Goal: Task Accomplishment & Management: Complete application form

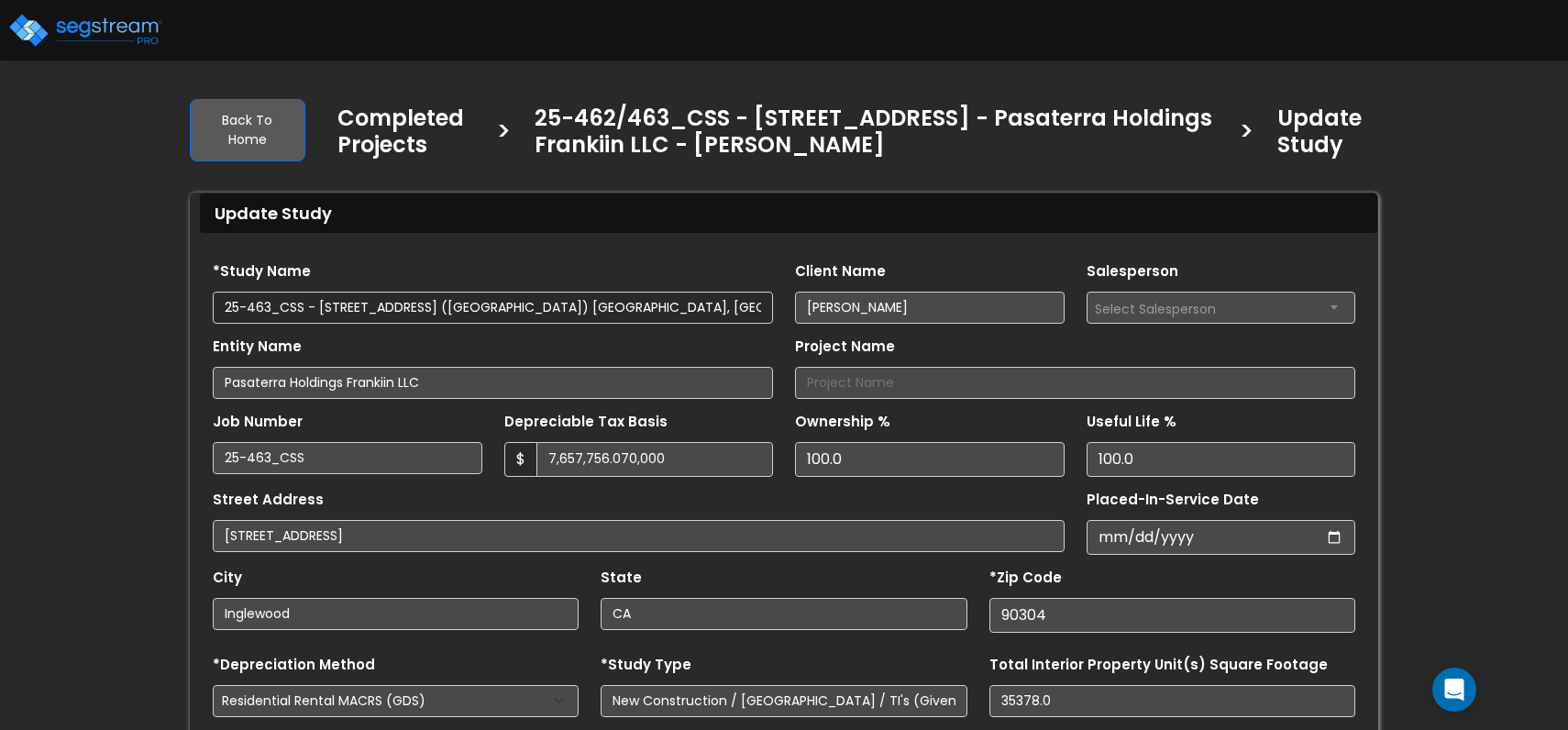
select select "2024"
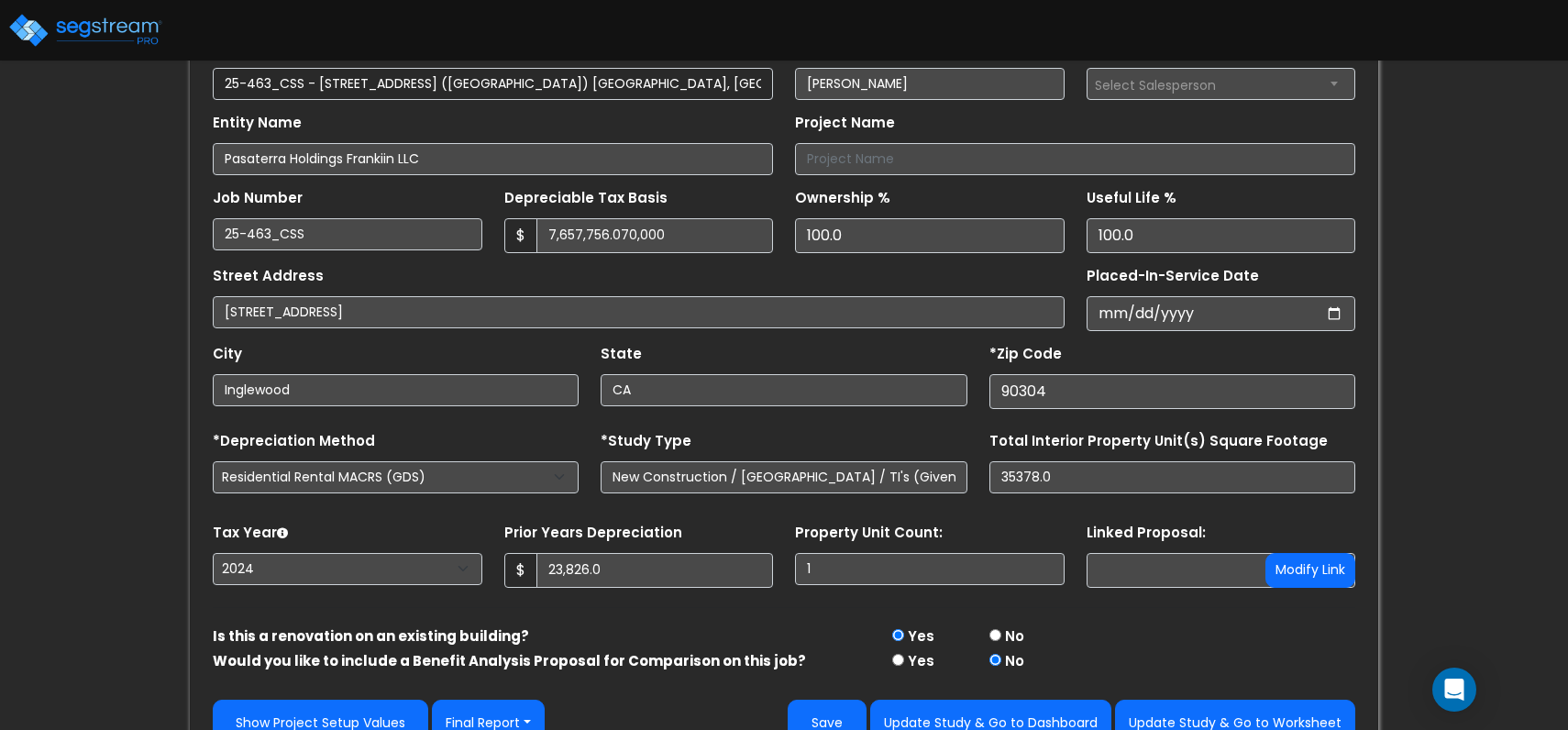
scroll to position [256, 0]
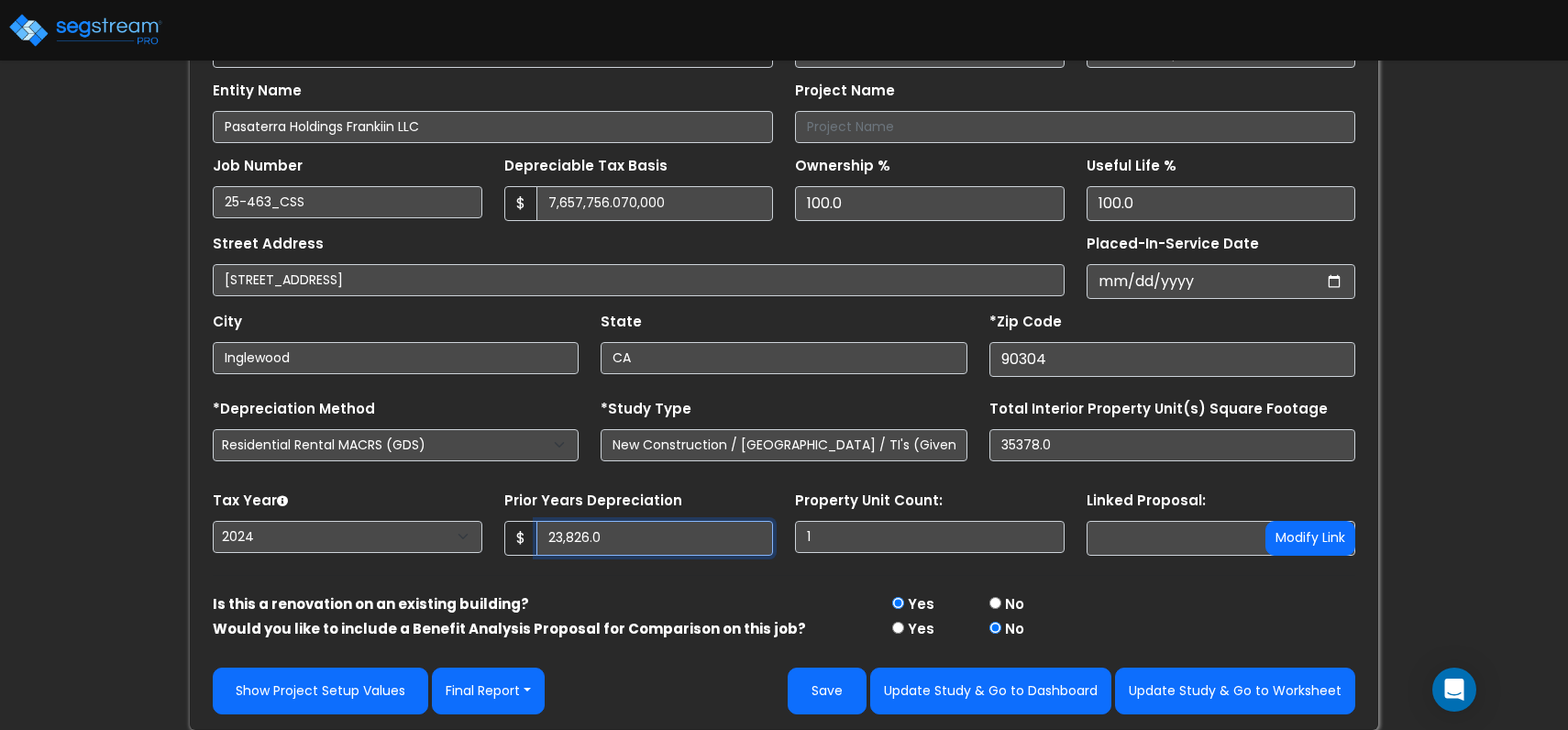
drag, startPoint x: 634, startPoint y: 533, endPoint x: 542, endPoint y: 531, distance: 92.0
click at [545, 531] on input "23,826.0" at bounding box center [655, 538] width 238 height 35
click at [644, 664] on div "Show Project Setup Values Final Report Report Custom Fields Report Images Repor…" at bounding box center [784, 677] width 1165 height 74
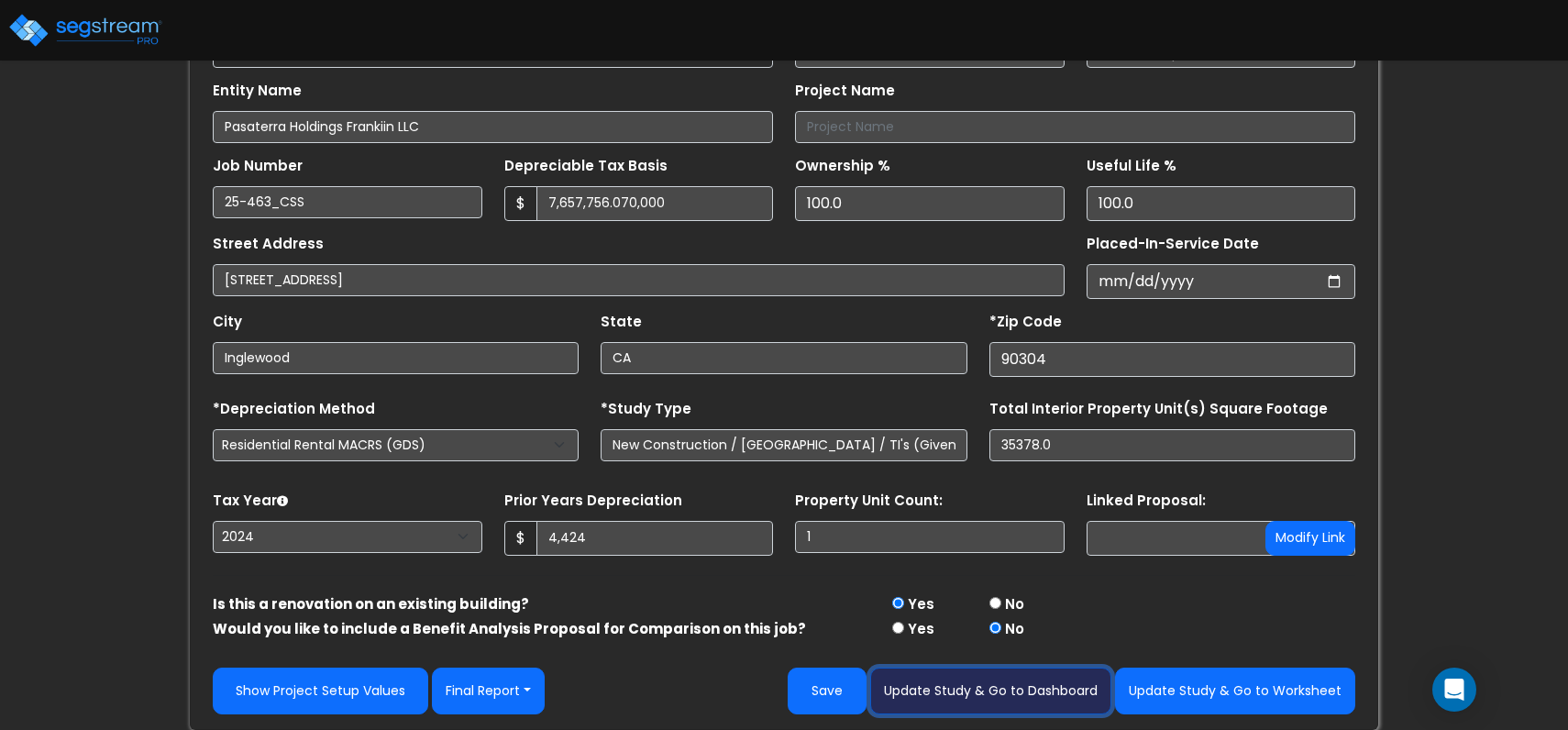
click at [1032, 692] on button "Update Study & Go to Dashboard" at bounding box center [991, 691] width 242 height 47
type input "4424"
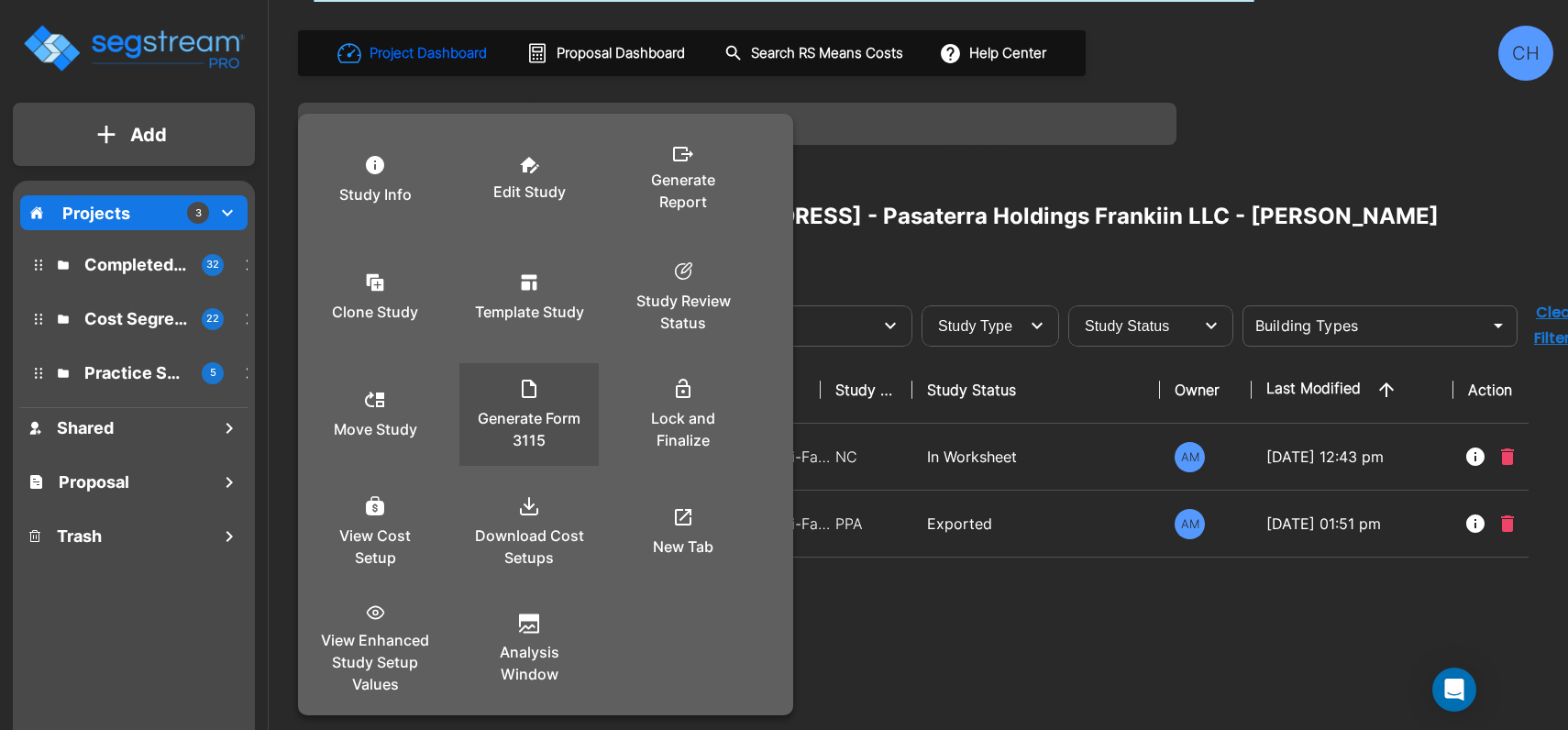
click at [537, 414] on p "Generate Form 3115" at bounding box center [530, 429] width 110 height 44
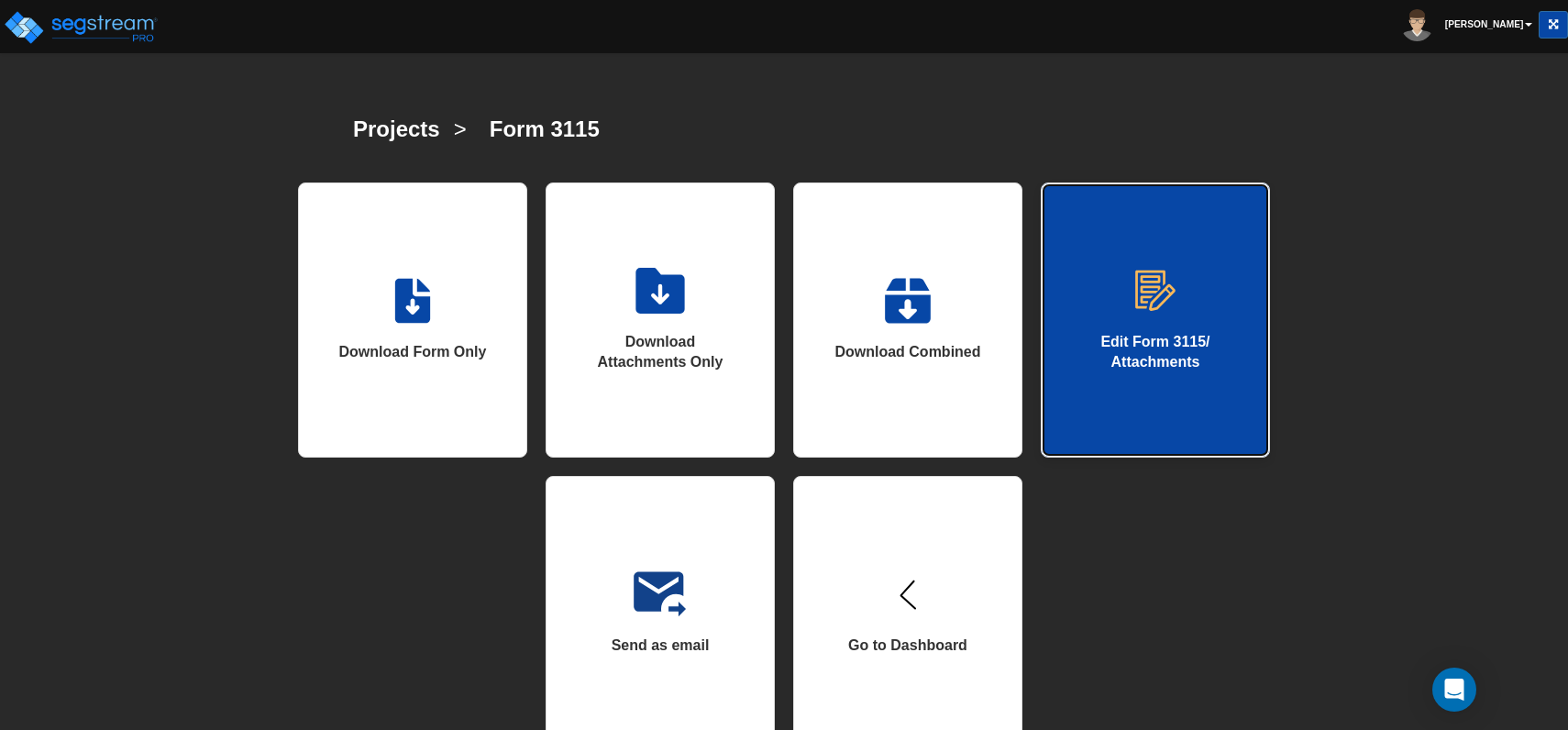
click at [1072, 357] on link "Edit Form 3115/ Attachments" at bounding box center [1155, 320] width 229 height 275
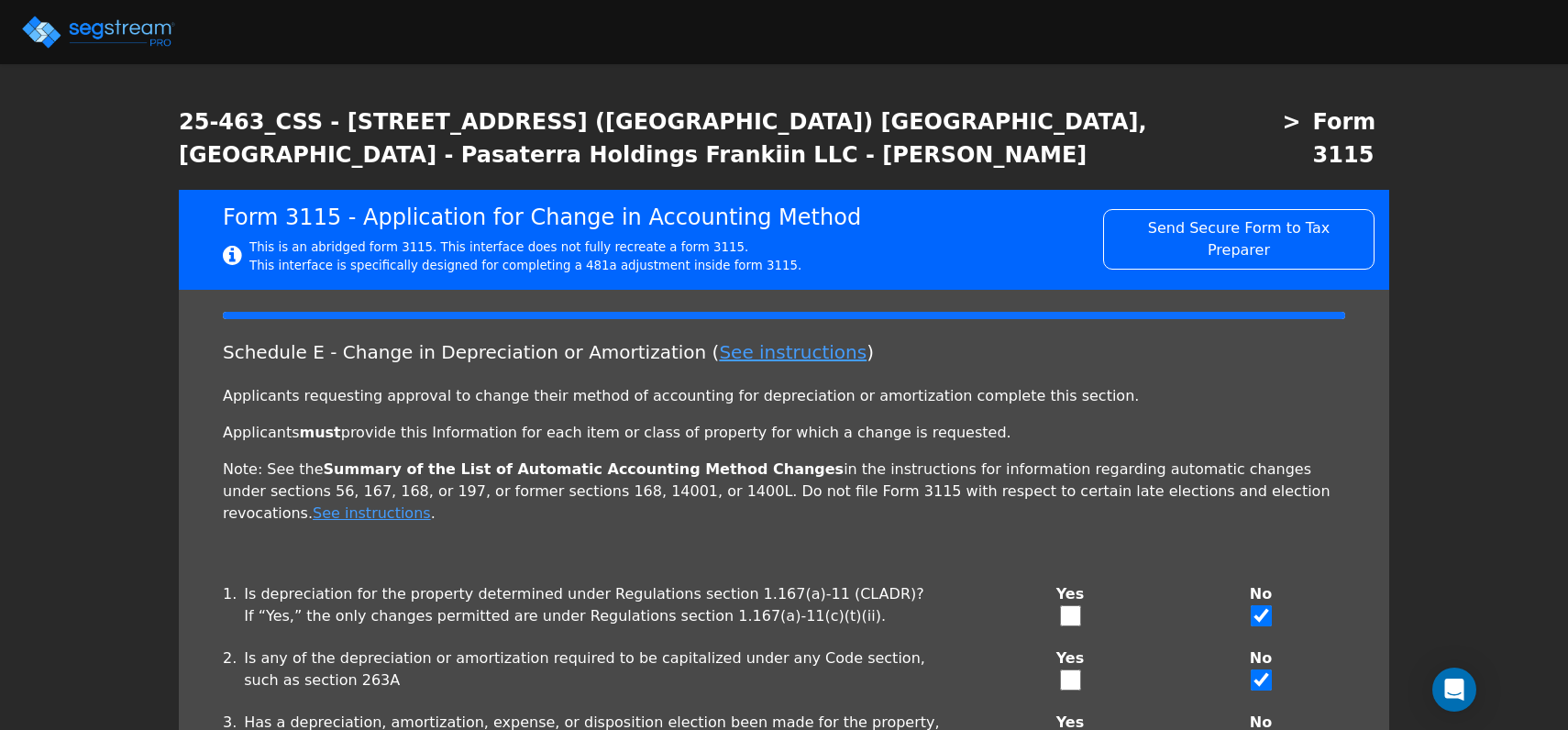
checkbox input "true"
type input "APARTMENT"
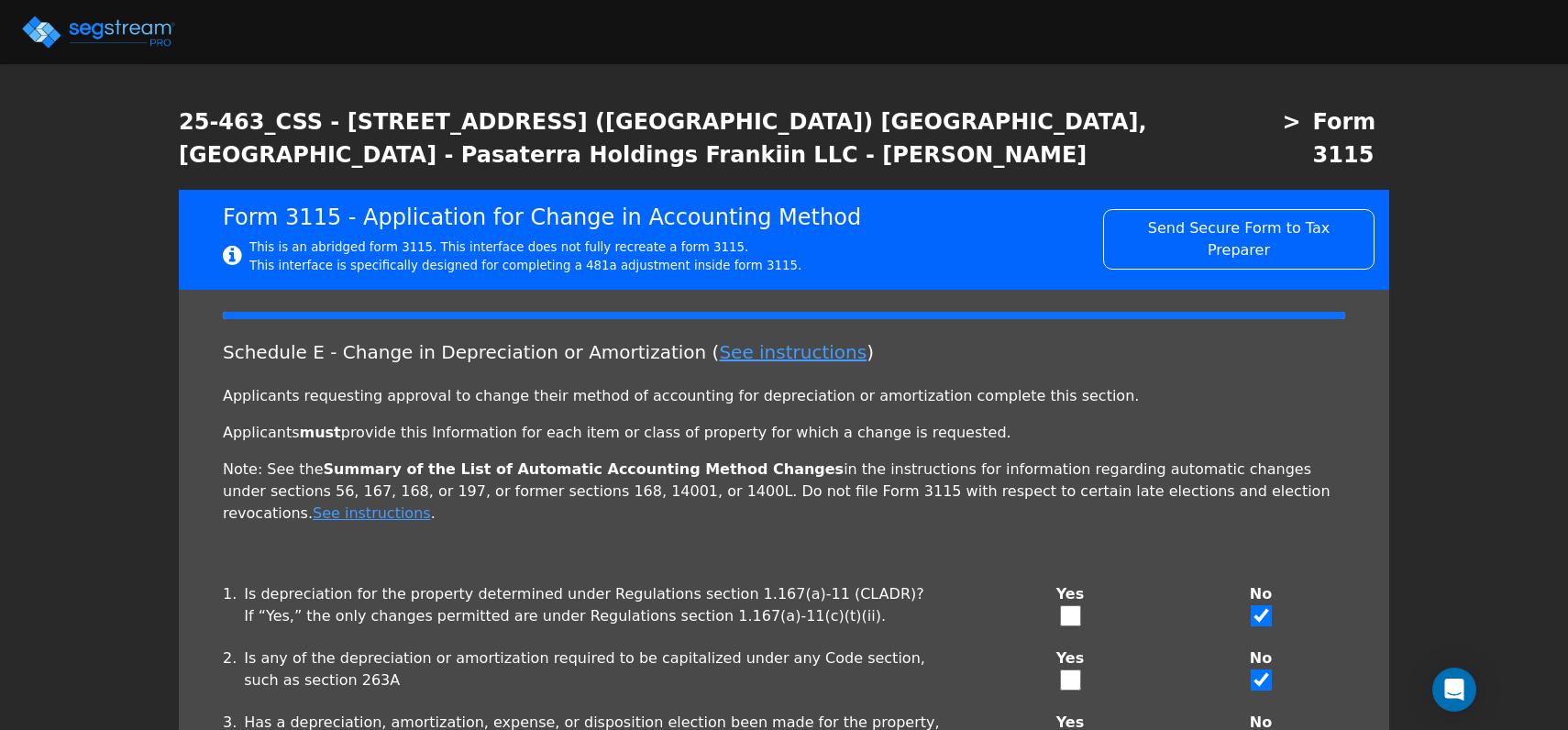
type input "2023"
type textarea "Depreciable basis"
checkbox input "true"
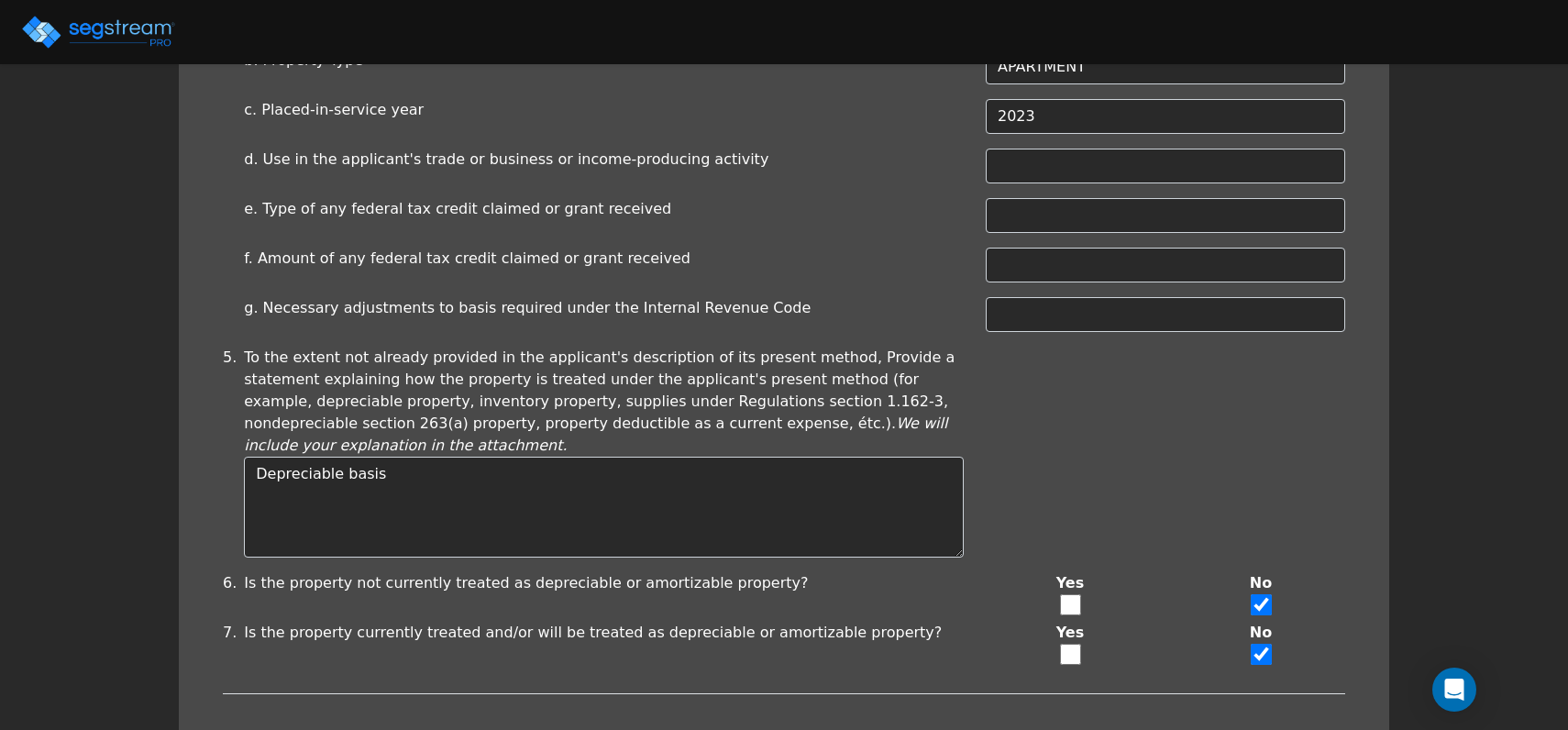
scroll to position [867, 0]
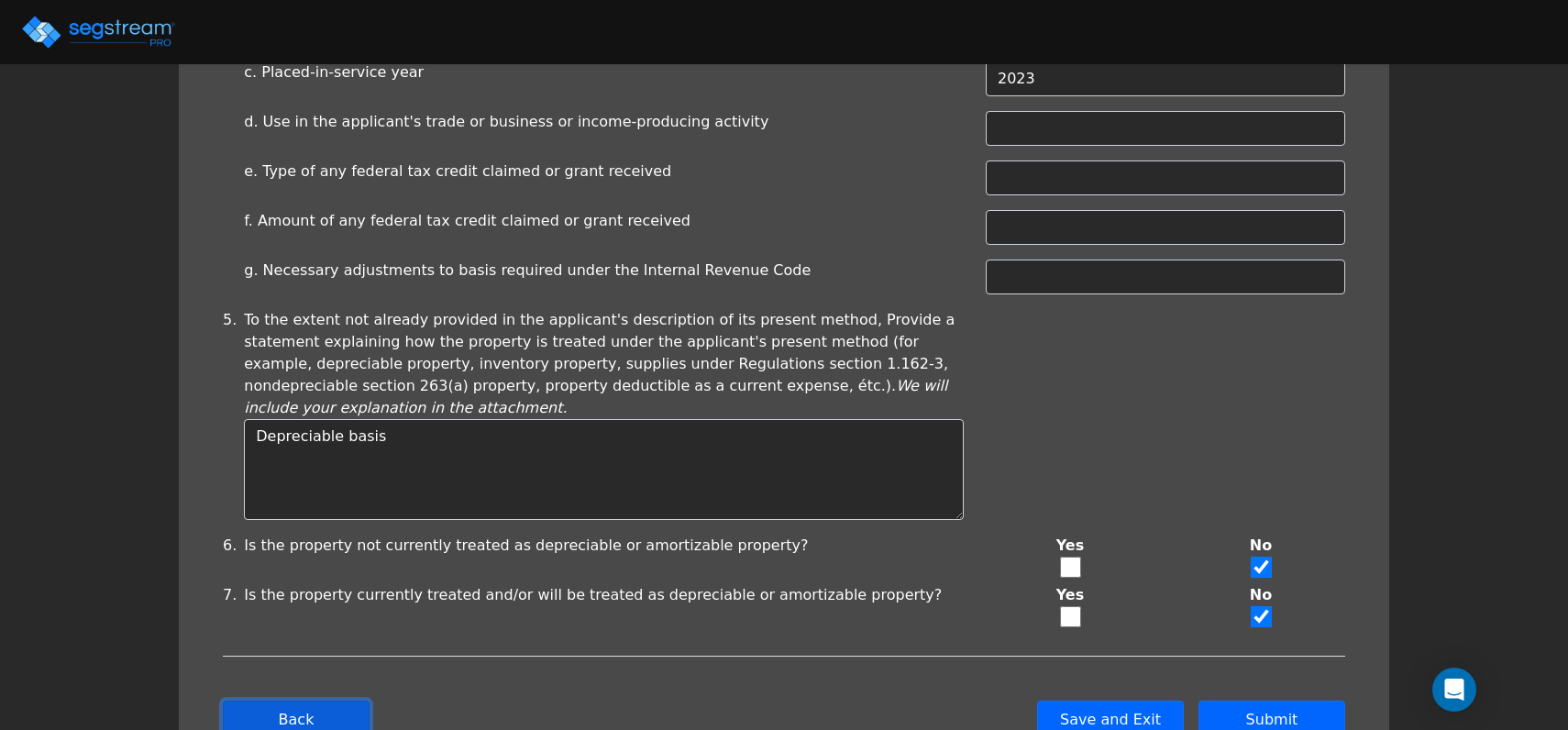
click at [299, 701] on button "Back" at bounding box center [296, 720] width 147 height 38
type input "-2,520,792.29"
checkbox input "true"
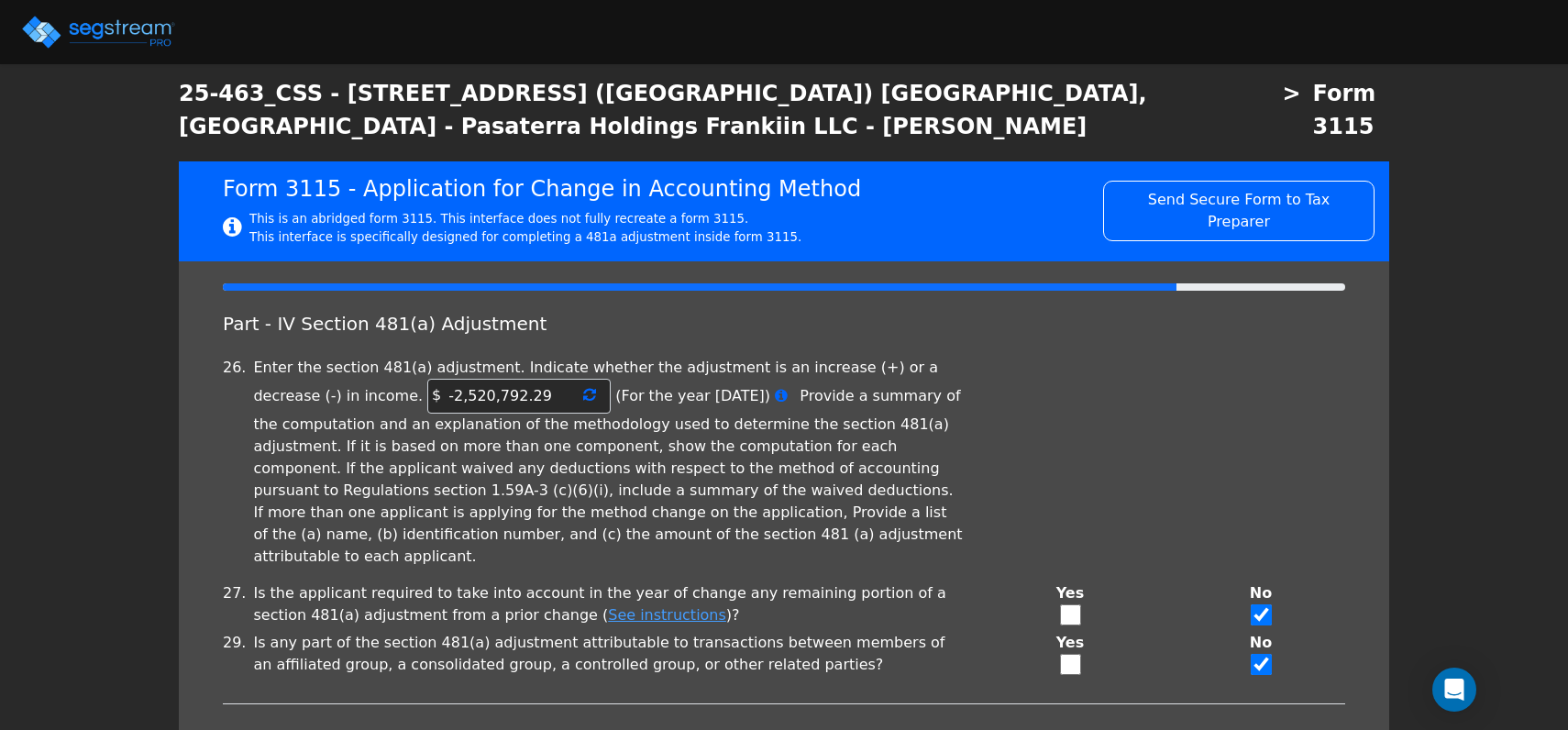
scroll to position [35, 0]
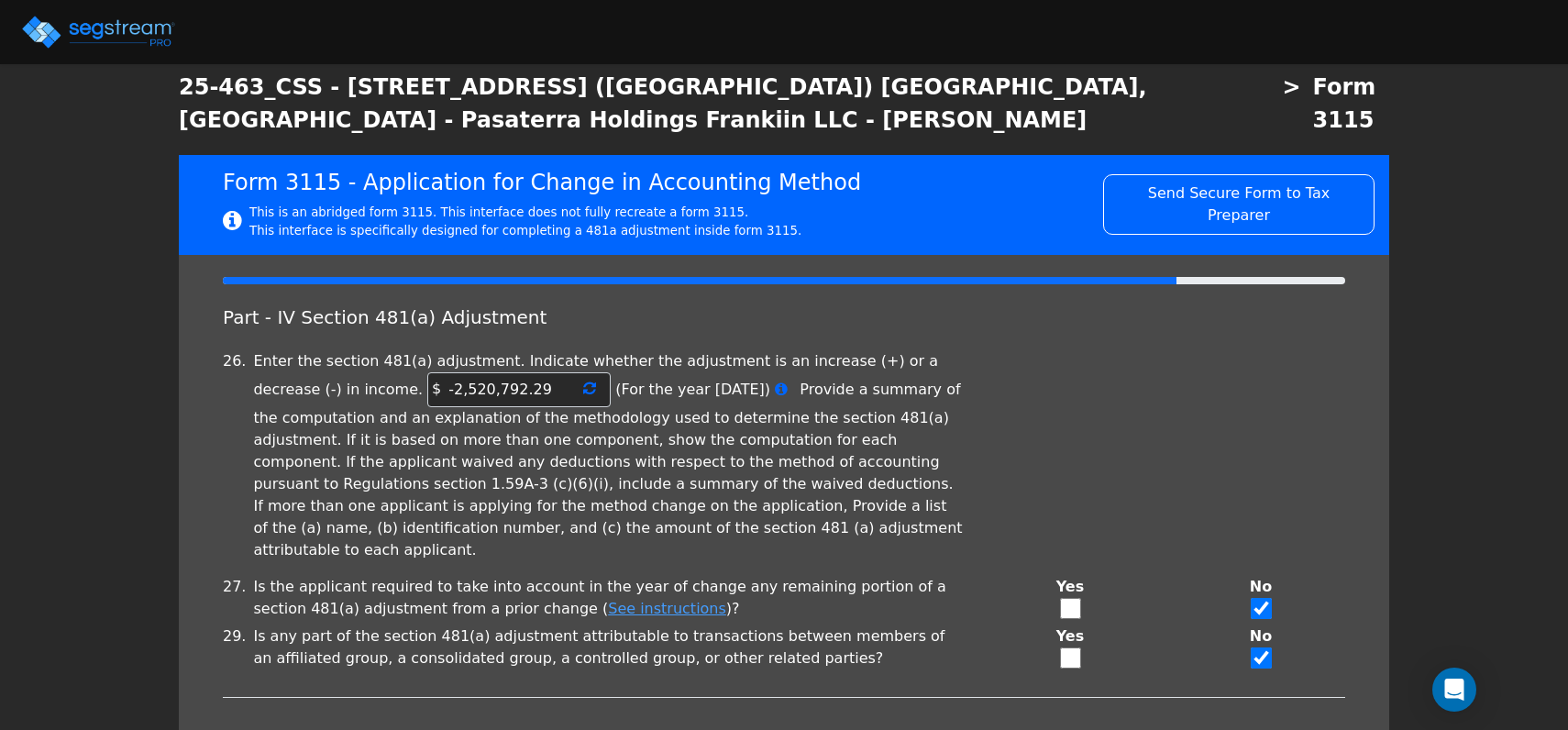
click at [583, 381] on icon at bounding box center [590, 388] width 13 height 15
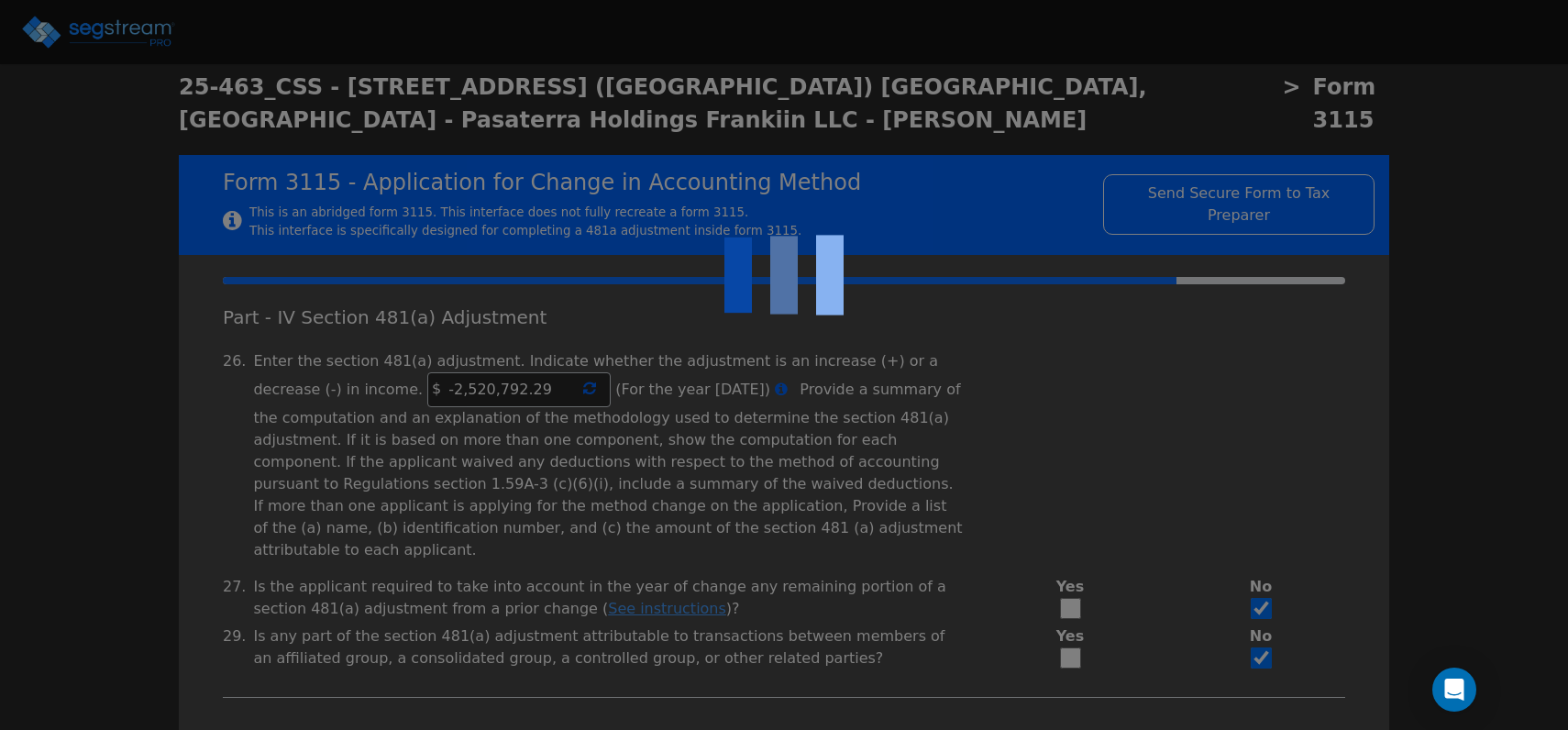
type input "-2,521,292.29"
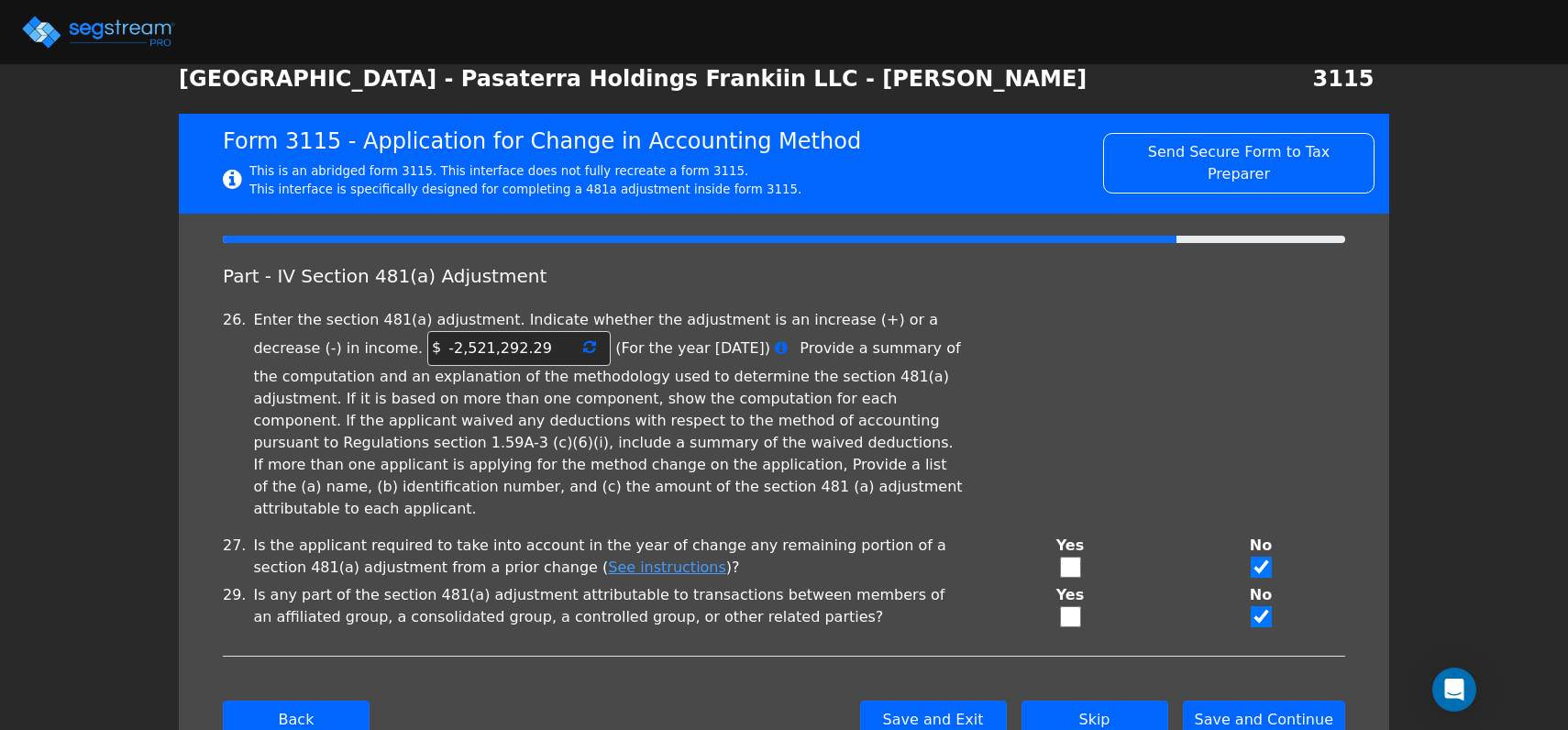
scroll to position [95, 0]
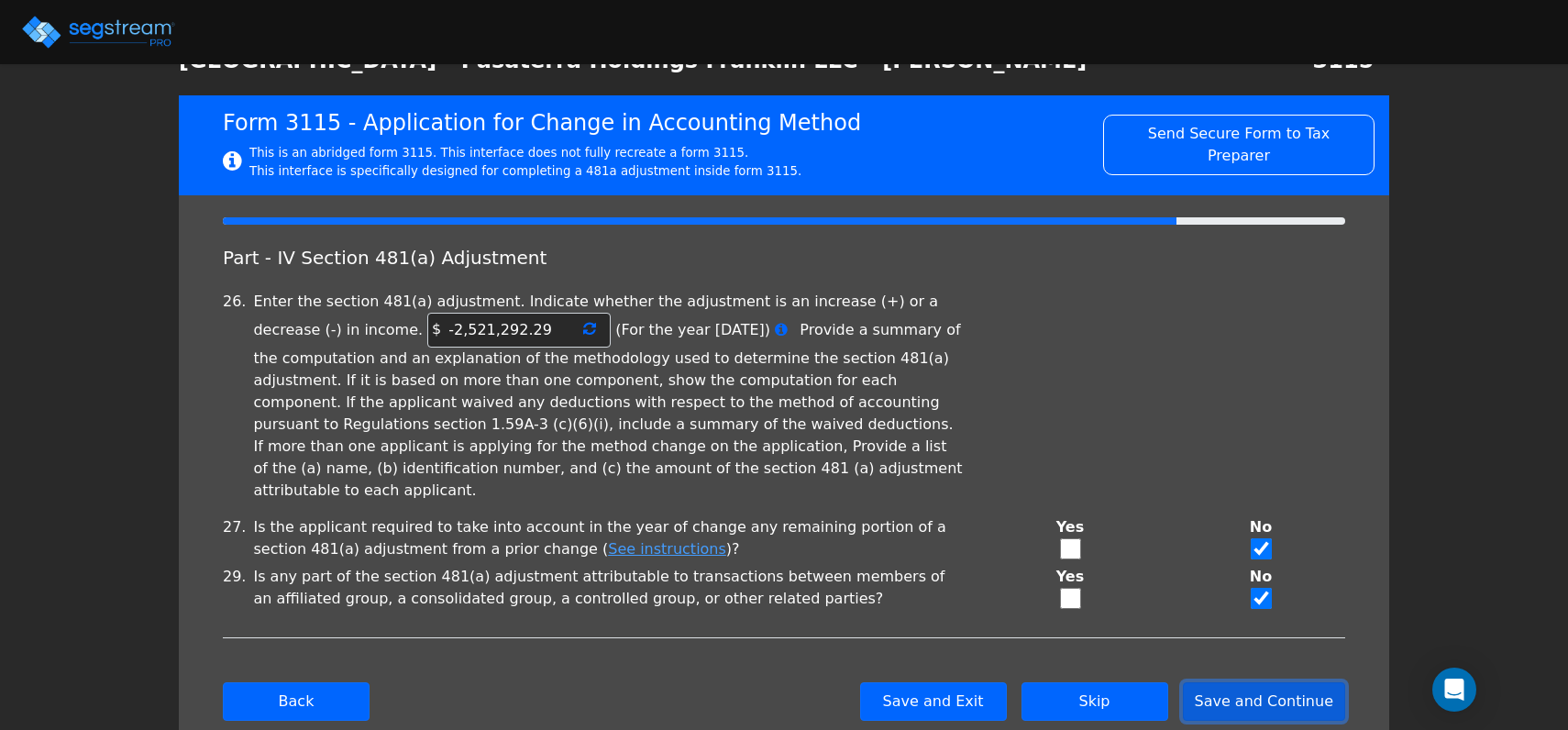
click at [1281, 682] on button "Save and Continue" at bounding box center [1265, 701] width 163 height 38
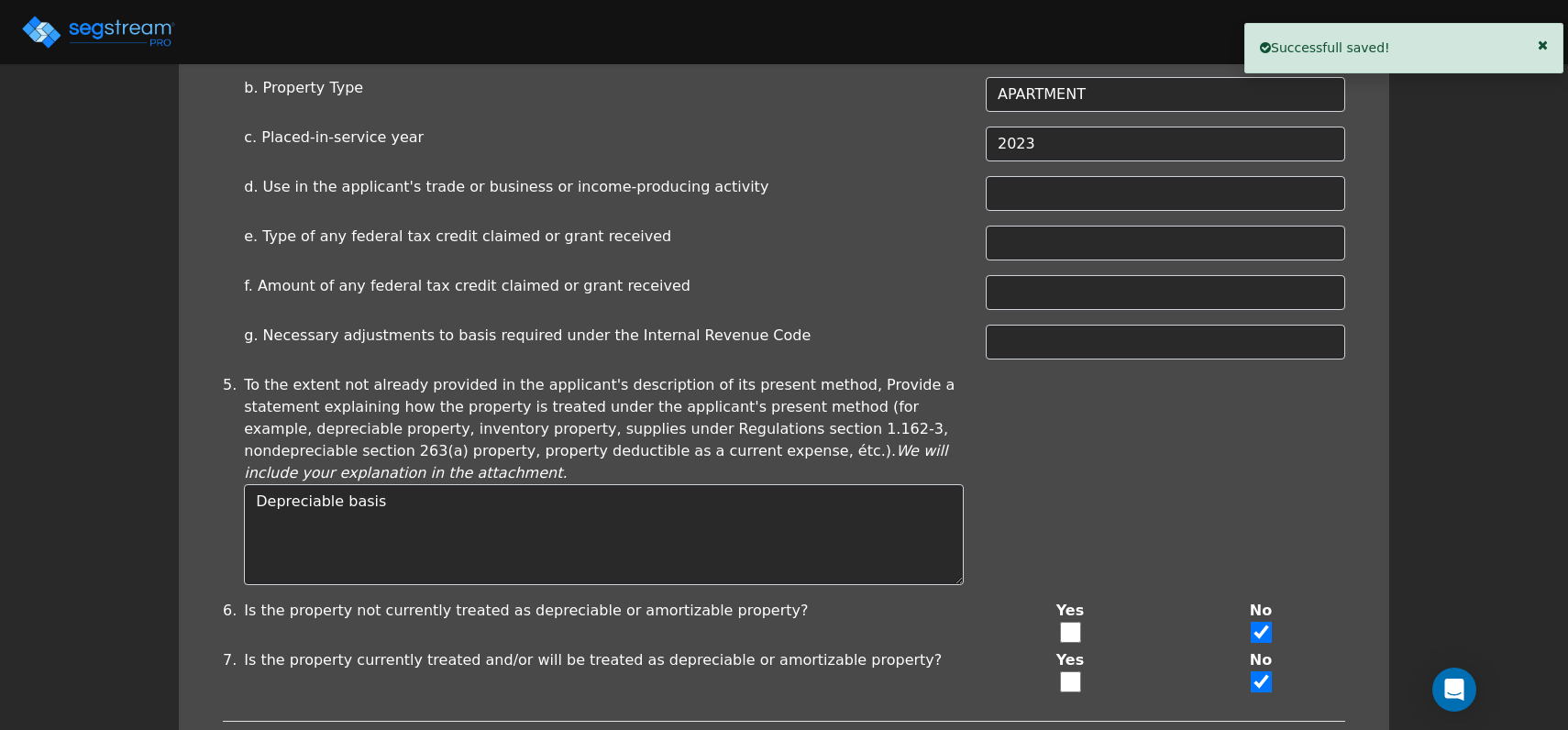
scroll to position [867, 0]
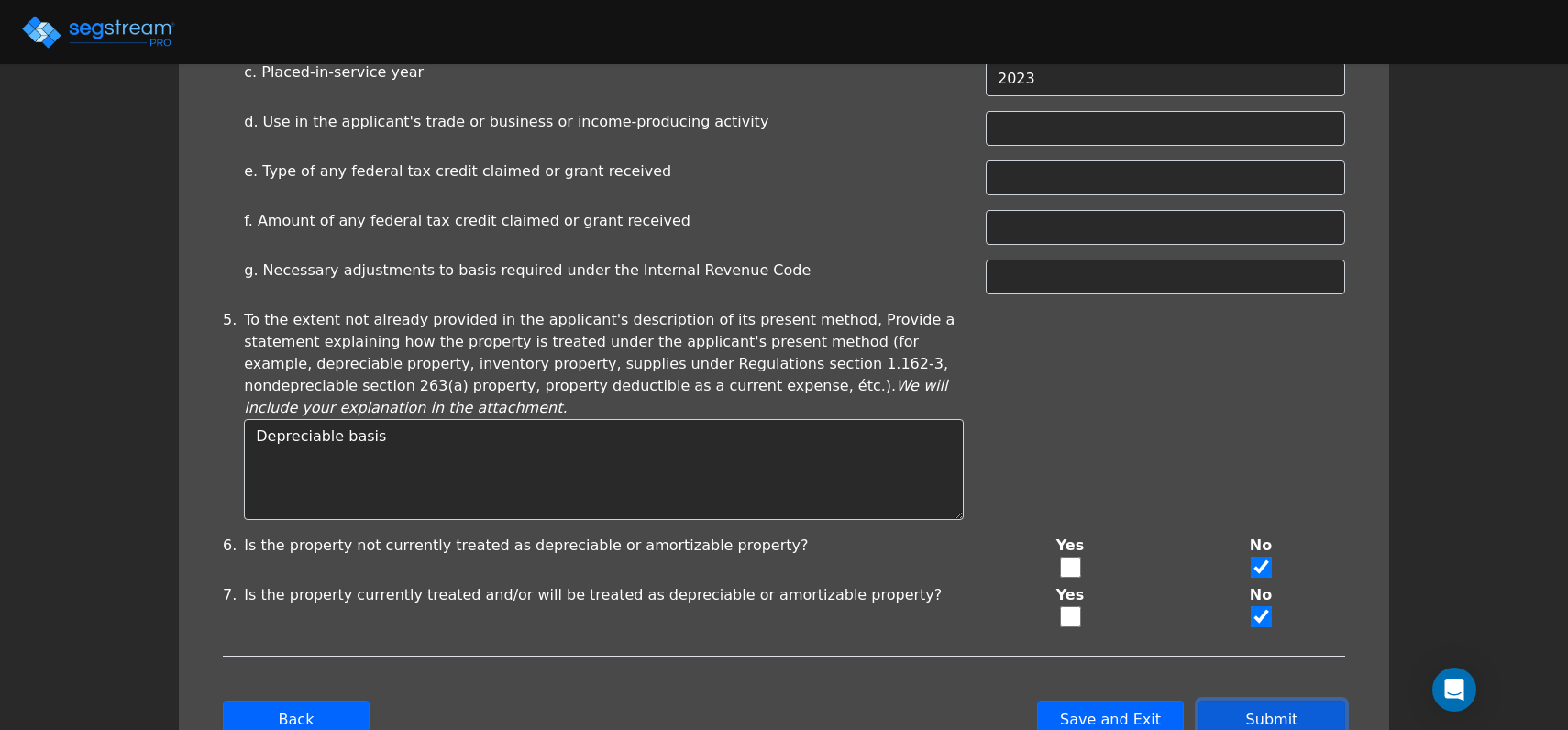
click at [1258, 701] on button "Submit" at bounding box center [1272, 720] width 147 height 38
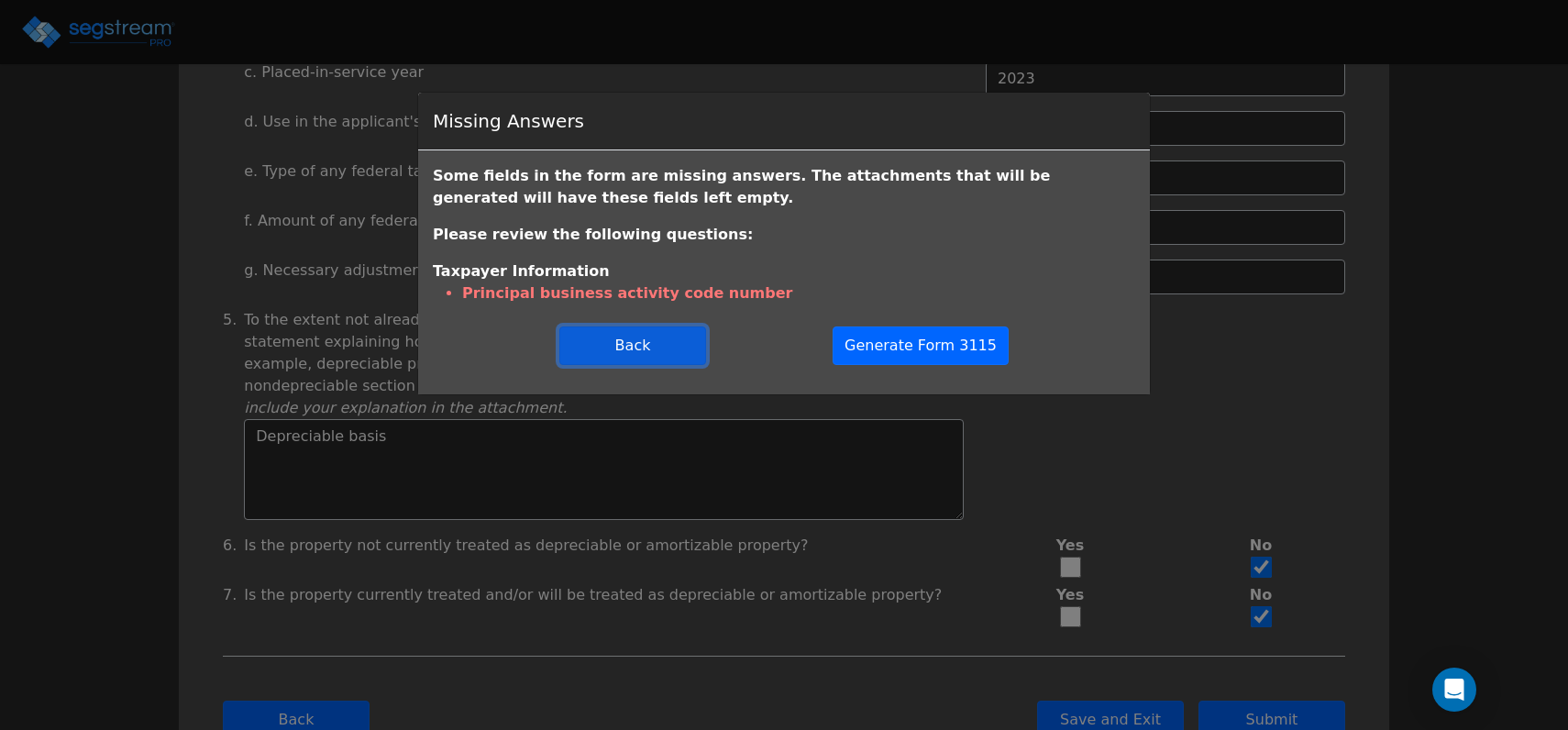
click at [619, 346] on button "Back" at bounding box center [633, 345] width 147 height 38
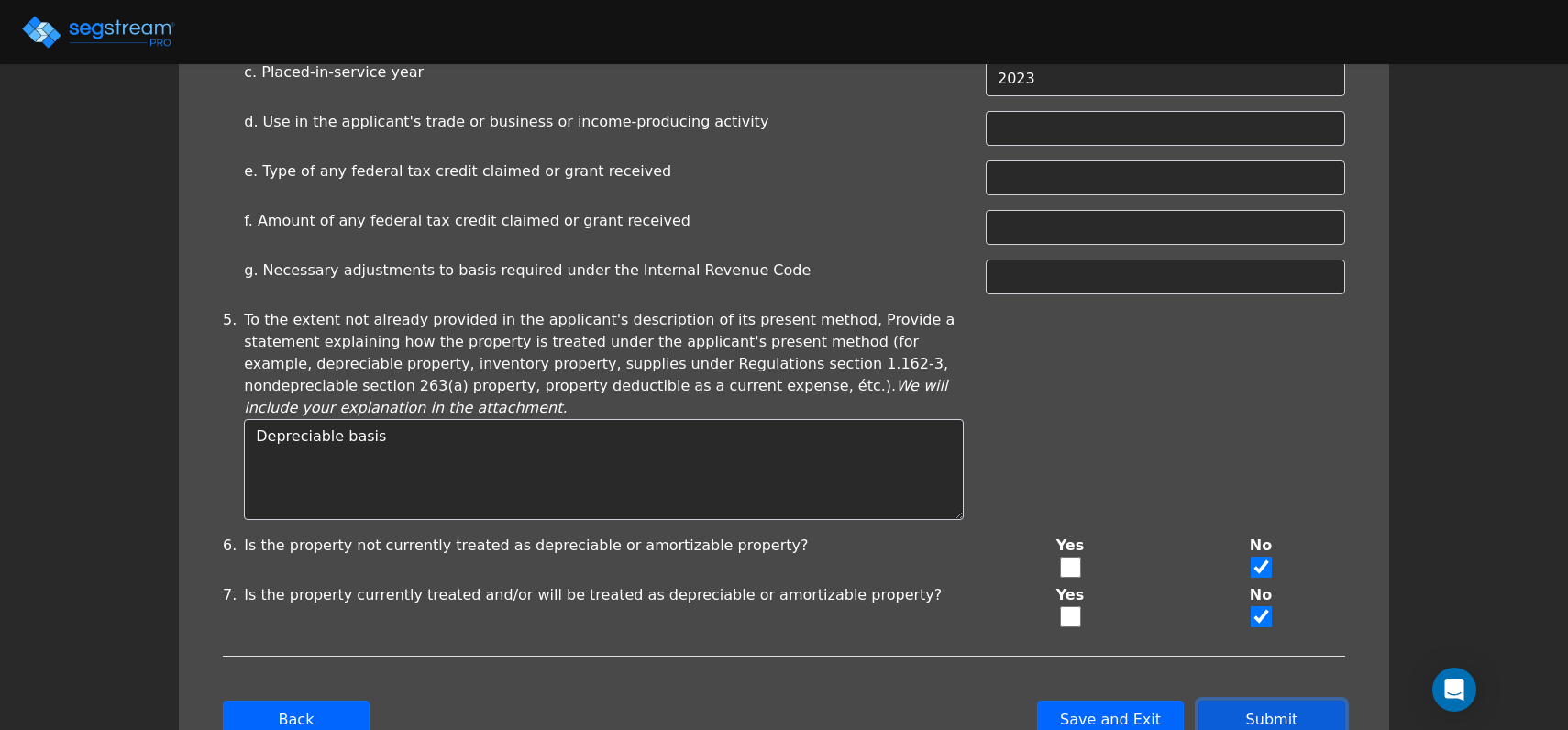
click at [1284, 701] on button "Submit" at bounding box center [1272, 720] width 147 height 38
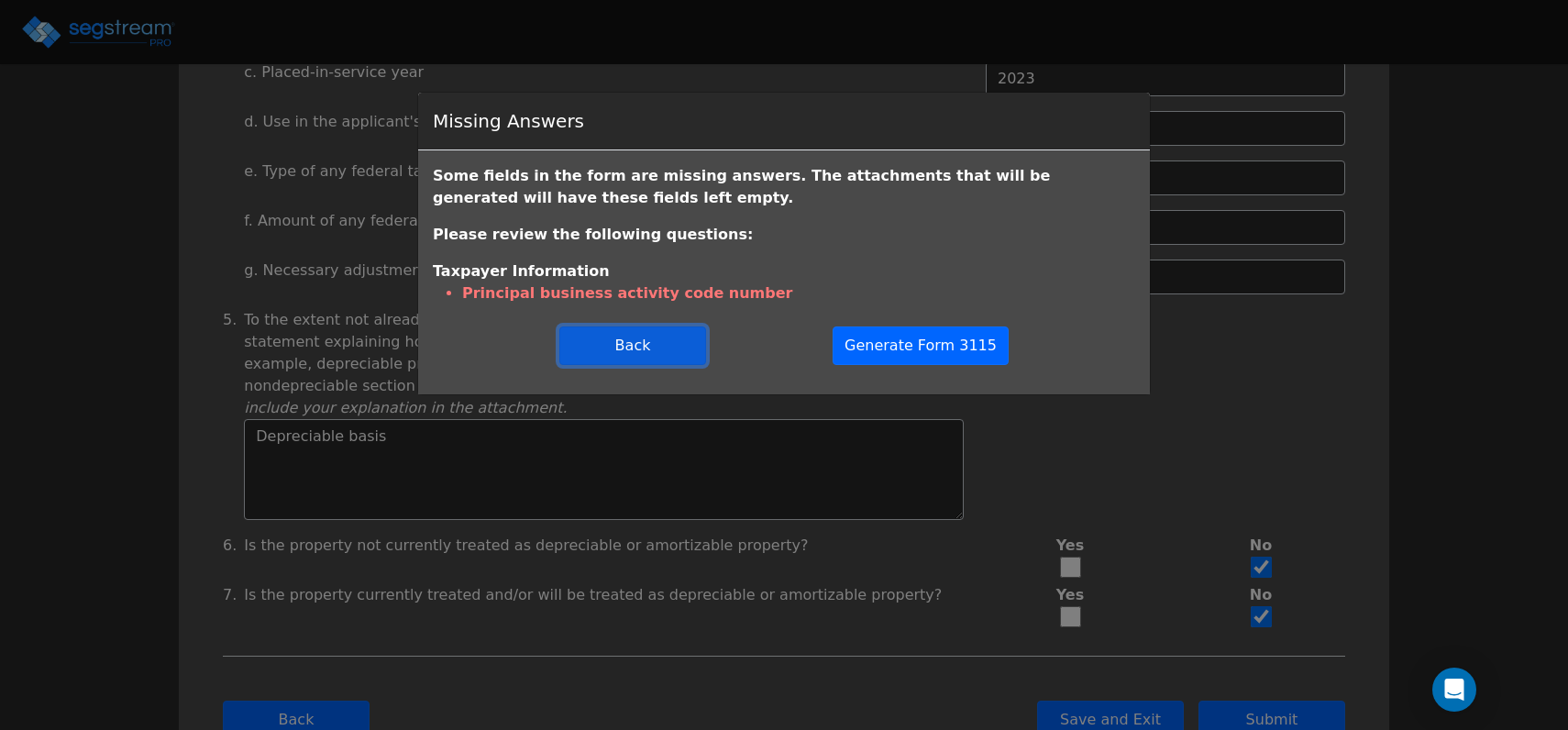
click at [678, 348] on button "Back" at bounding box center [633, 345] width 147 height 38
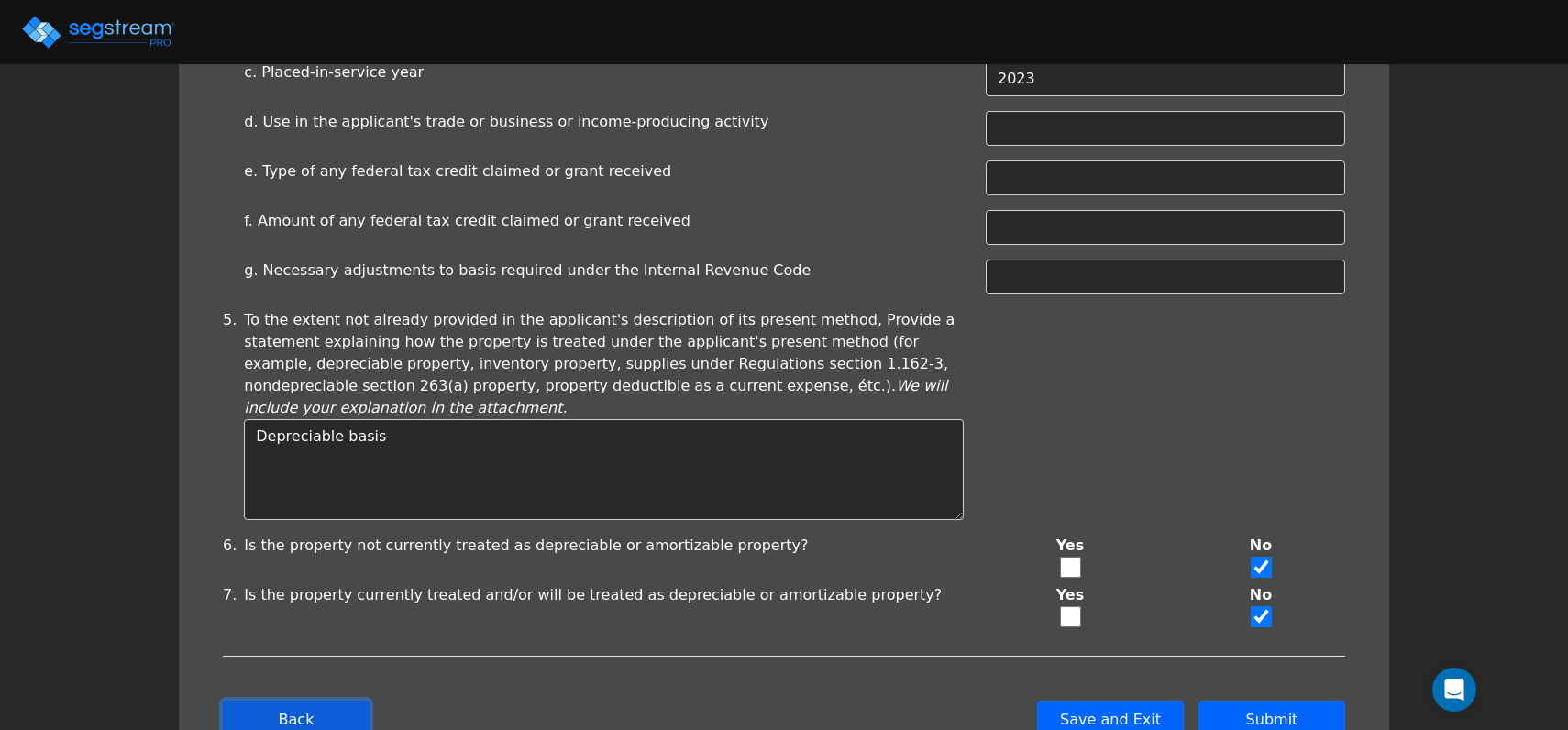
click at [275, 701] on button "Back" at bounding box center [296, 720] width 147 height 38
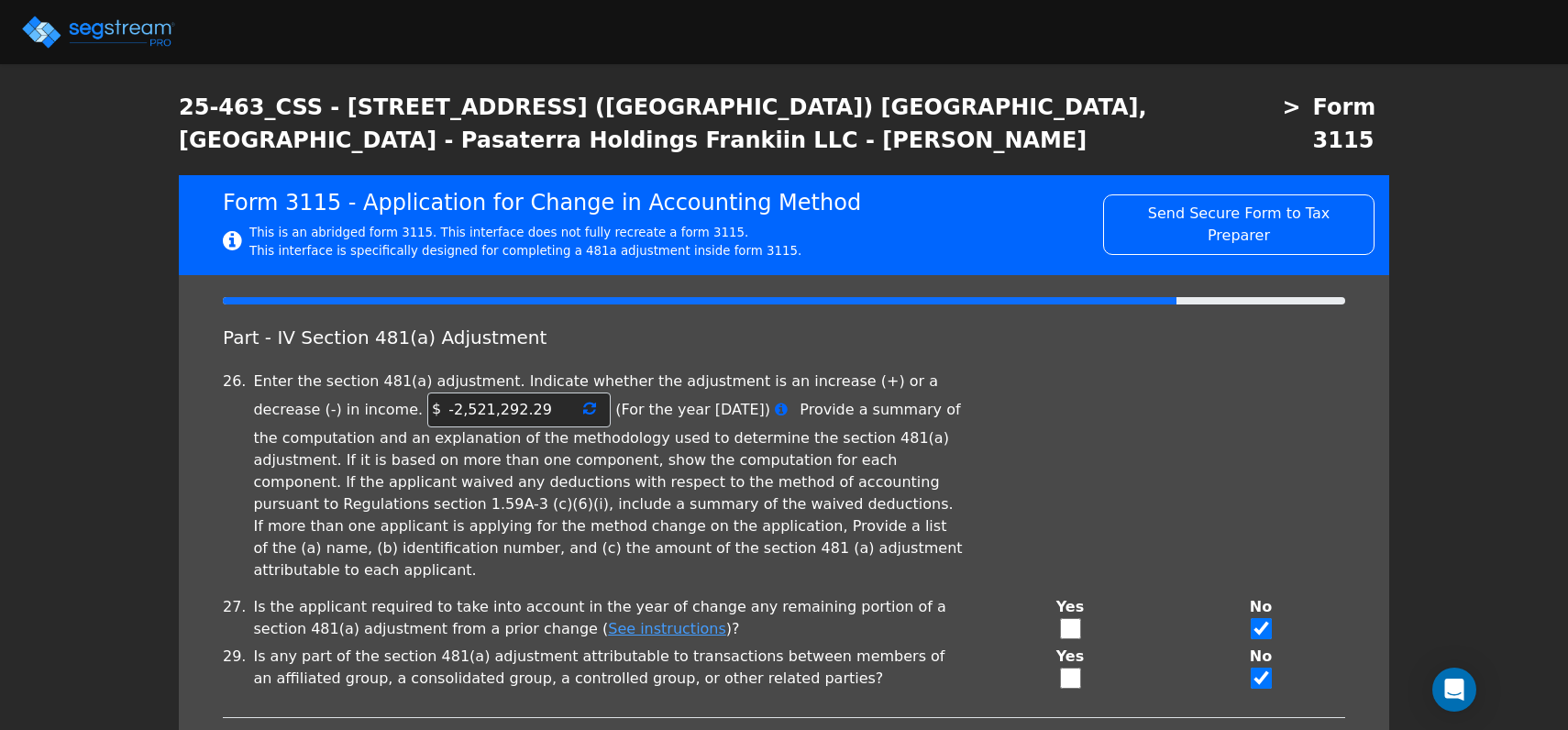
scroll to position [22, 0]
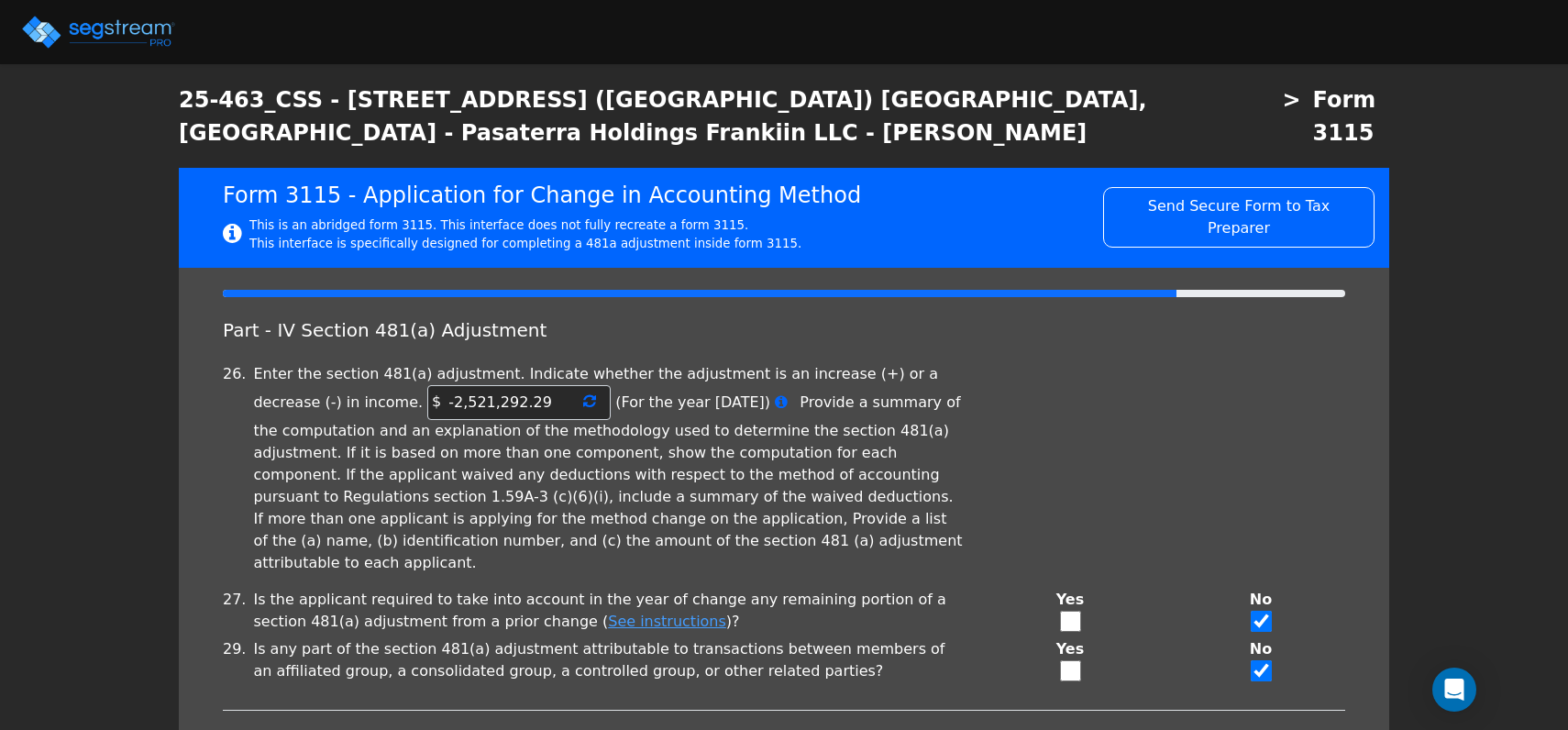
type textarea "Apartments"
checkbox input "true"
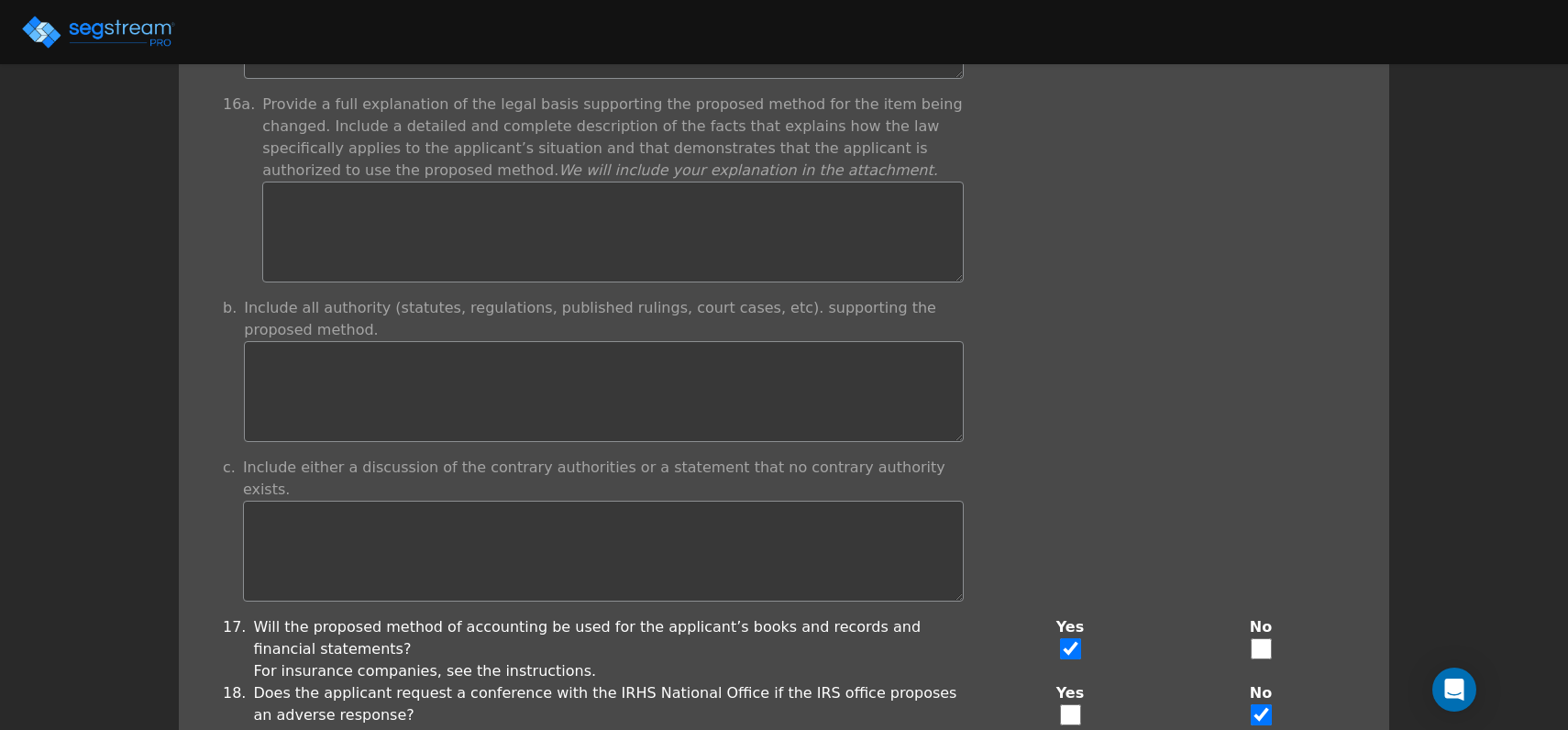
scroll to position [1454, 0]
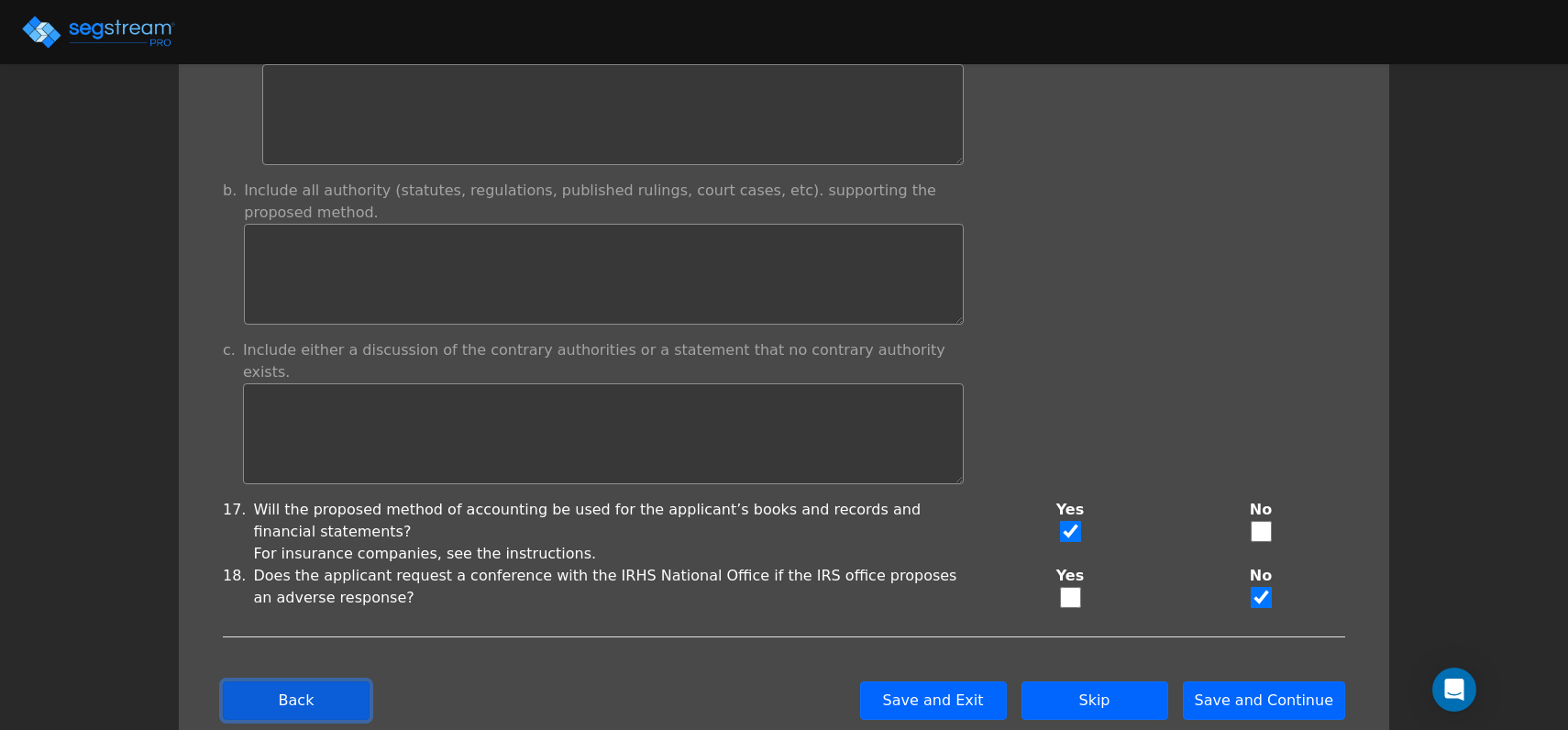
click at [319, 681] on button "Back" at bounding box center [296, 700] width 147 height 38
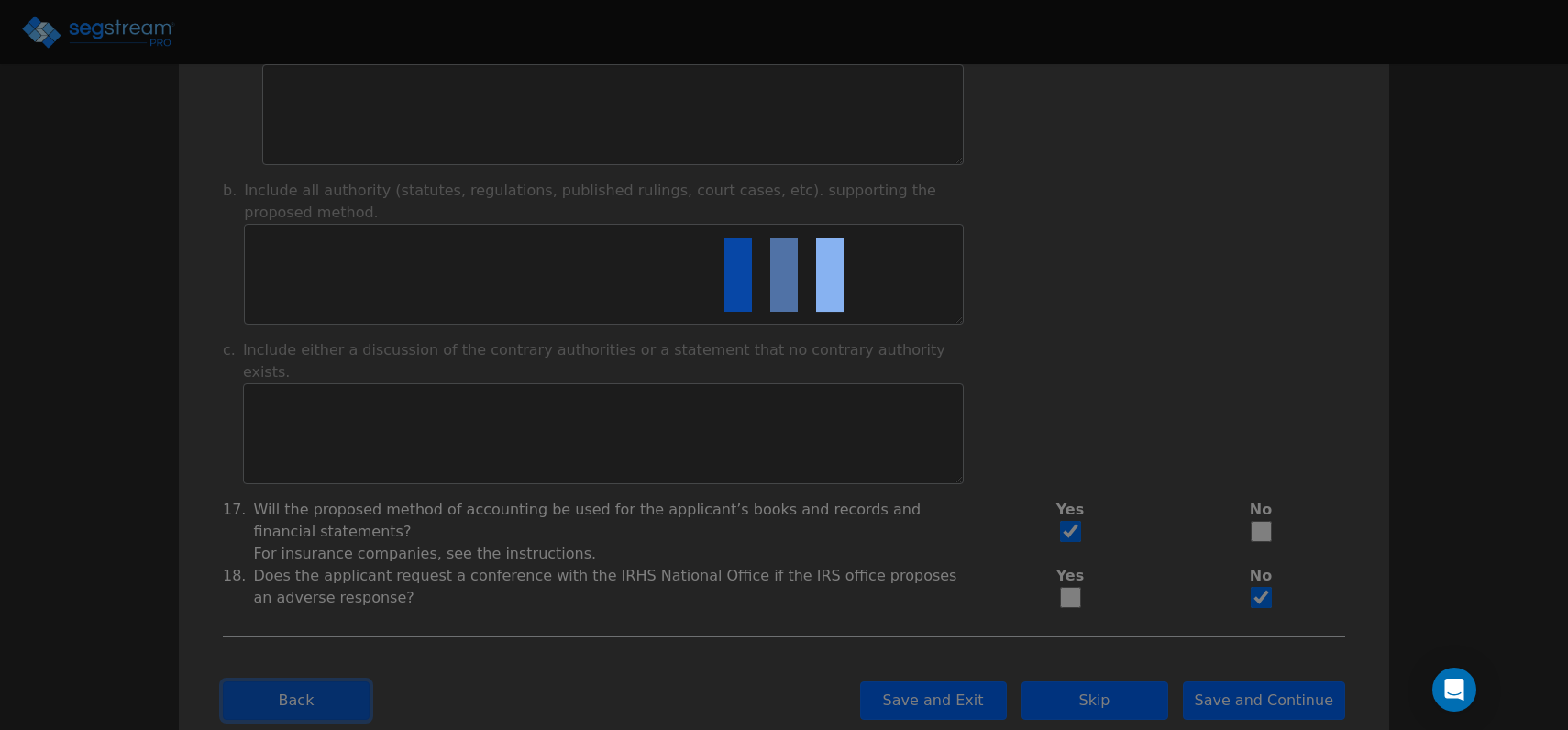
checkbox input "true"
select select "Not under exam"
checkbox input "true"
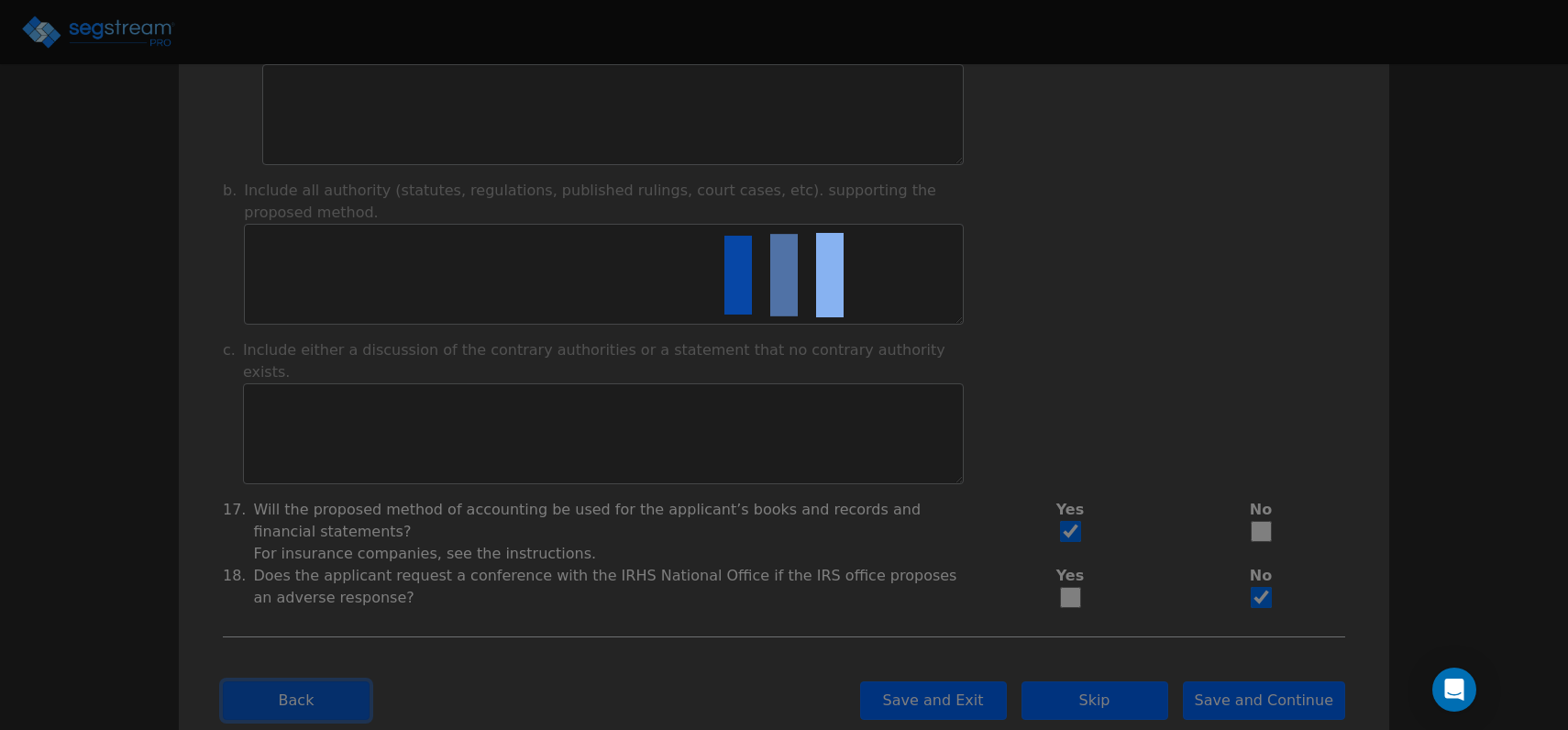
checkbox input "true"
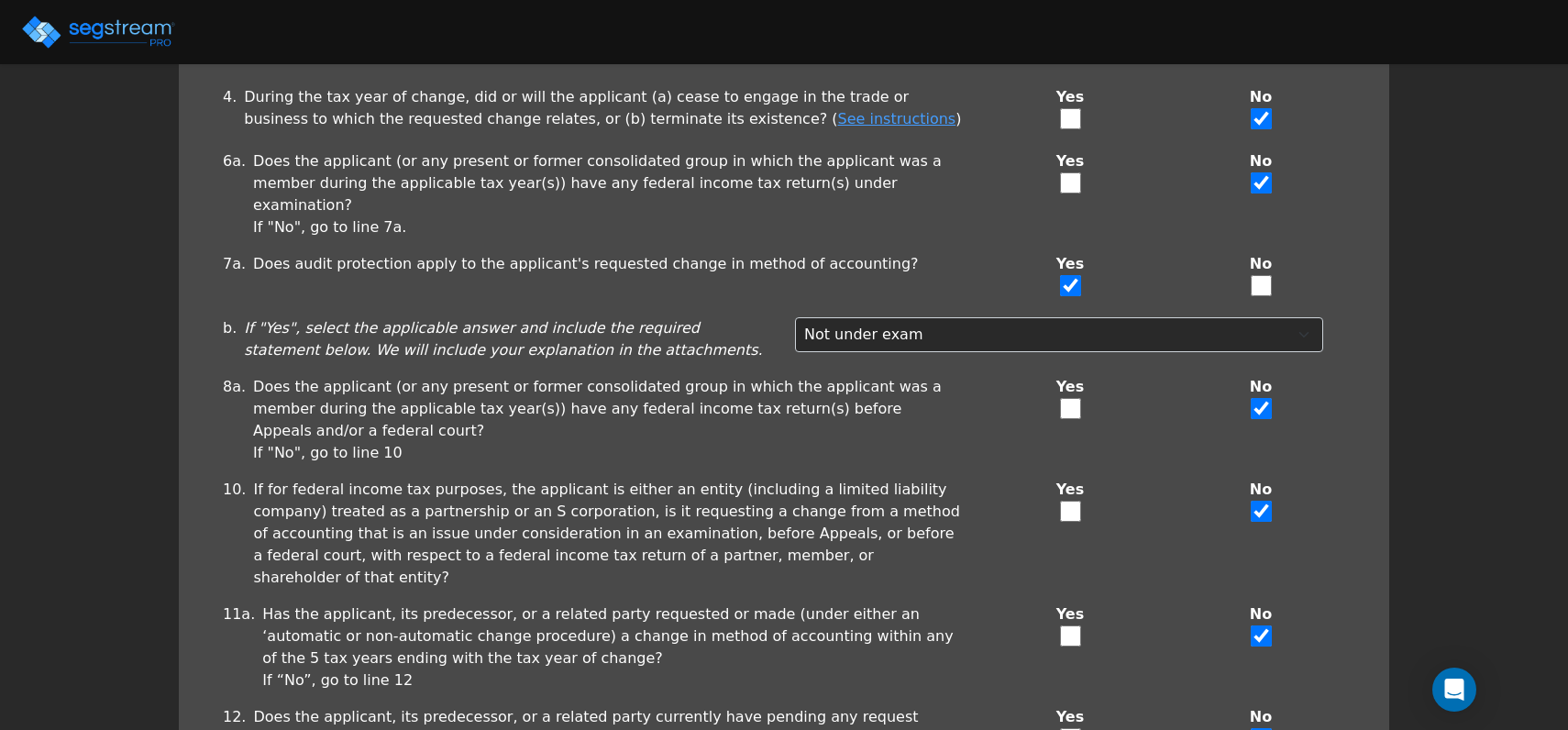
scroll to position [433, 0]
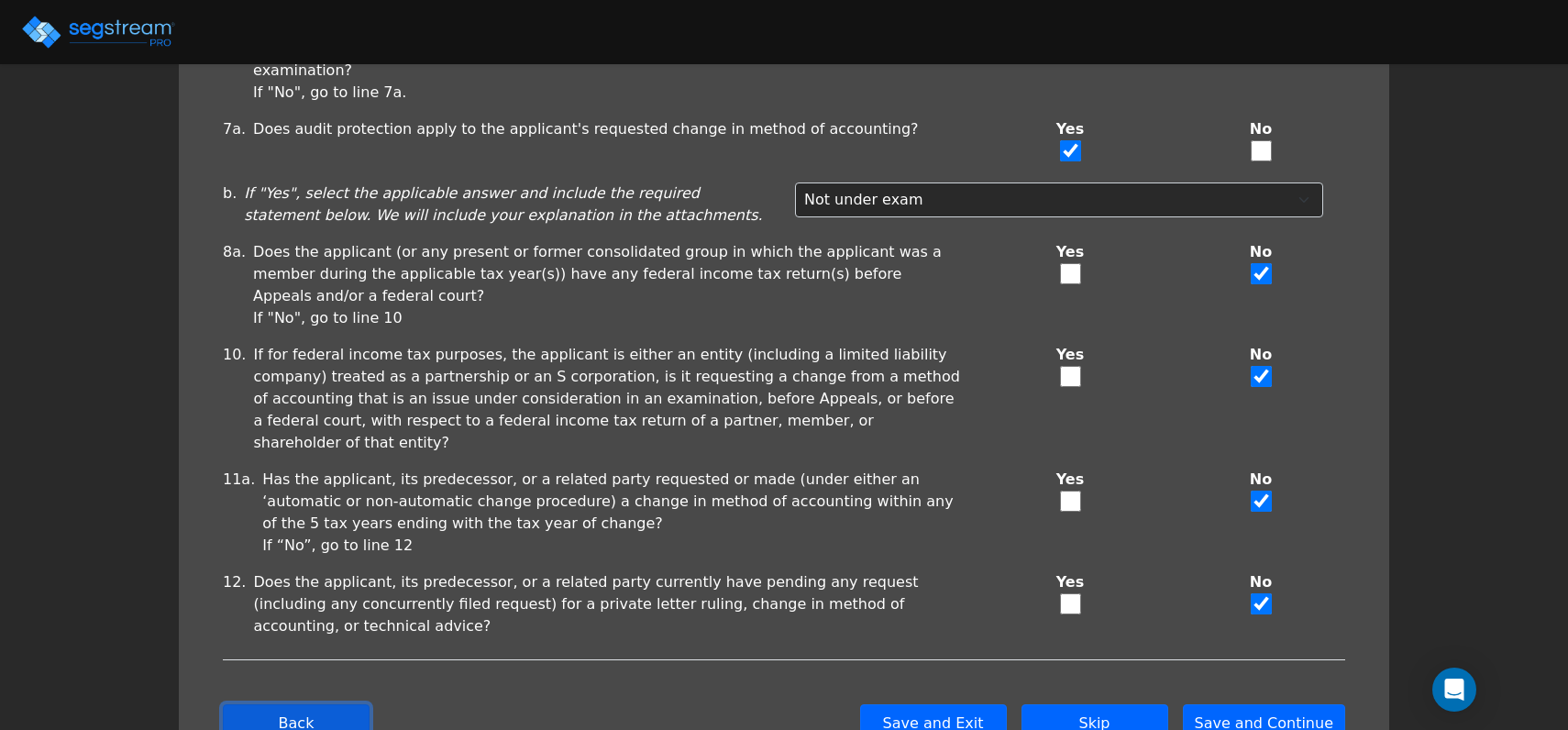
click at [330, 704] on button "Back" at bounding box center [296, 723] width 147 height 38
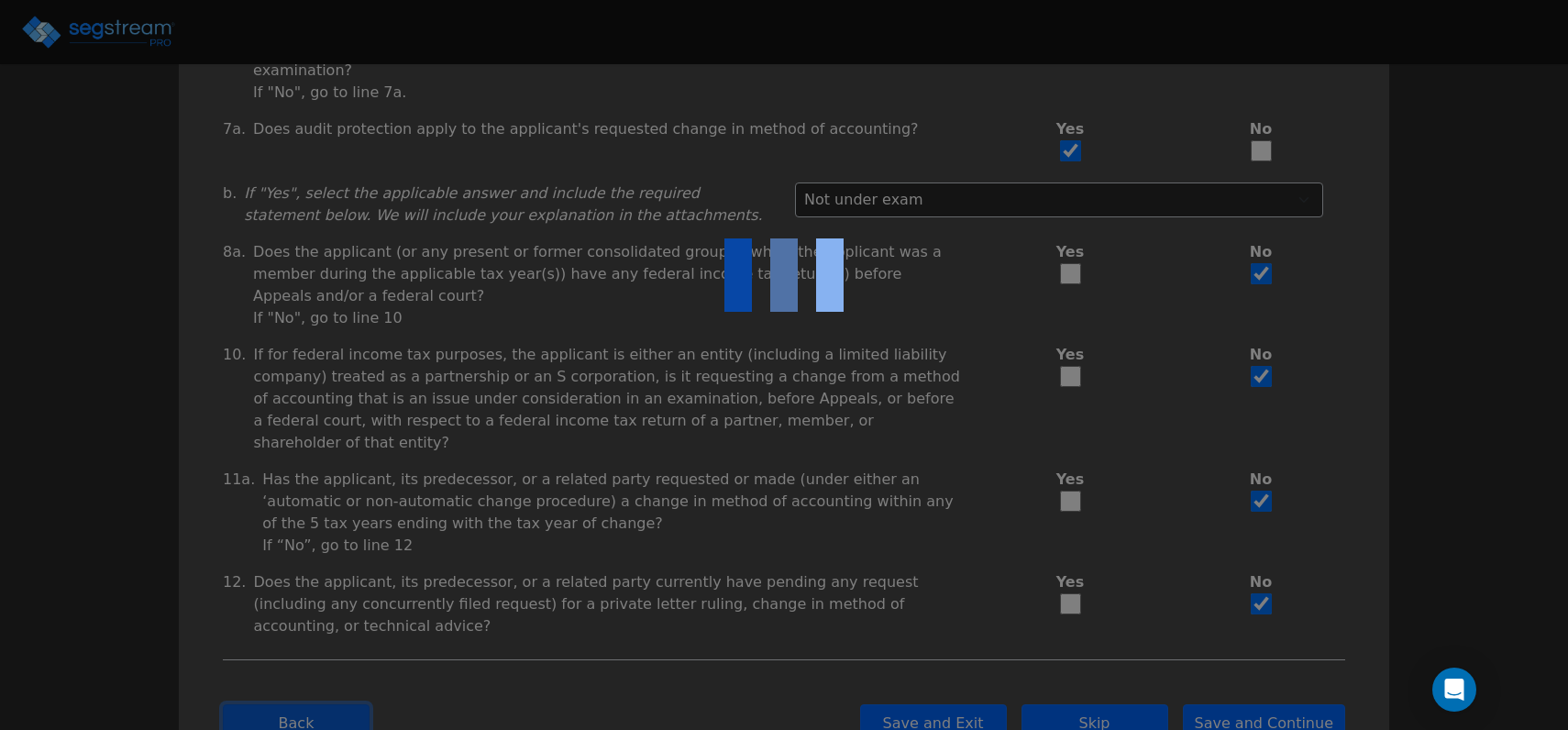
checkbox input "true"
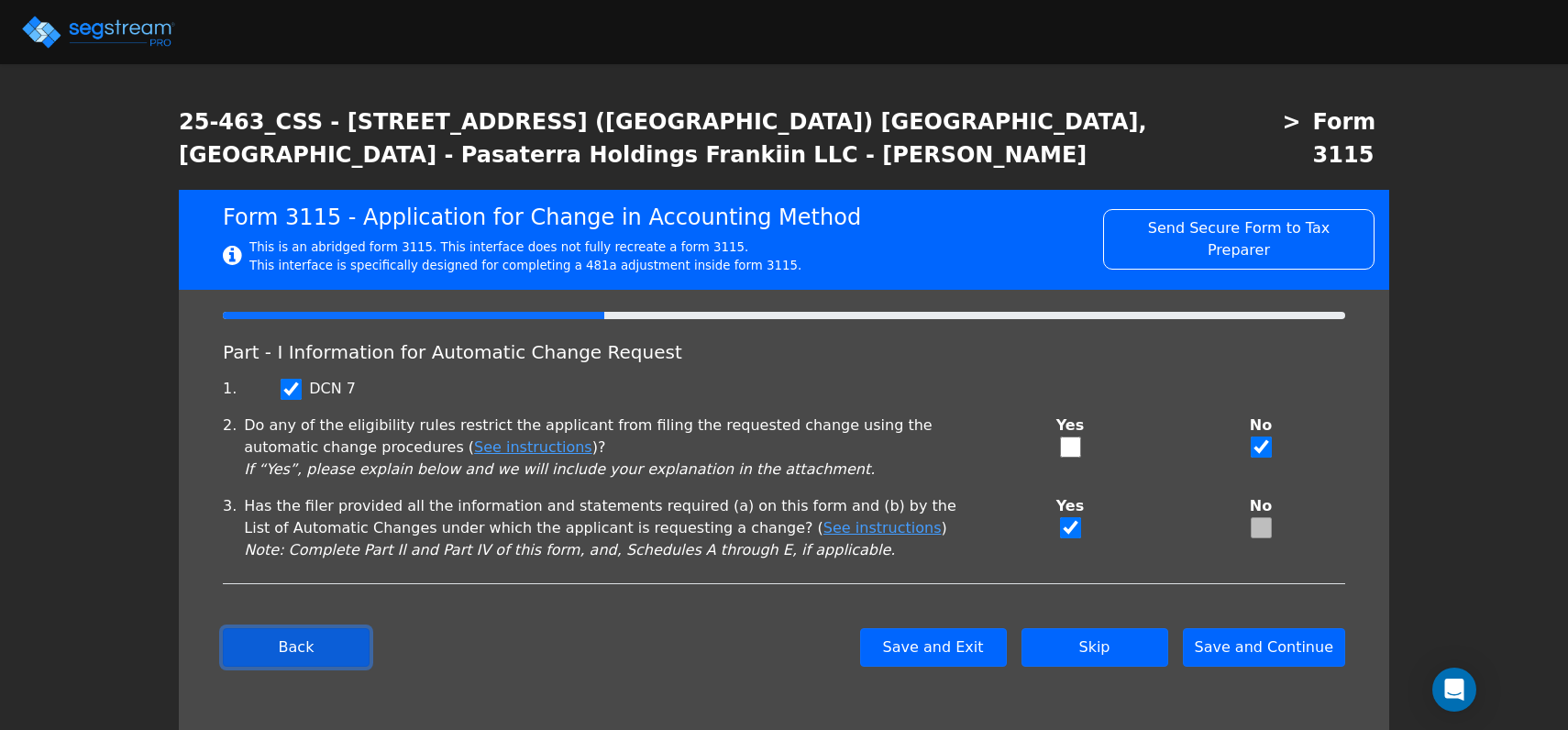
click at [300, 628] on button "Back" at bounding box center [296, 647] width 147 height 38
type input "PASATERRA HOLDINGS FRANKLIN LLC"
type input "862072685"
type input "2025-01-01"
type input "2025-12-31"
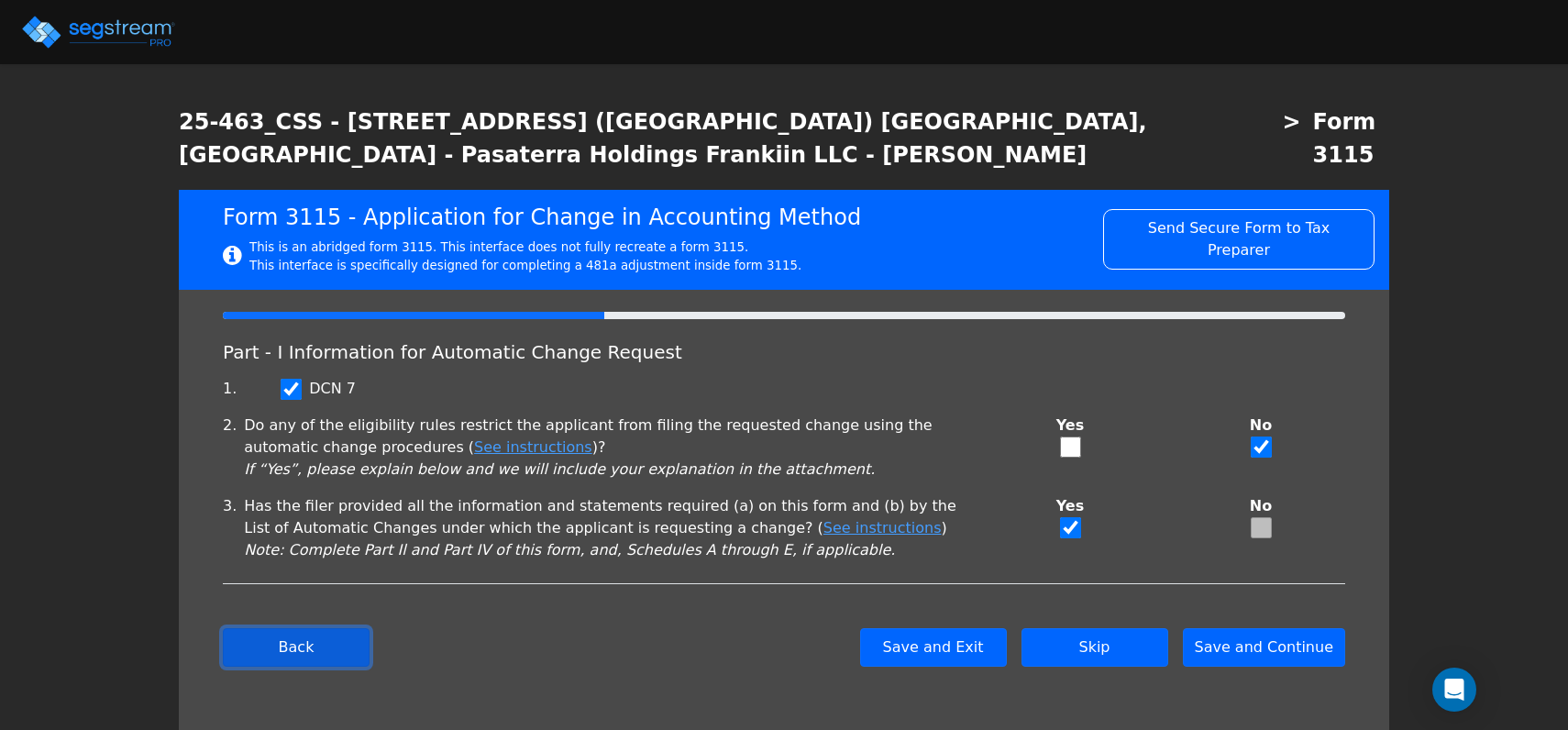
select select "Residential"
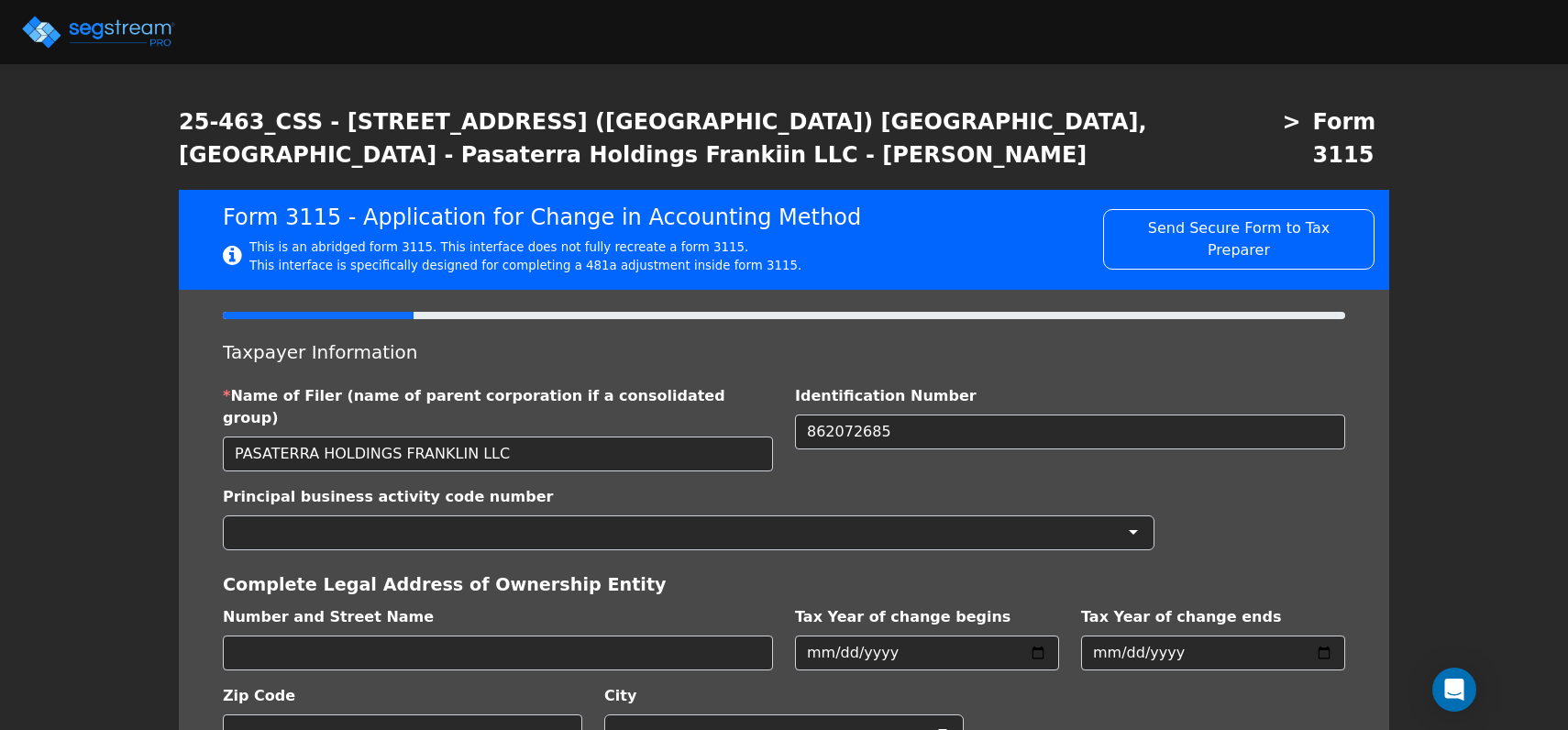
scroll to position [34, 0]
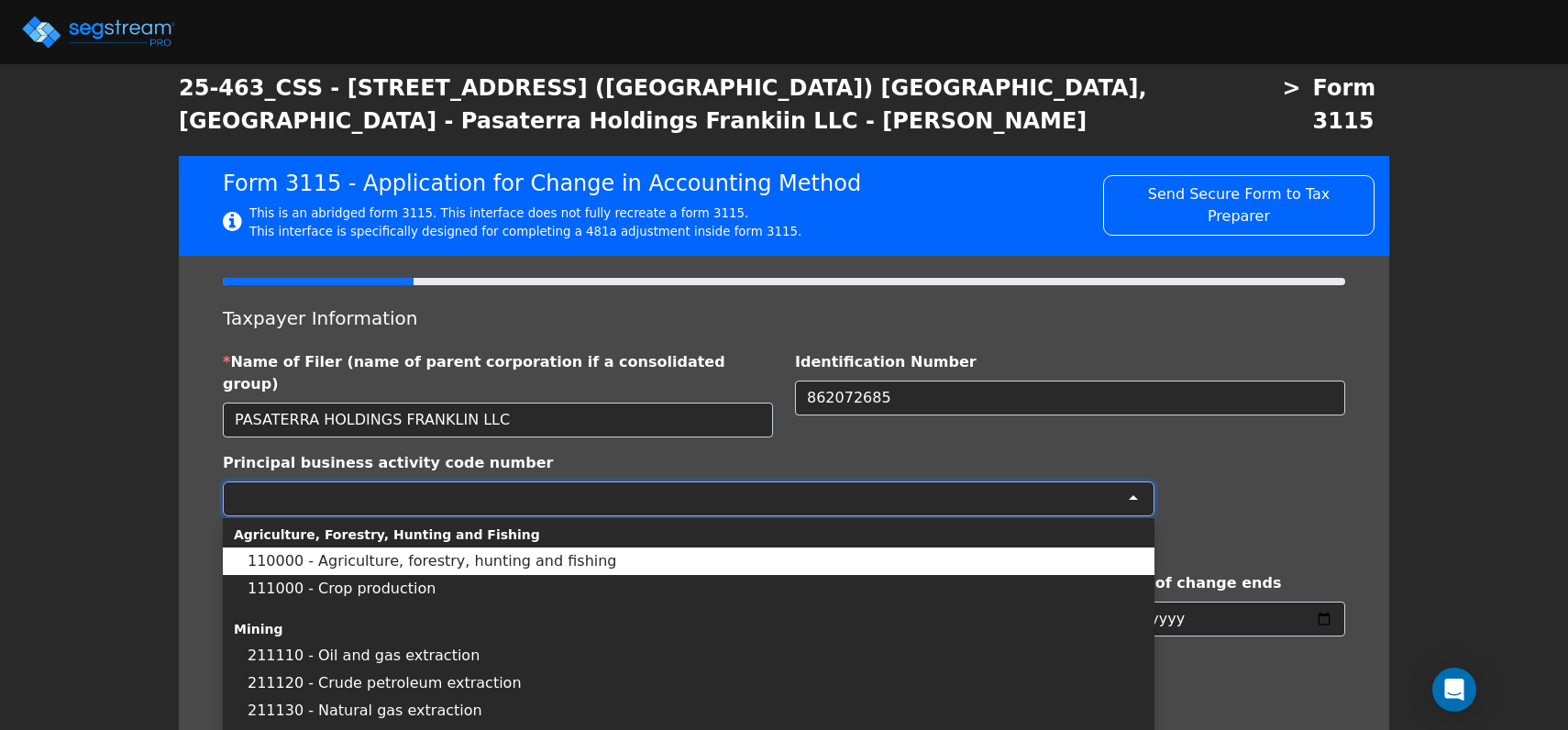
click at [439, 481] on div at bounding box center [688, 498] width 931 height 35
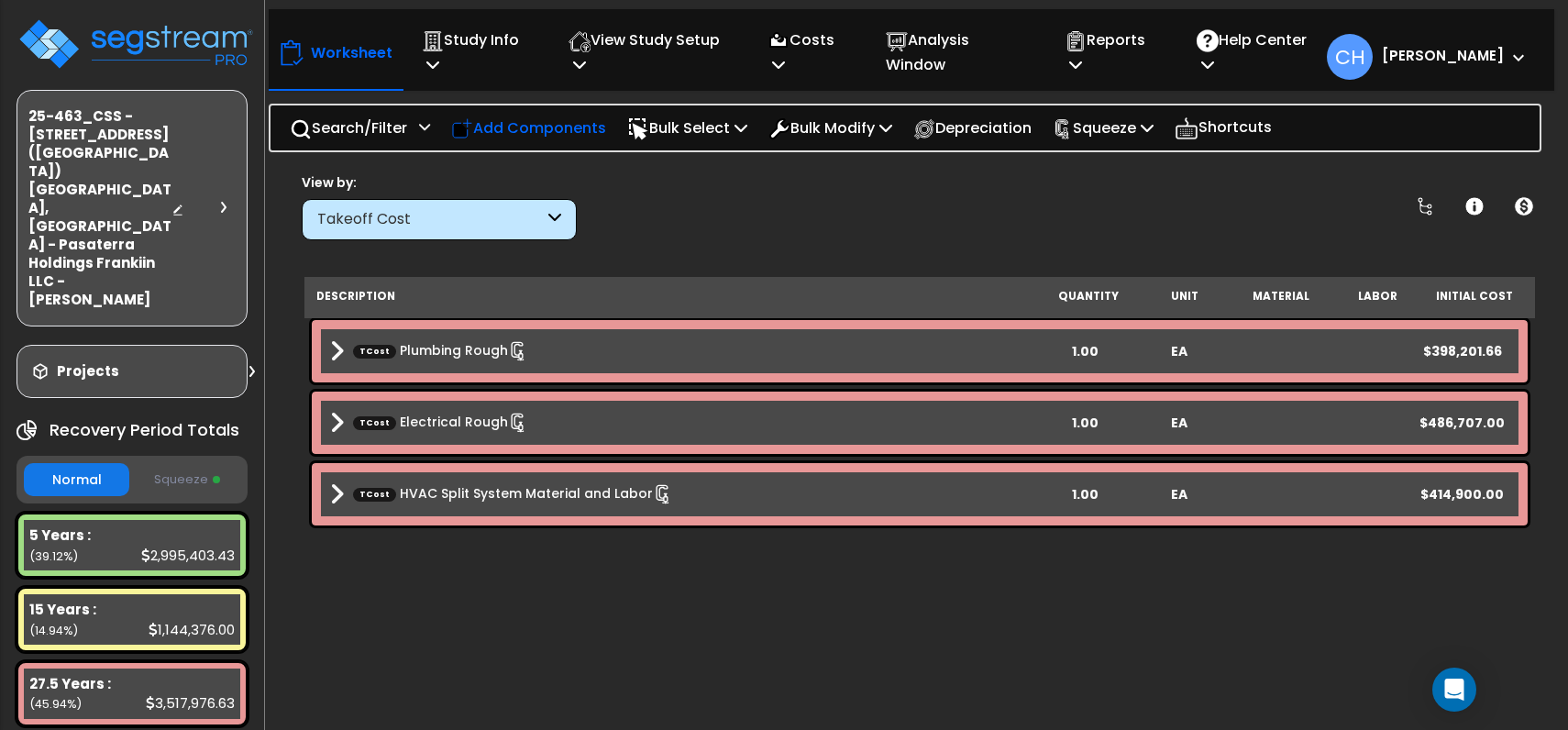
scroll to position [1, 0]
click at [124, 38] on img at bounding box center [136, 44] width 239 height 55
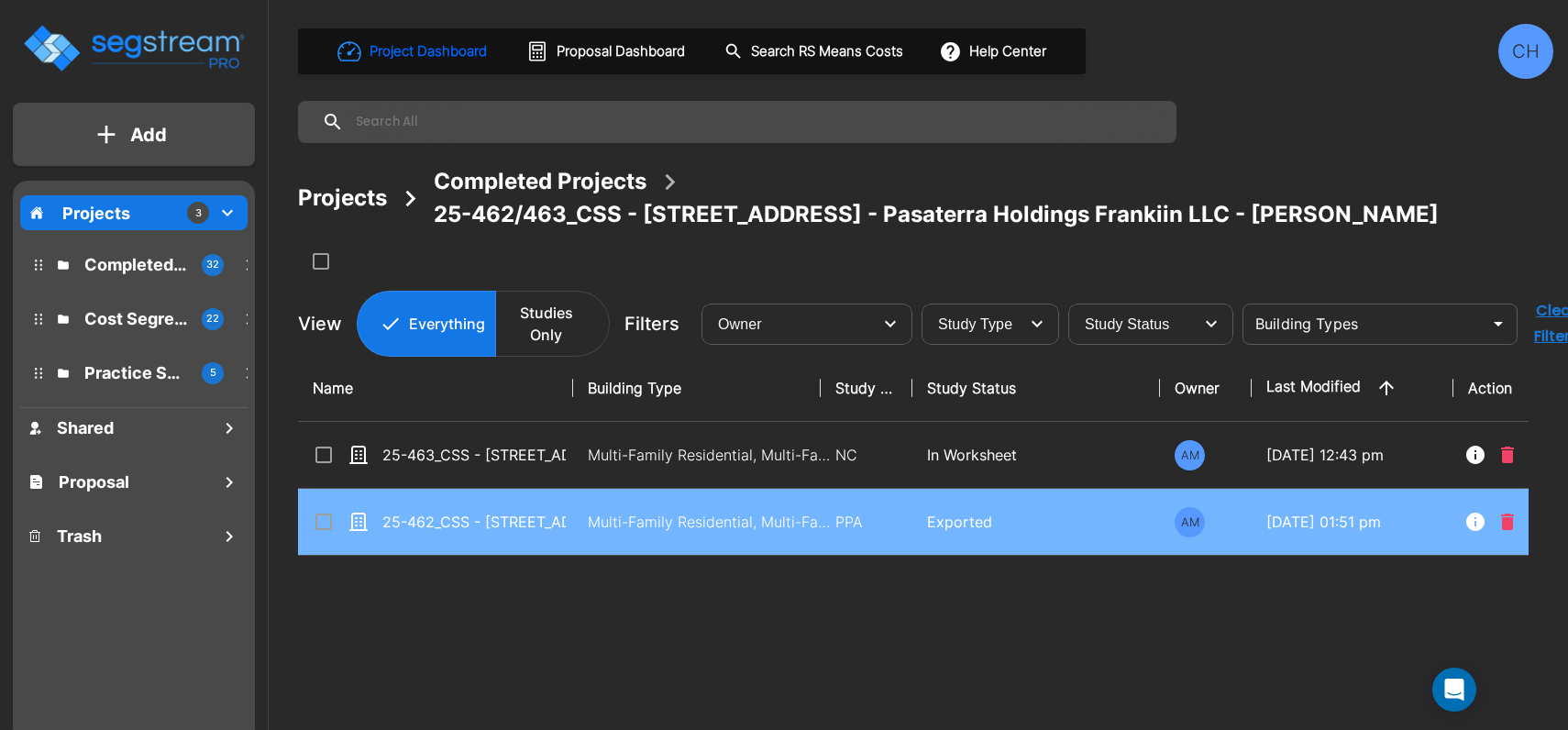
click at [635, 521] on p "Multi-Family Residential, Multi-Family Residential Site" at bounding box center [711, 522] width 248 height 22
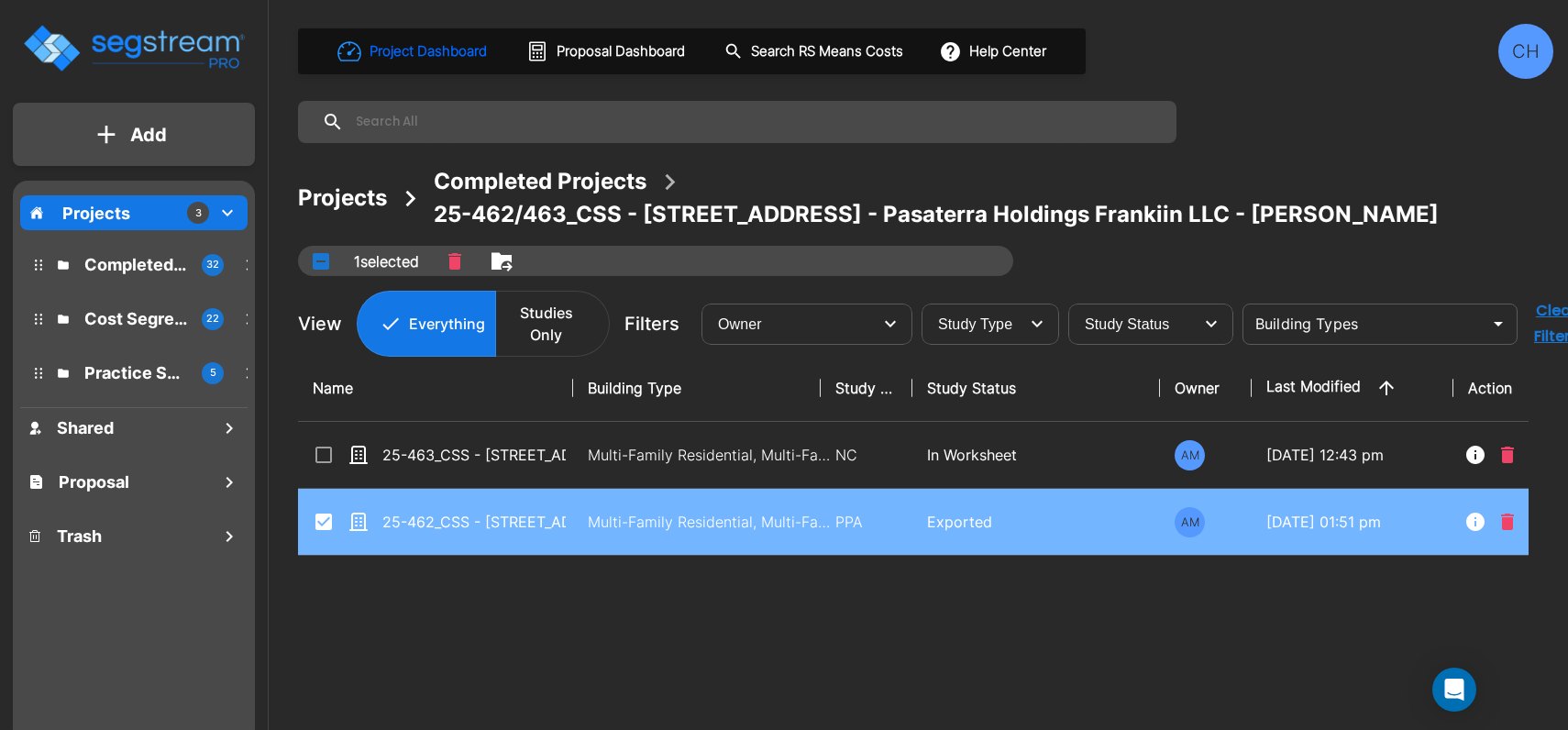
click at [635, 521] on p "Multi-Family Residential, Multi-Family Residential Site" at bounding box center [711, 522] width 248 height 22
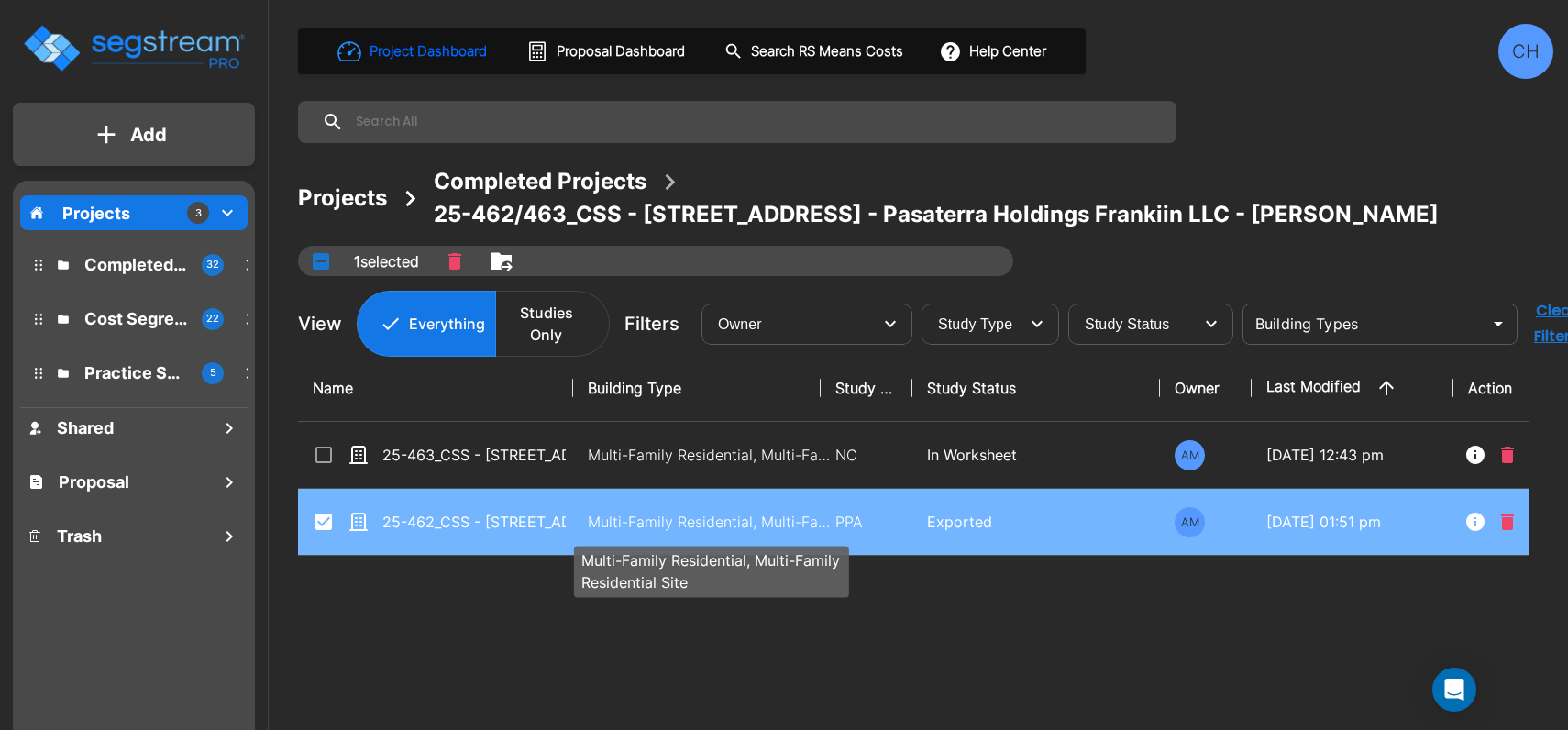
click at [635, 521] on p "Multi-Family Residential, Multi-Family Residential Site" at bounding box center [711, 522] width 248 height 22
checkbox input "false"
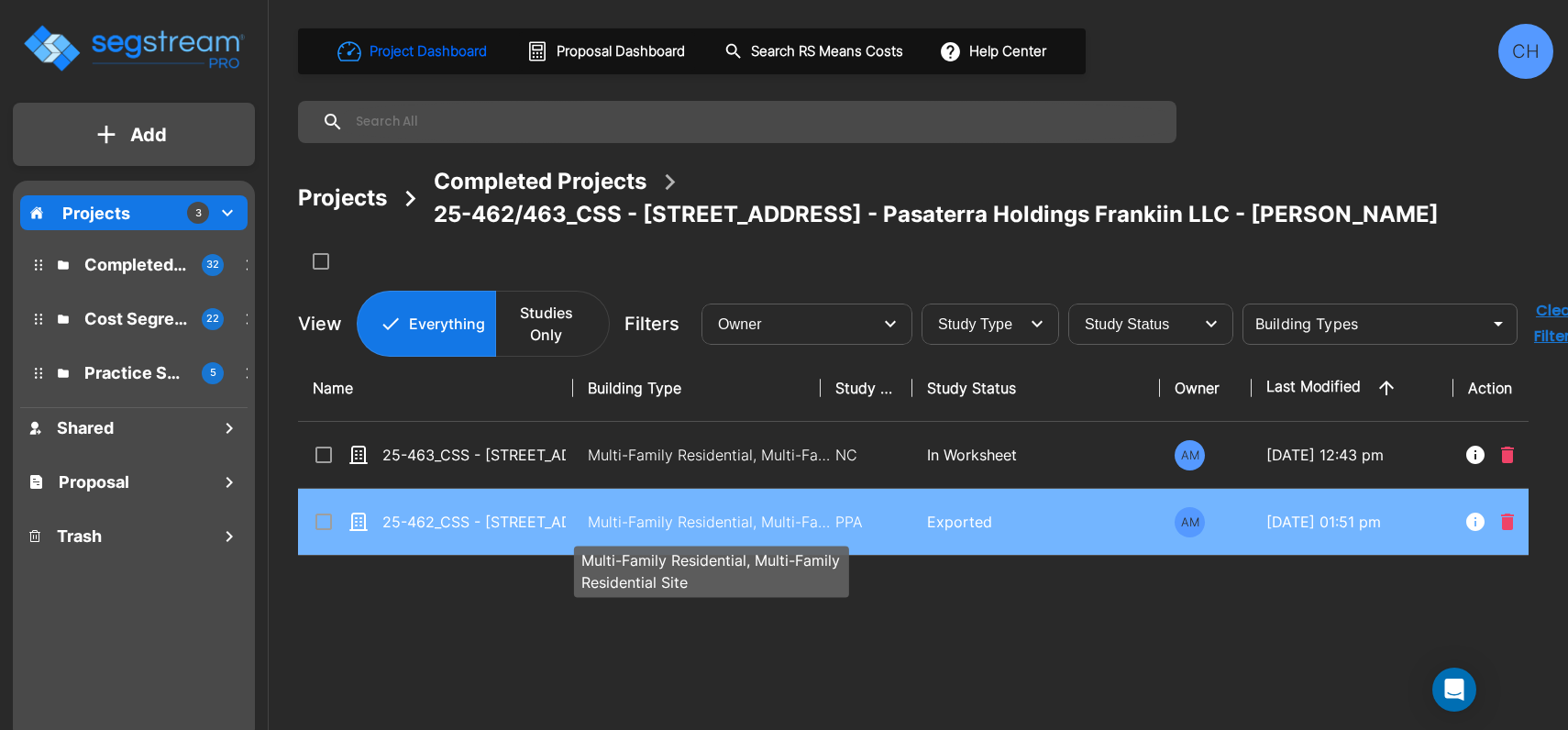
click at [635, 521] on p "Multi-Family Residential, Multi-Family Residential Site" at bounding box center [711, 522] width 248 height 22
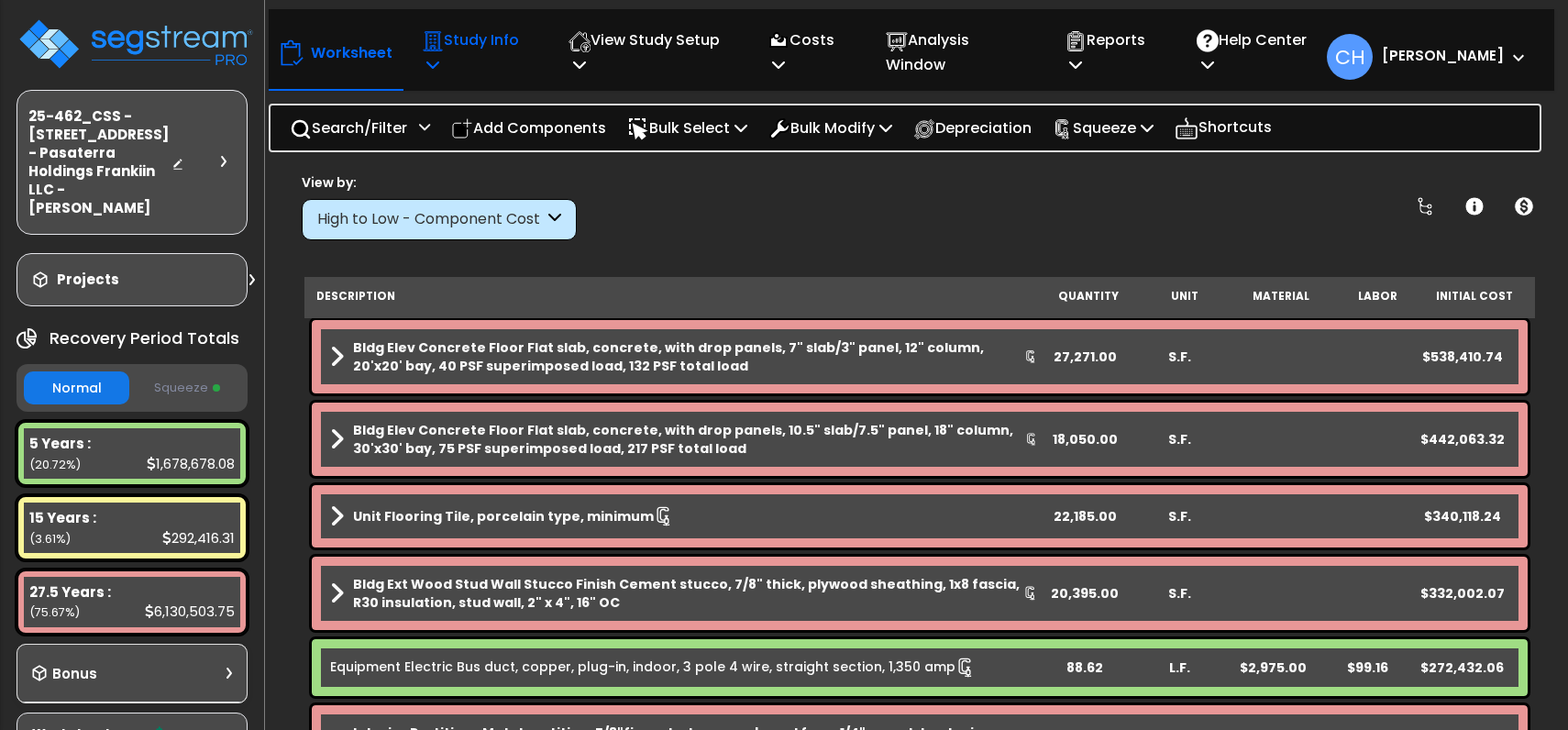
click at [461, 45] on p "Study Info" at bounding box center [476, 51] width 109 height 50
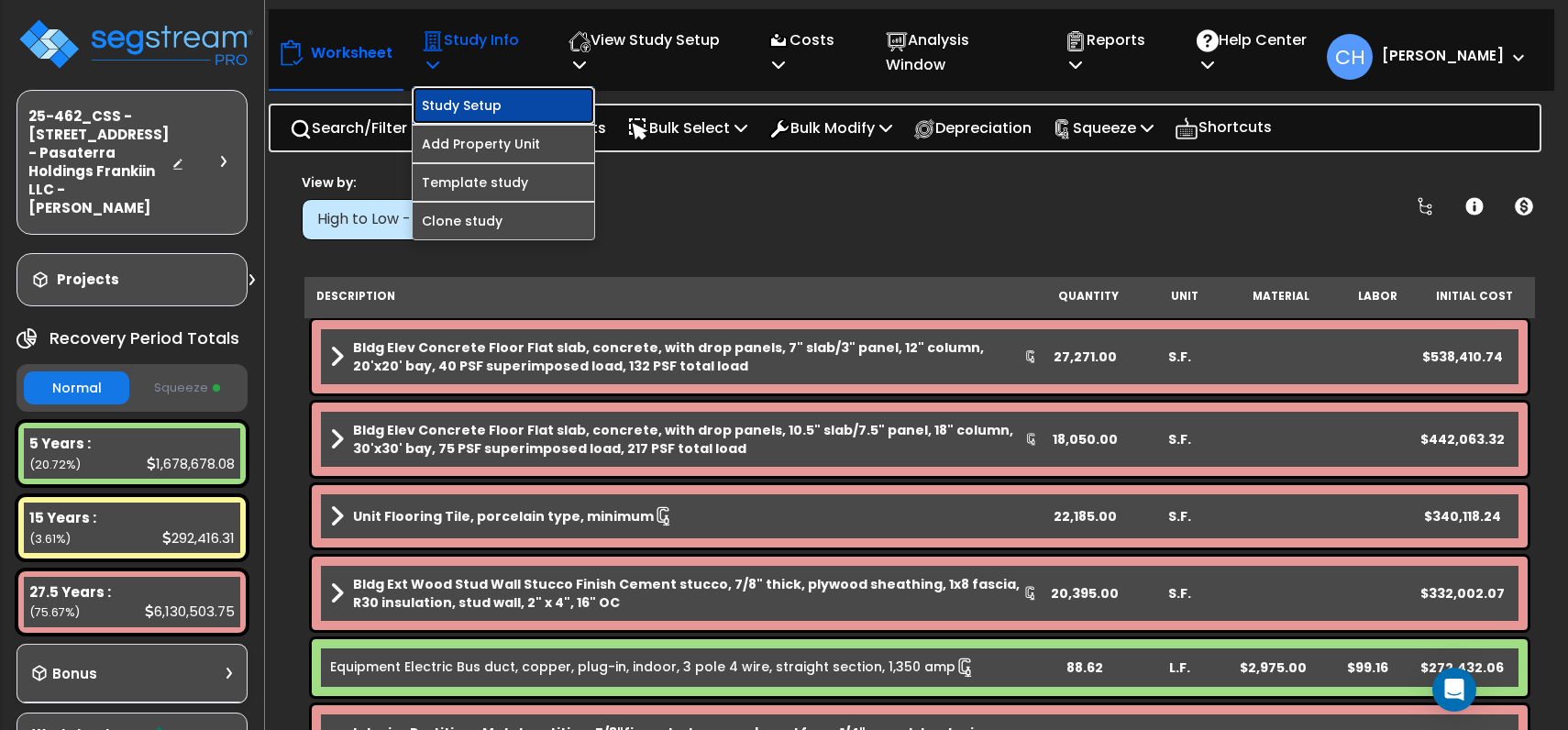
click at [486, 106] on link "Study Setup" at bounding box center [504, 105] width 182 height 36
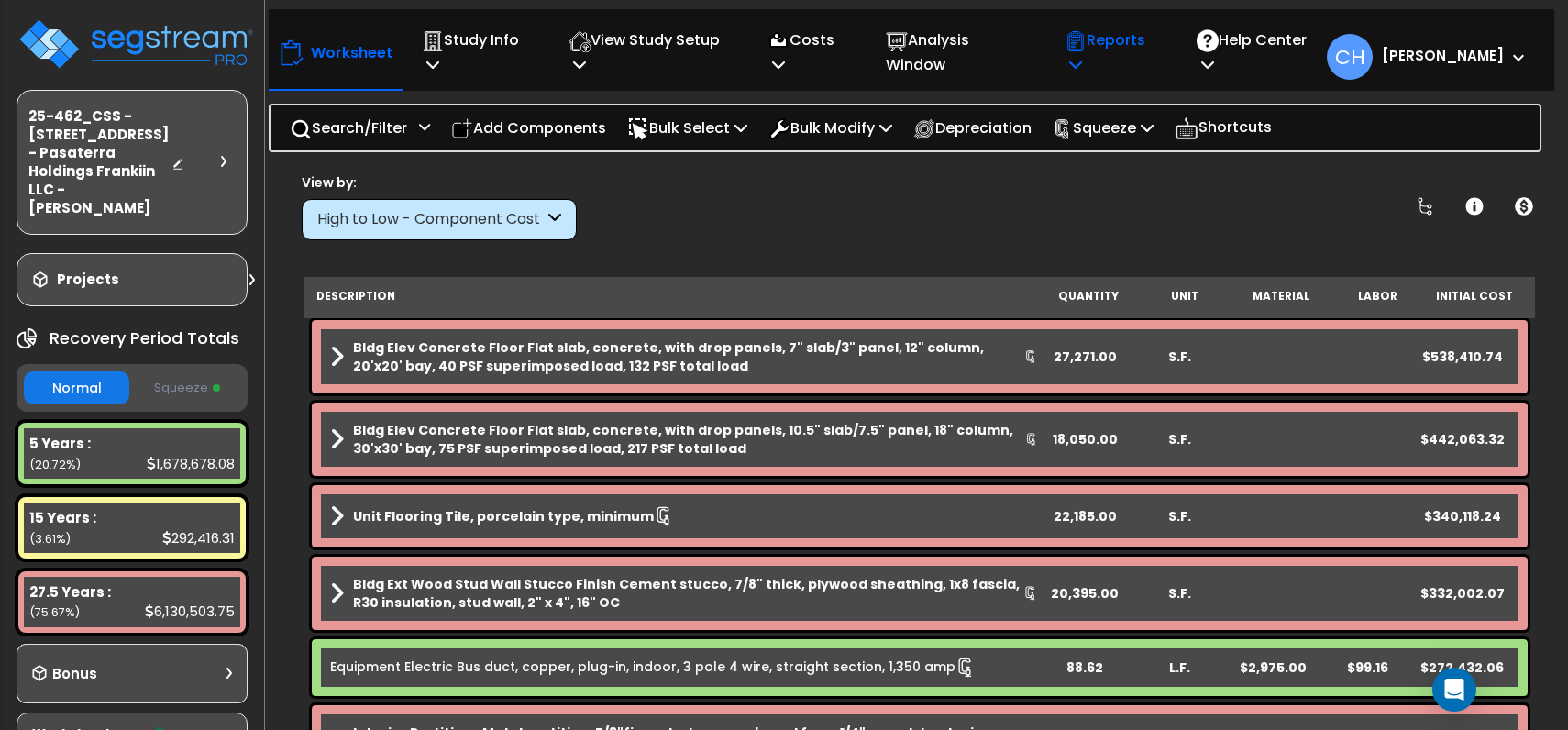
click at [1119, 65] on p "Reports" at bounding box center [1110, 51] width 93 height 50
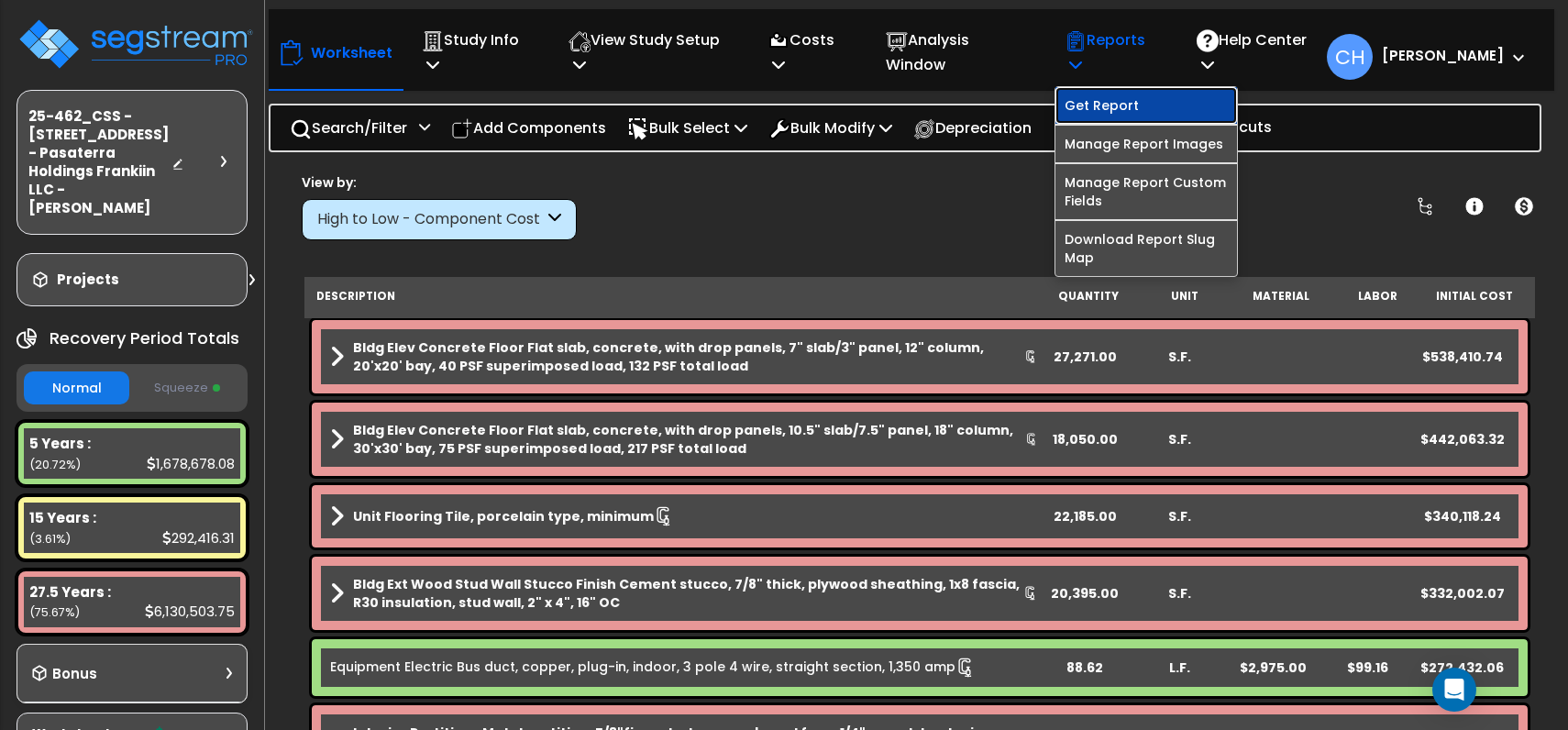
click at [1166, 108] on link "Get Report" at bounding box center [1147, 105] width 182 height 36
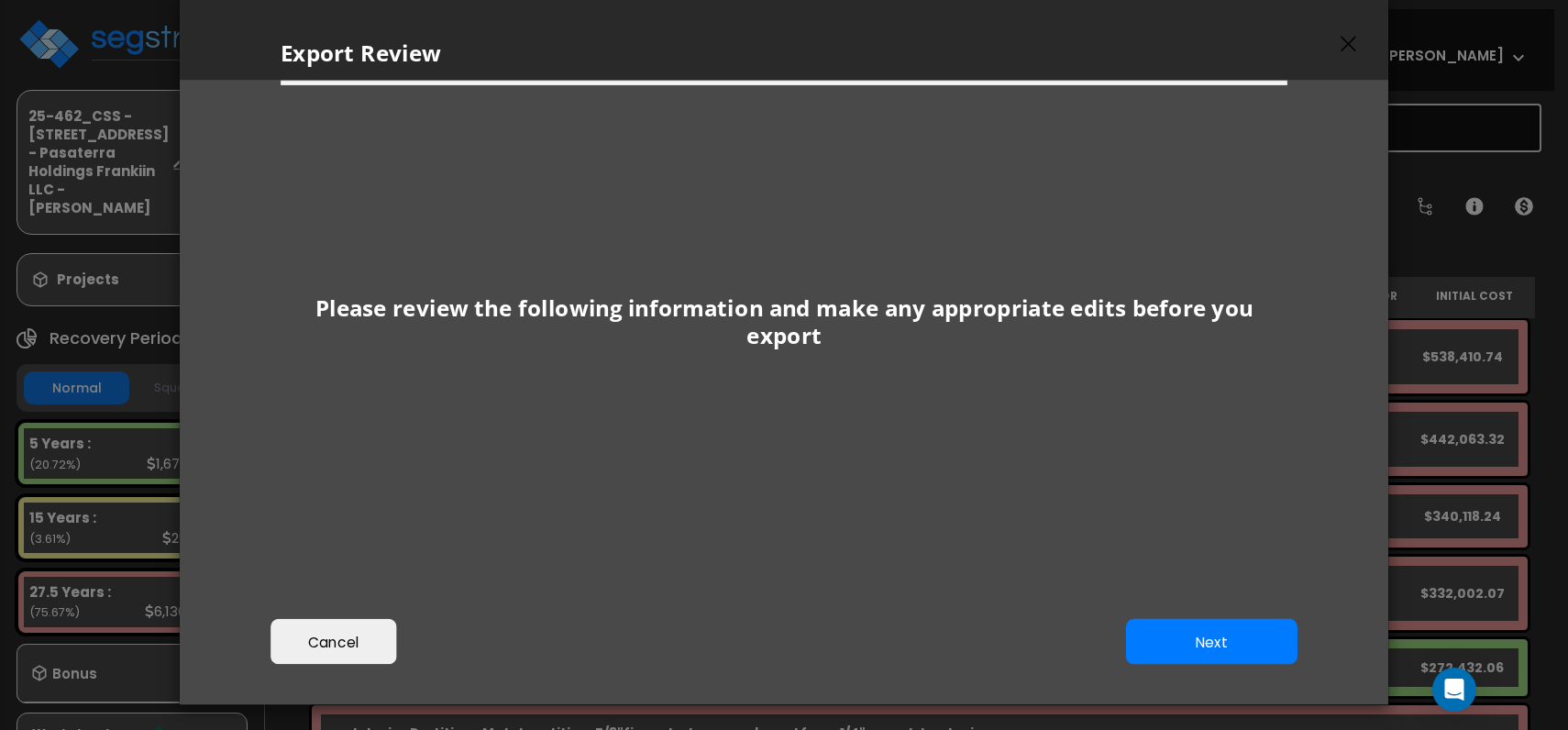
scroll to position [51, 0]
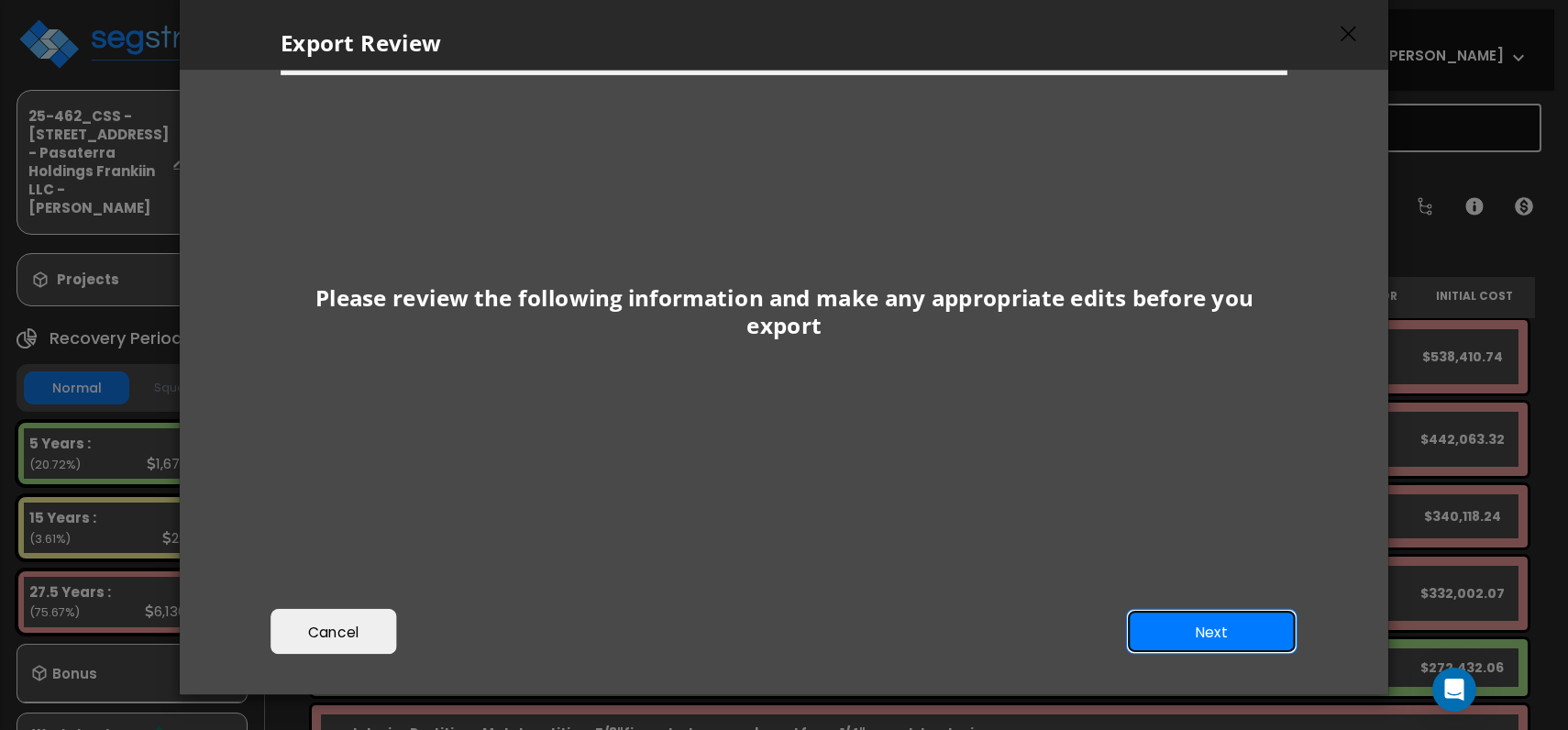
click at [1231, 634] on button "Next" at bounding box center [1211, 632] width 171 height 46
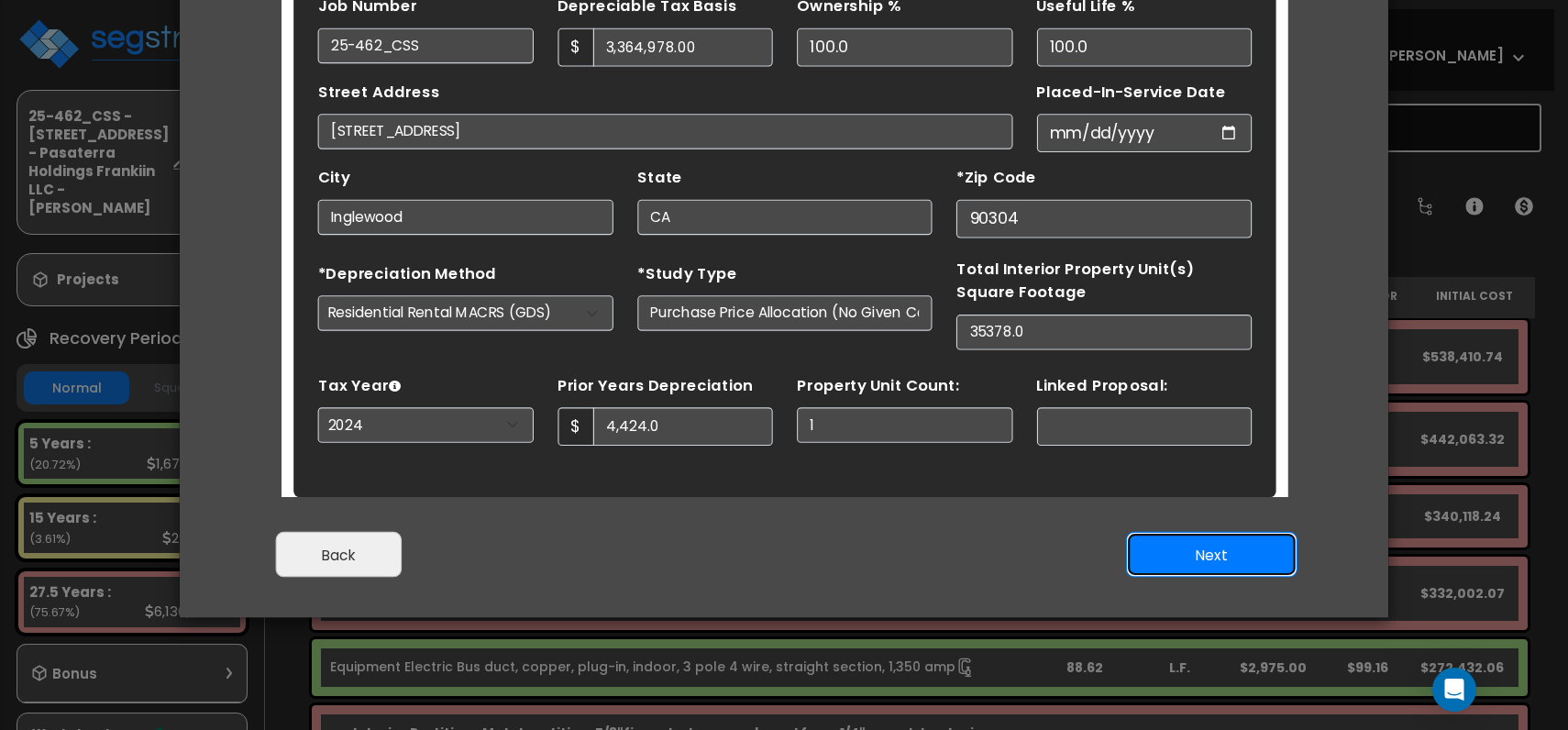
scroll to position [158, 0]
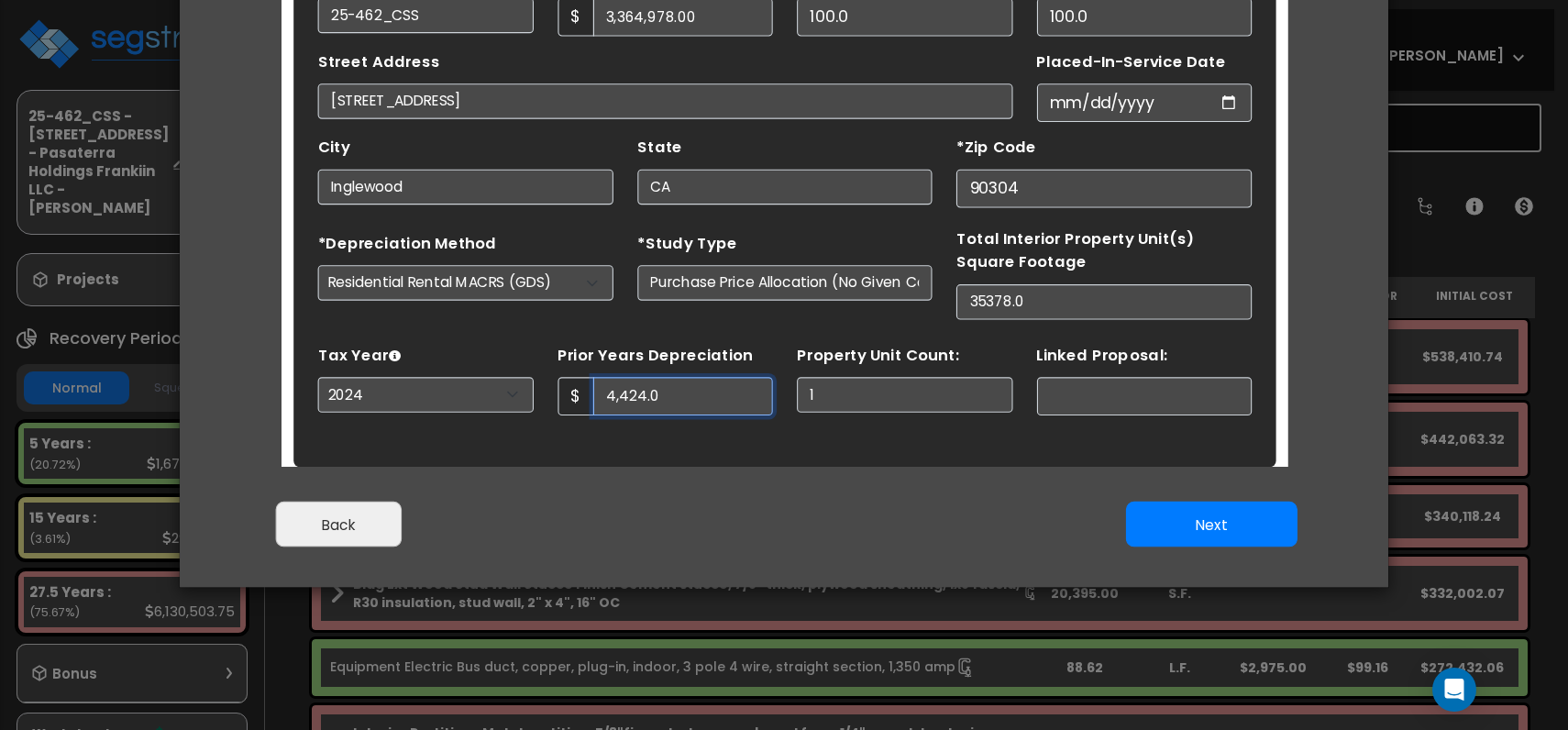
drag, startPoint x: 608, startPoint y: 358, endPoint x: 535, endPoint y: 355, distance: 73.1
click at [535, 355] on div "$ 4,424.0" at bounding box center [630, 348] width 197 height 35
drag, startPoint x: 628, startPoint y: 351, endPoint x: 701, endPoint y: 353, distance: 73.0
click at [628, 350] on input "23,826.0" at bounding box center [646, 348] width 164 height 35
click at [716, 406] on div "Find these errors below in the Study Setup: *Study Name 25-462_CSS - 7070 Frank…" at bounding box center [739, 95] width 893 height 635
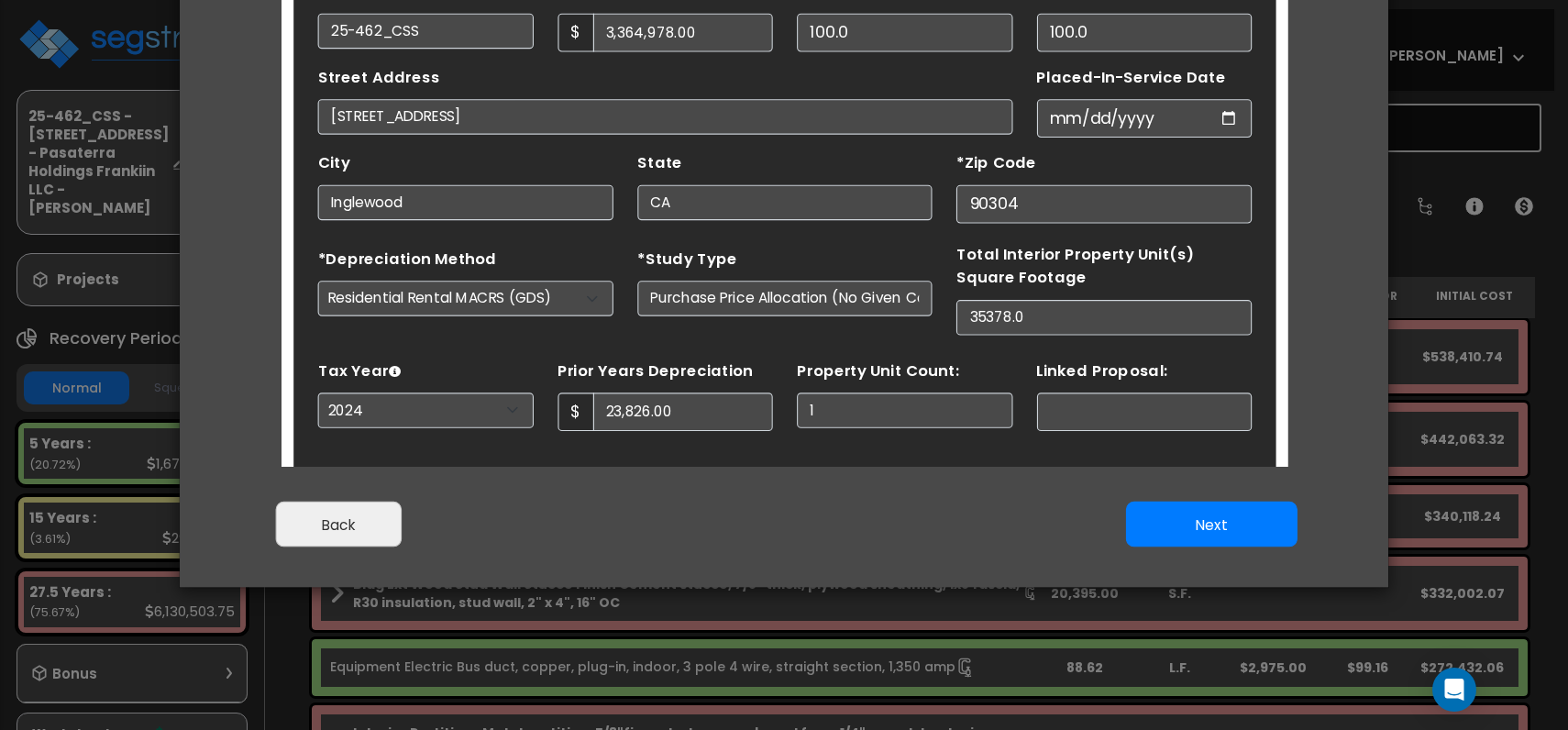
scroll to position [85, 0]
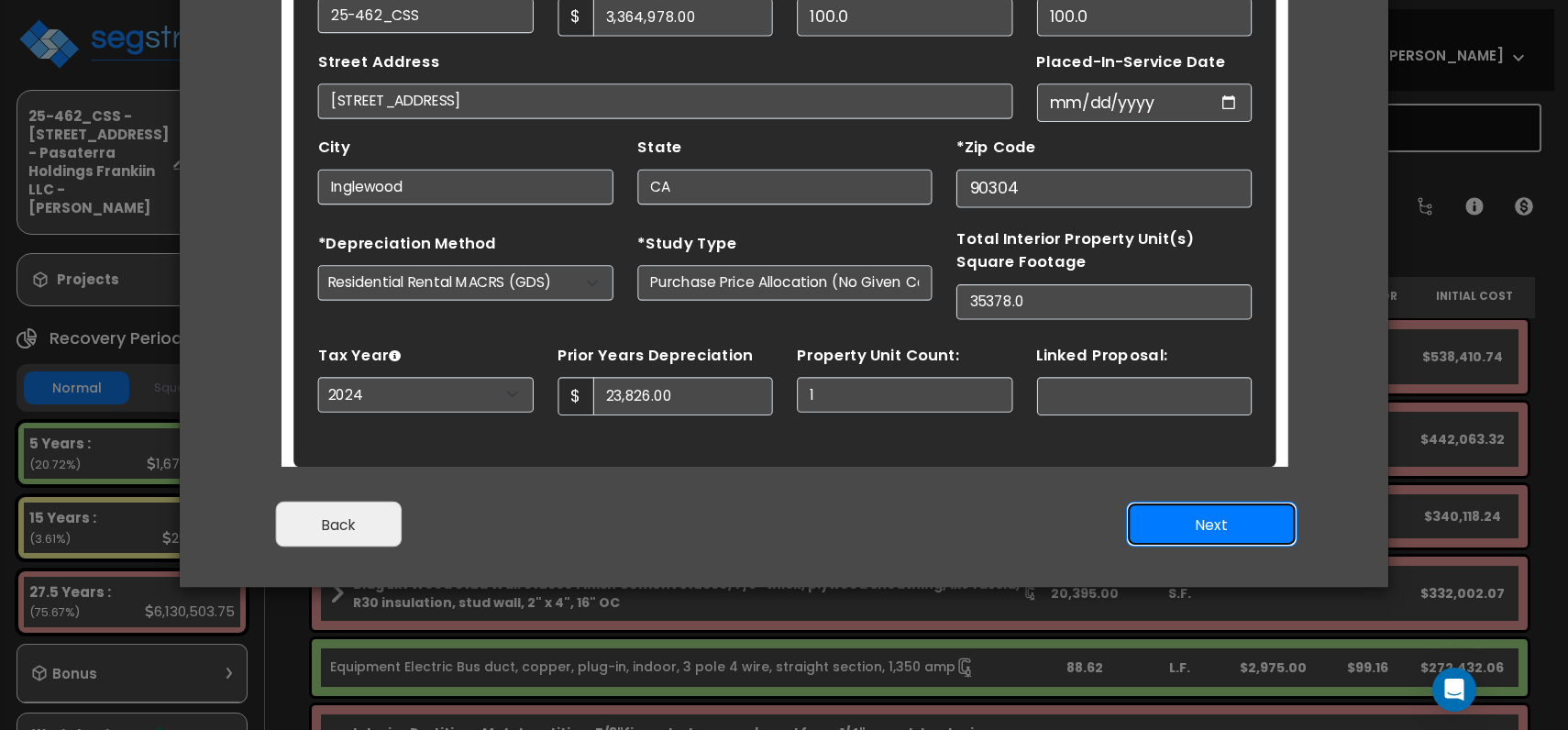
click at [1205, 523] on button "Next" at bounding box center [1211, 524] width 171 height 46
type input "23826"
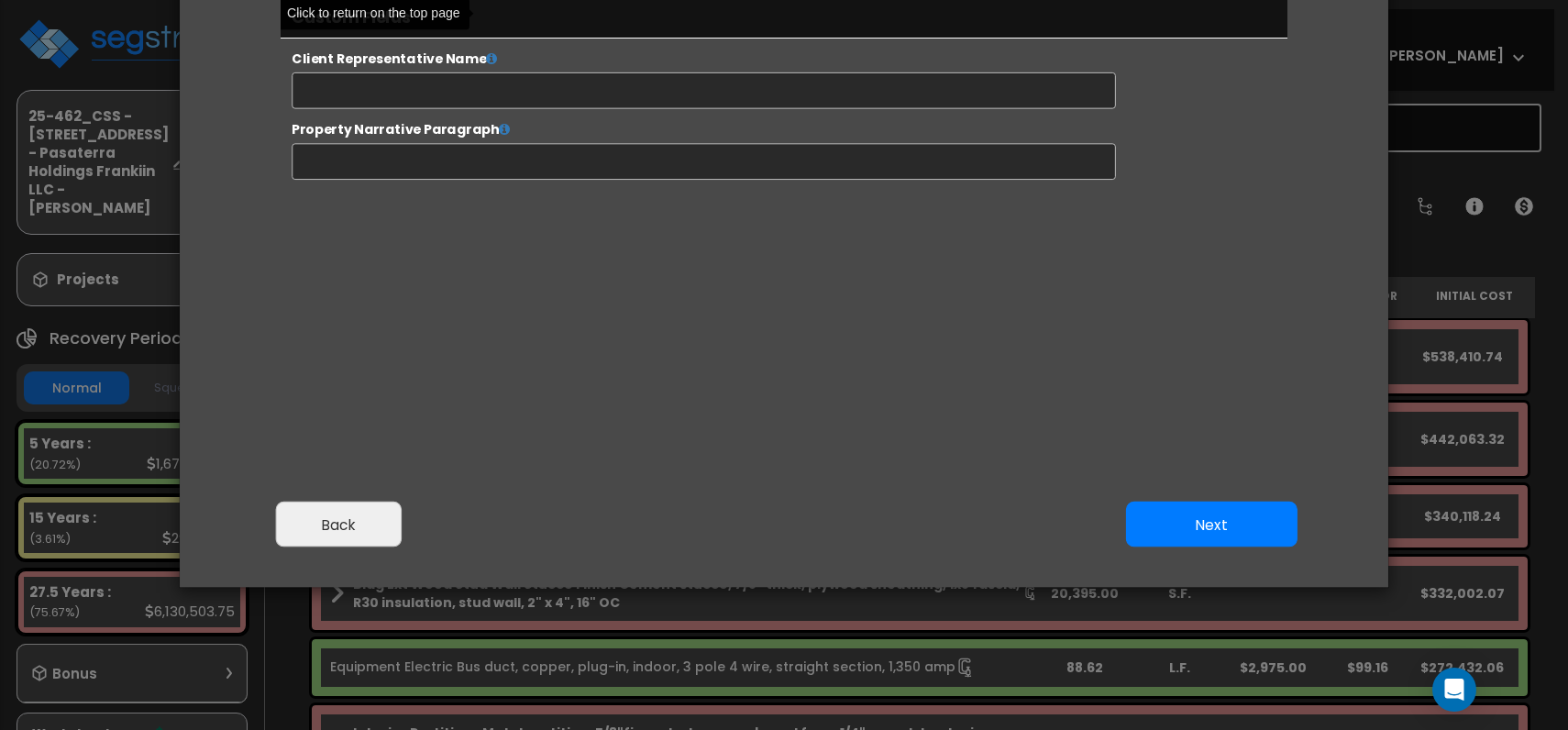
select select "2024"
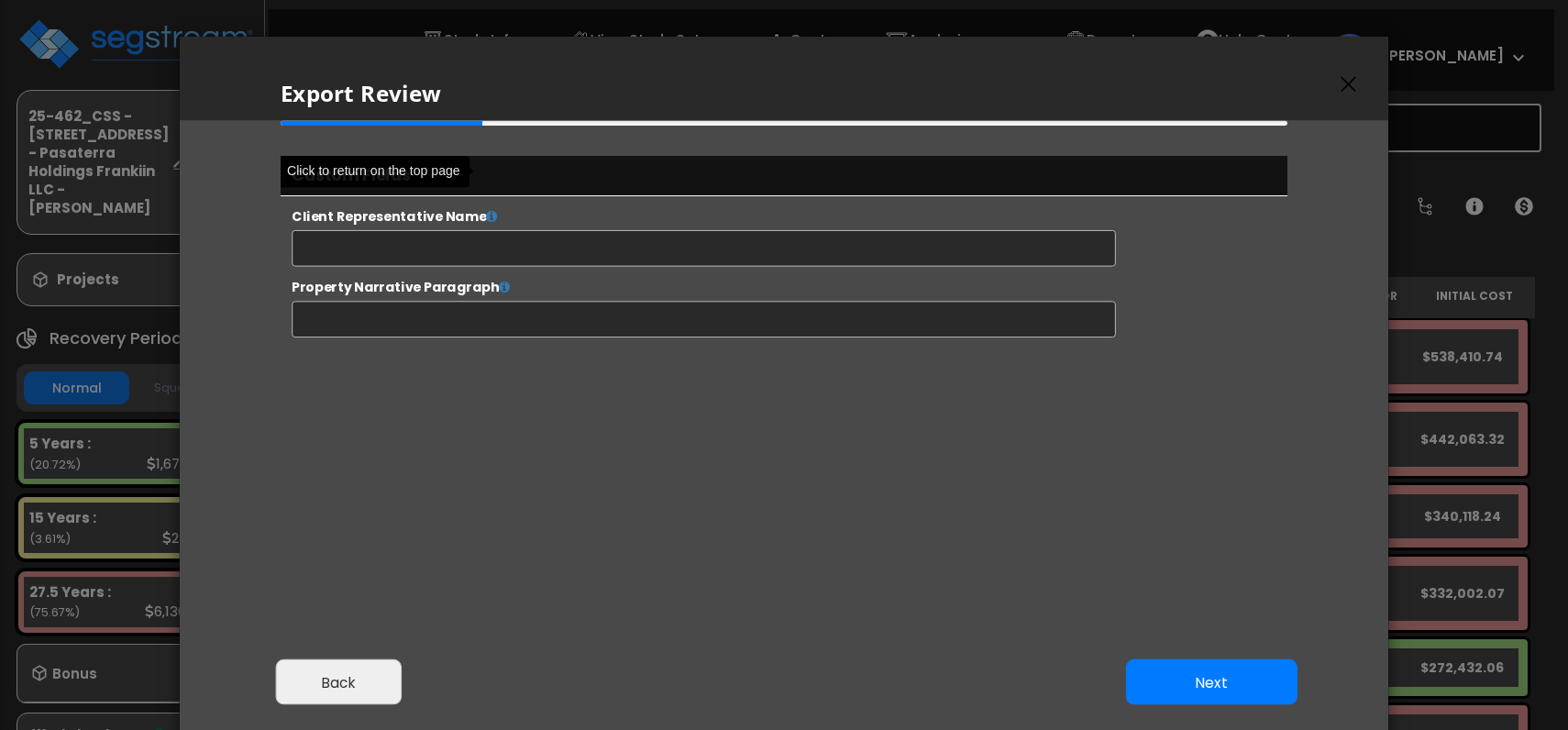
scroll to position [0, 0]
click at [544, 259] on input "text" at bounding box center [762, 262] width 936 height 41
click at [516, 231] on icon at bounding box center [521, 226] width 13 height 15
click at [1136, 544] on div at bounding box center [784, 373] width 1037 height 504
click at [1215, 689] on button "Next" at bounding box center [1211, 682] width 171 height 46
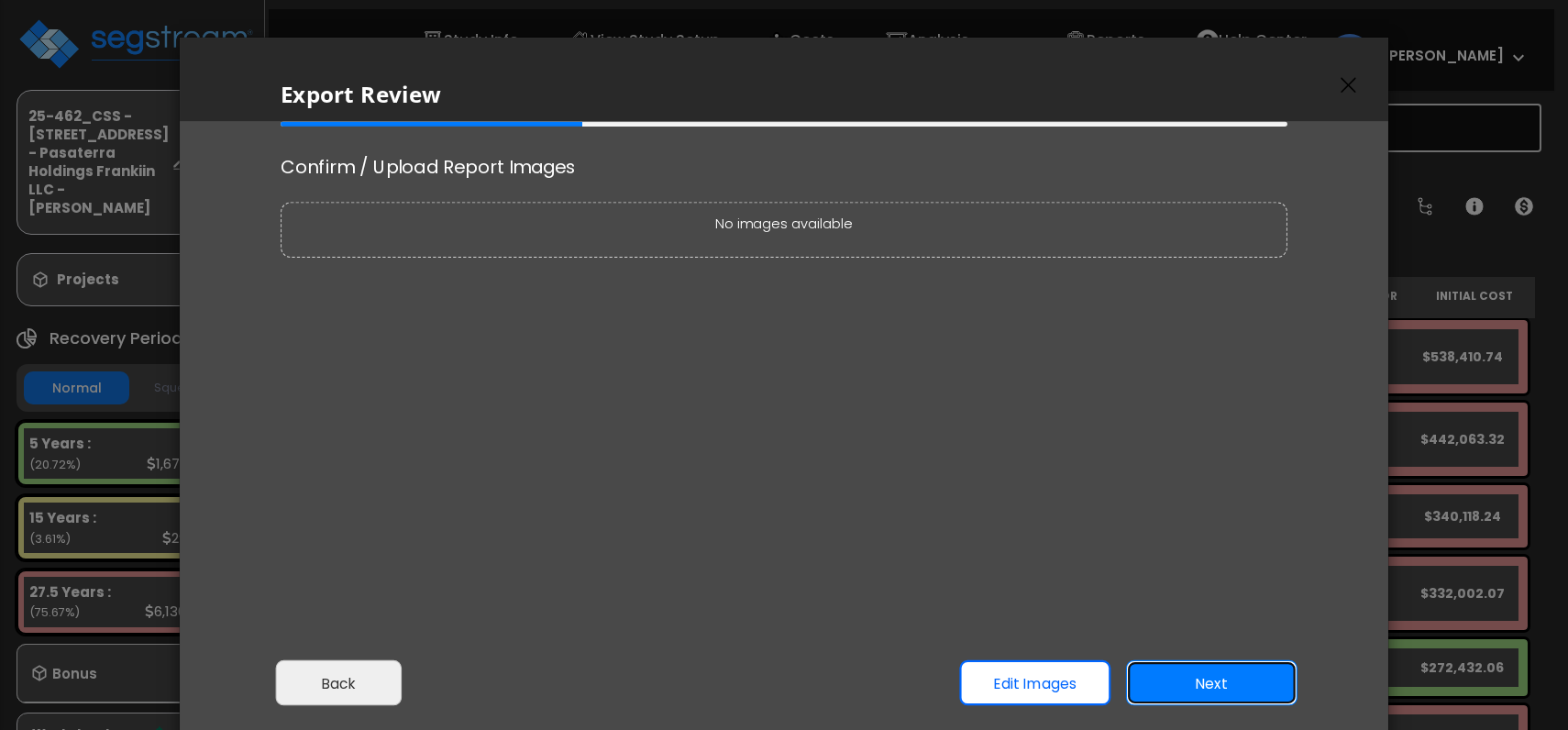
click at [1198, 682] on button "Next" at bounding box center [1211, 682] width 171 height 46
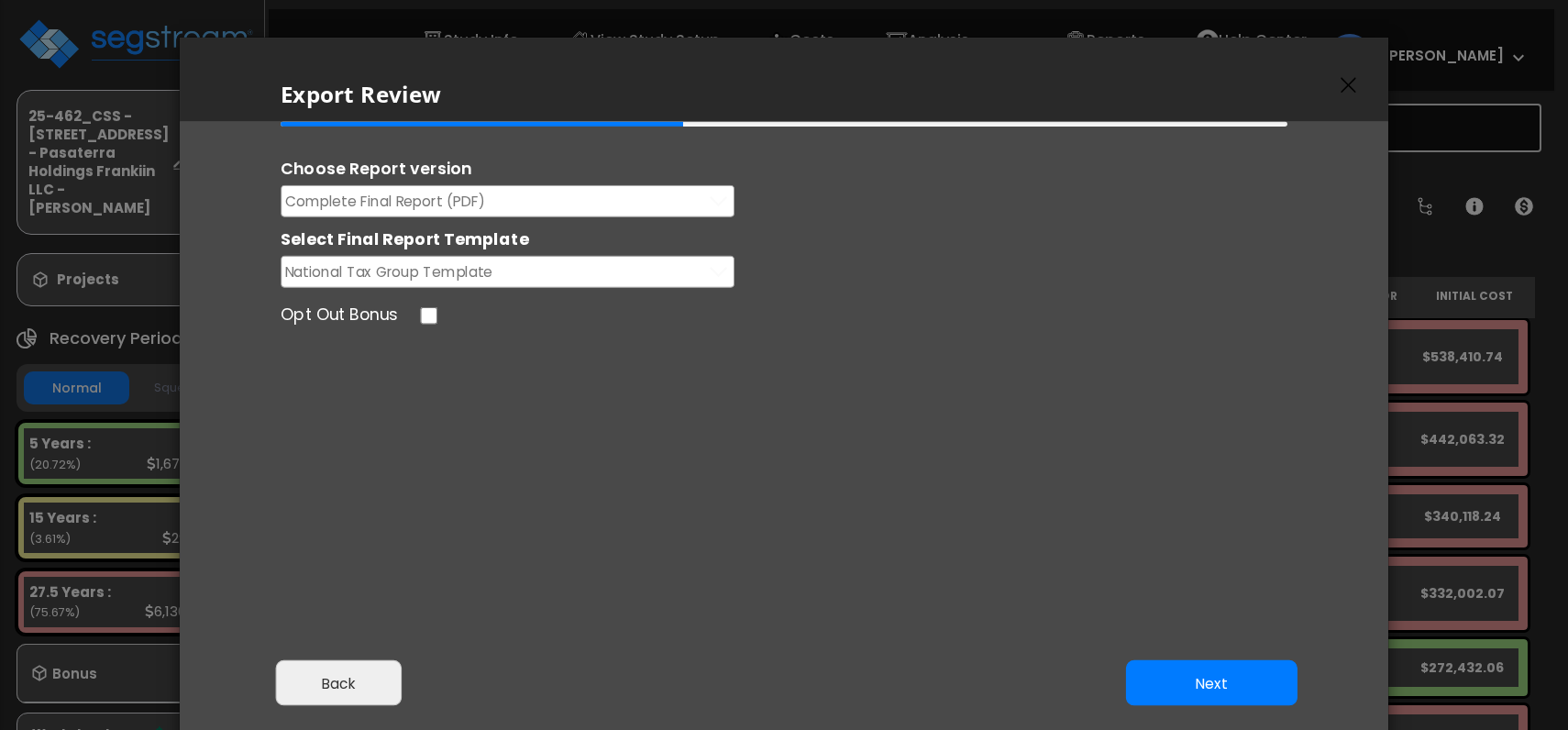
click at [476, 199] on span "Complete Final Report (PDF)" at bounding box center [386, 201] width 201 height 22
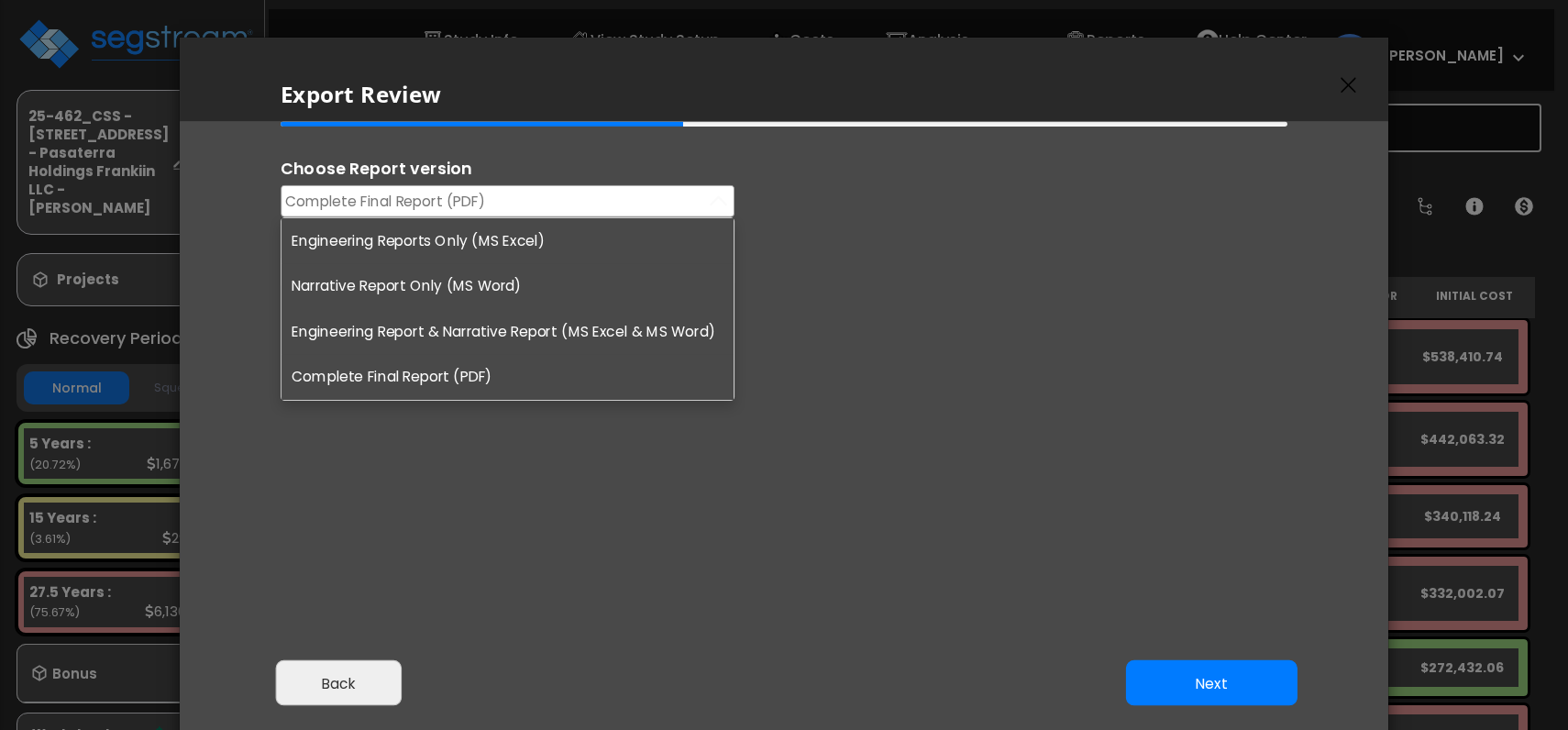
click at [857, 319] on div "Opt Out Bonus" at bounding box center [784, 317] width 1037 height 28
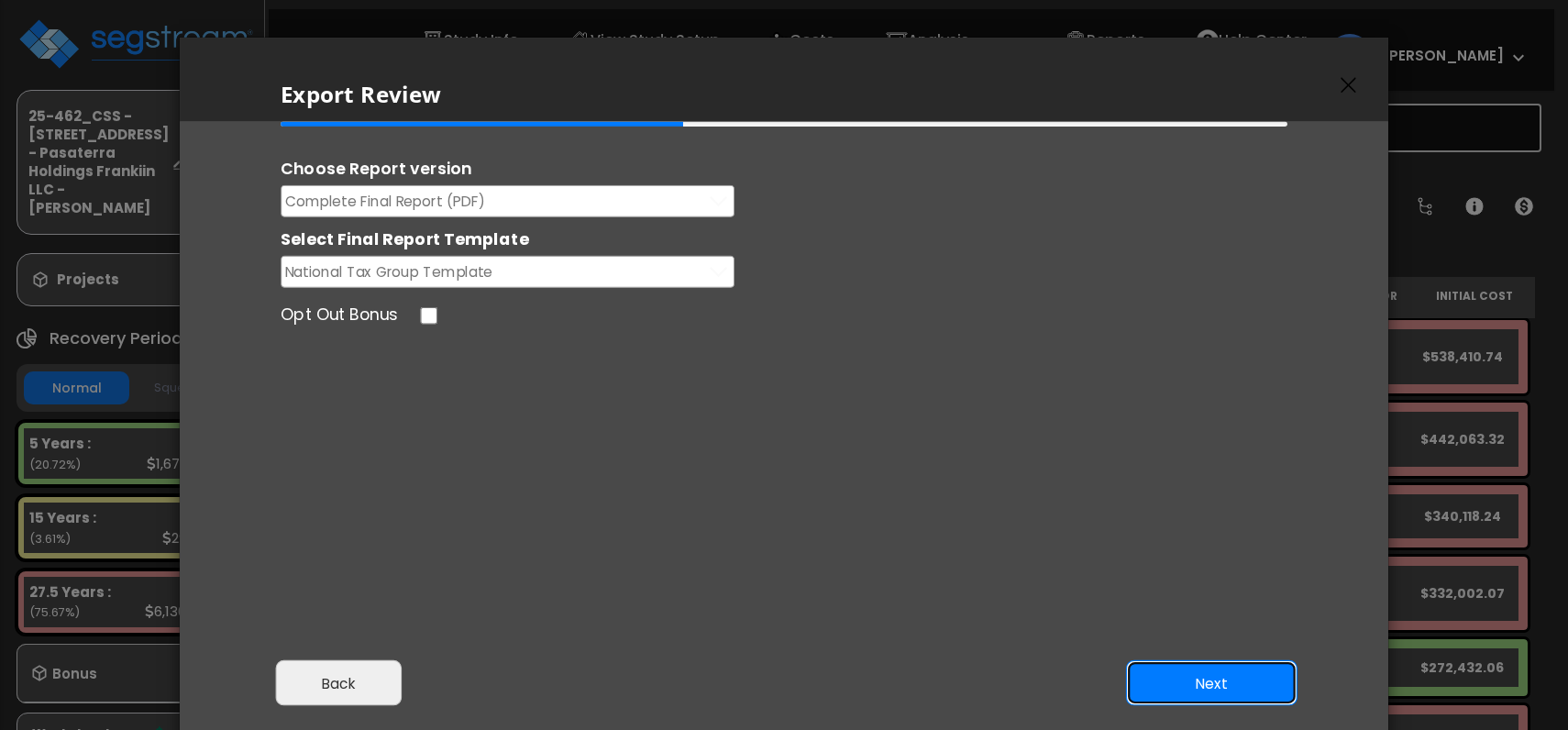
click at [1222, 688] on button "Next" at bounding box center [1211, 682] width 171 height 46
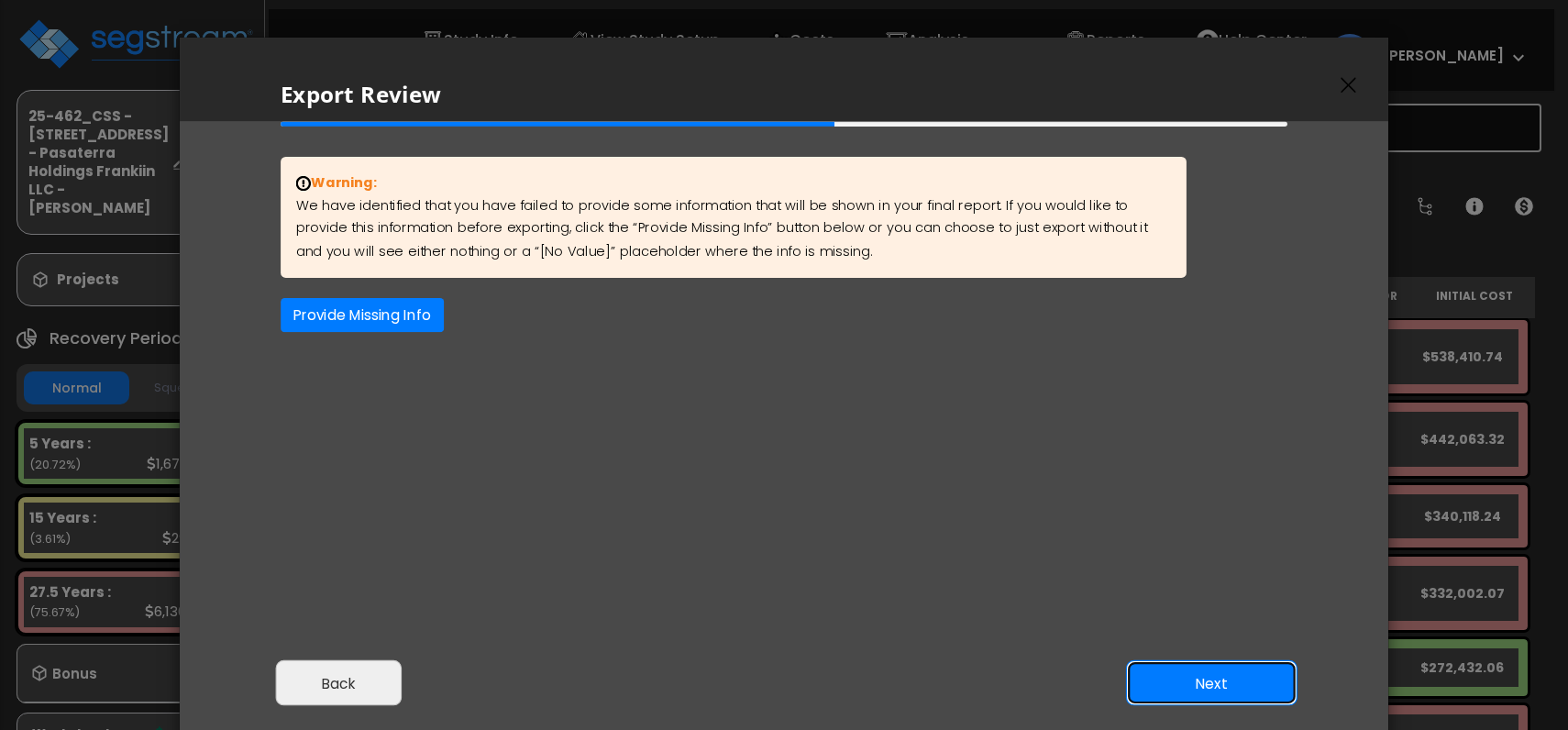
click at [1222, 688] on button "Next" at bounding box center [1211, 682] width 171 height 46
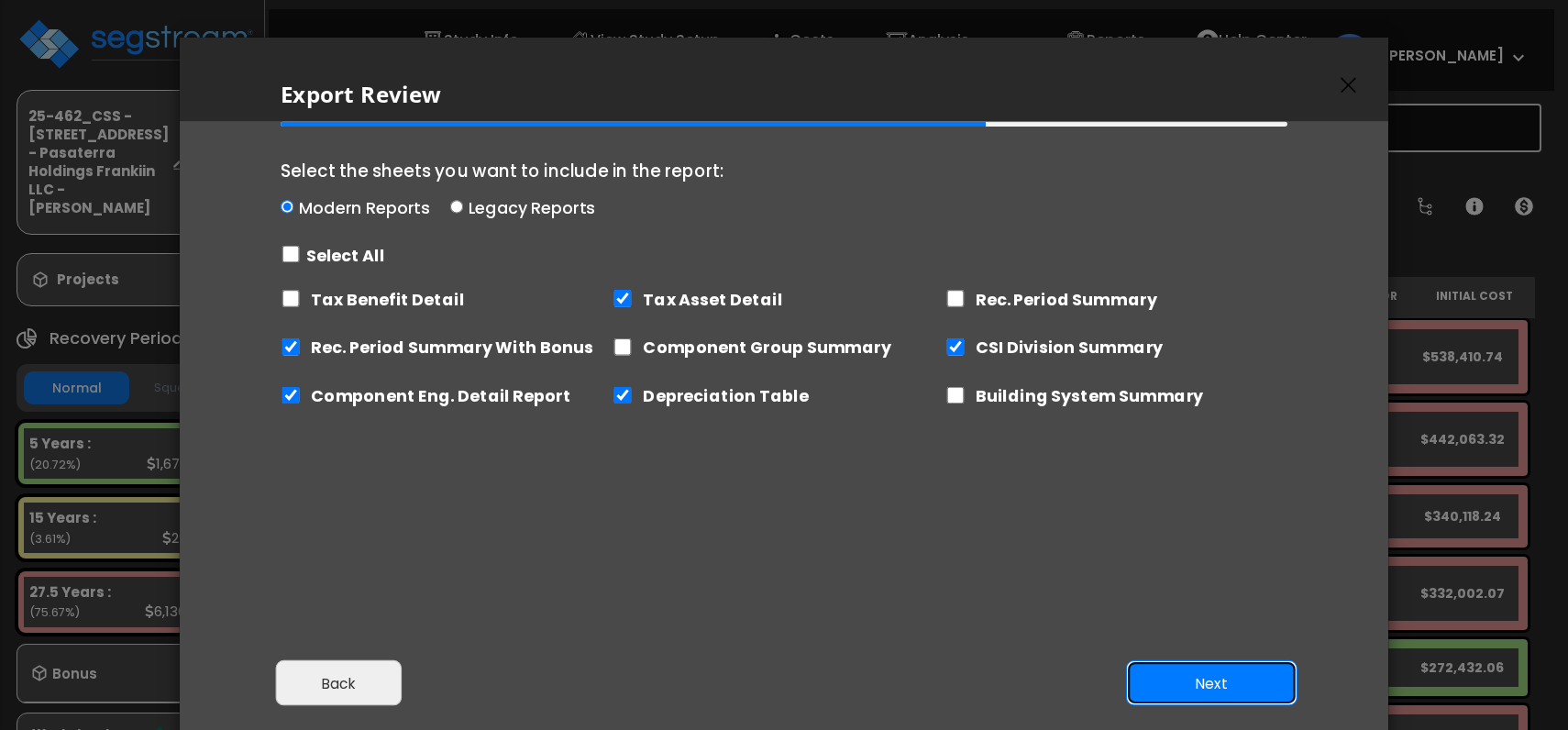
click at [1210, 685] on button "Next" at bounding box center [1211, 682] width 171 height 46
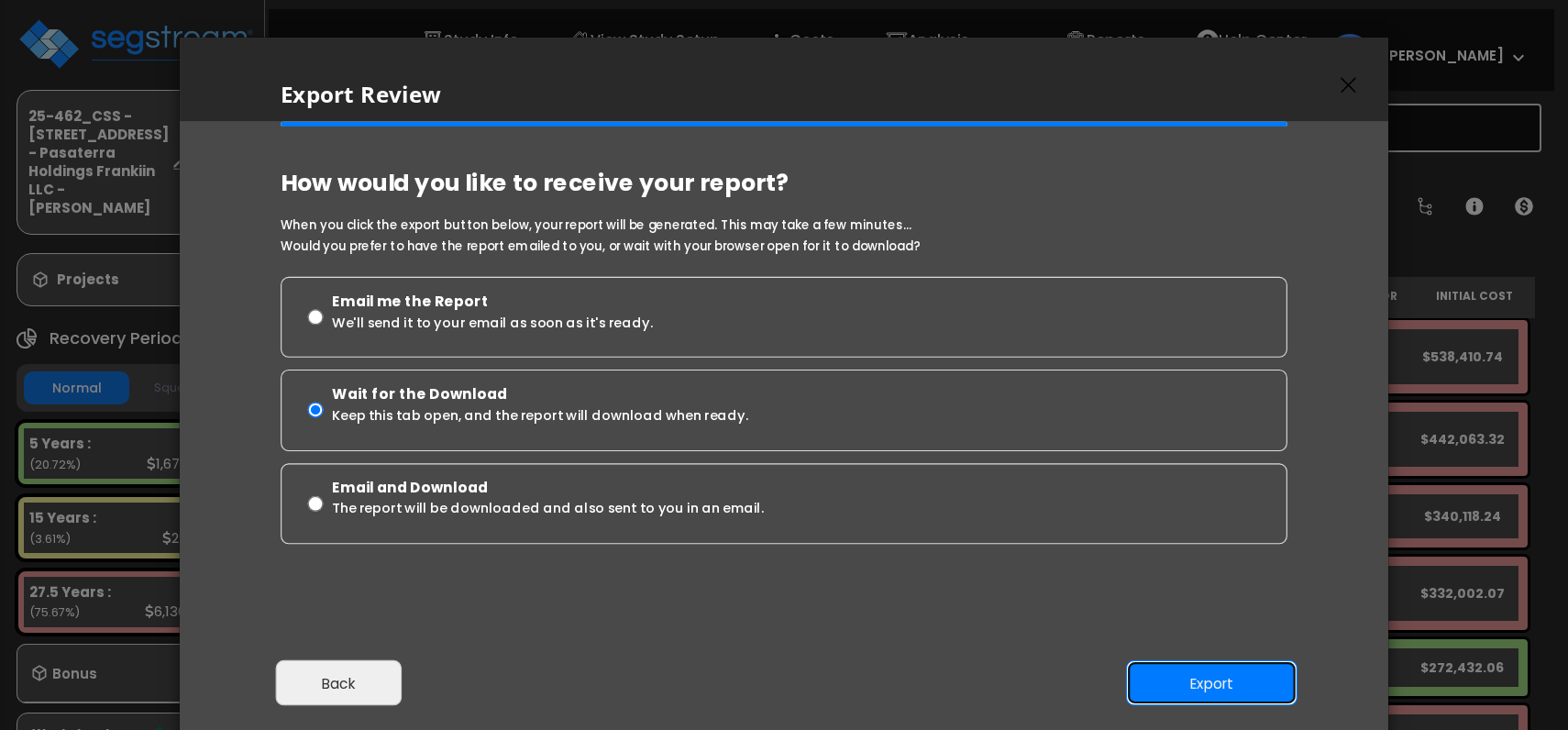
click at [1210, 690] on button "Export" at bounding box center [1211, 682] width 171 height 46
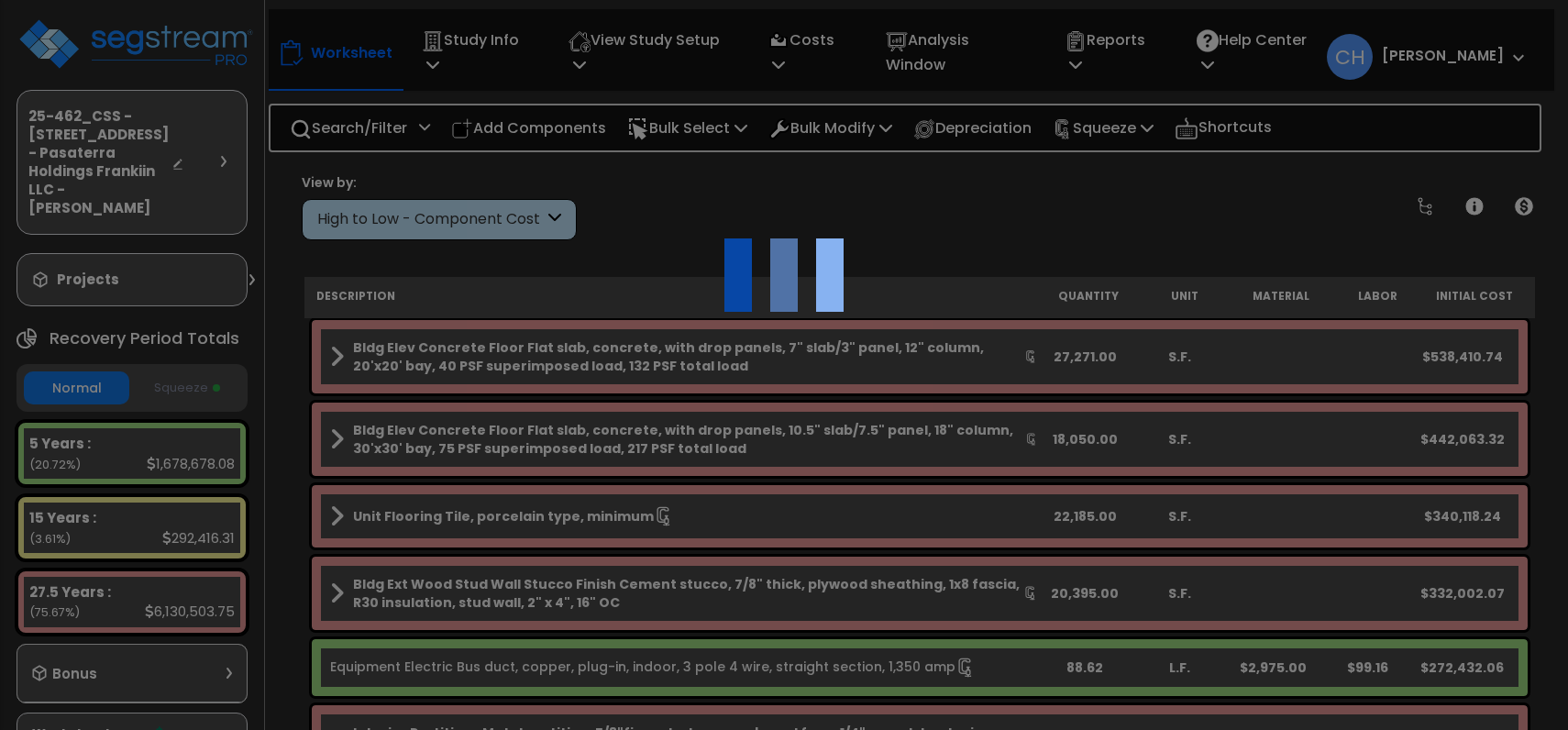
scroll to position [80, 0]
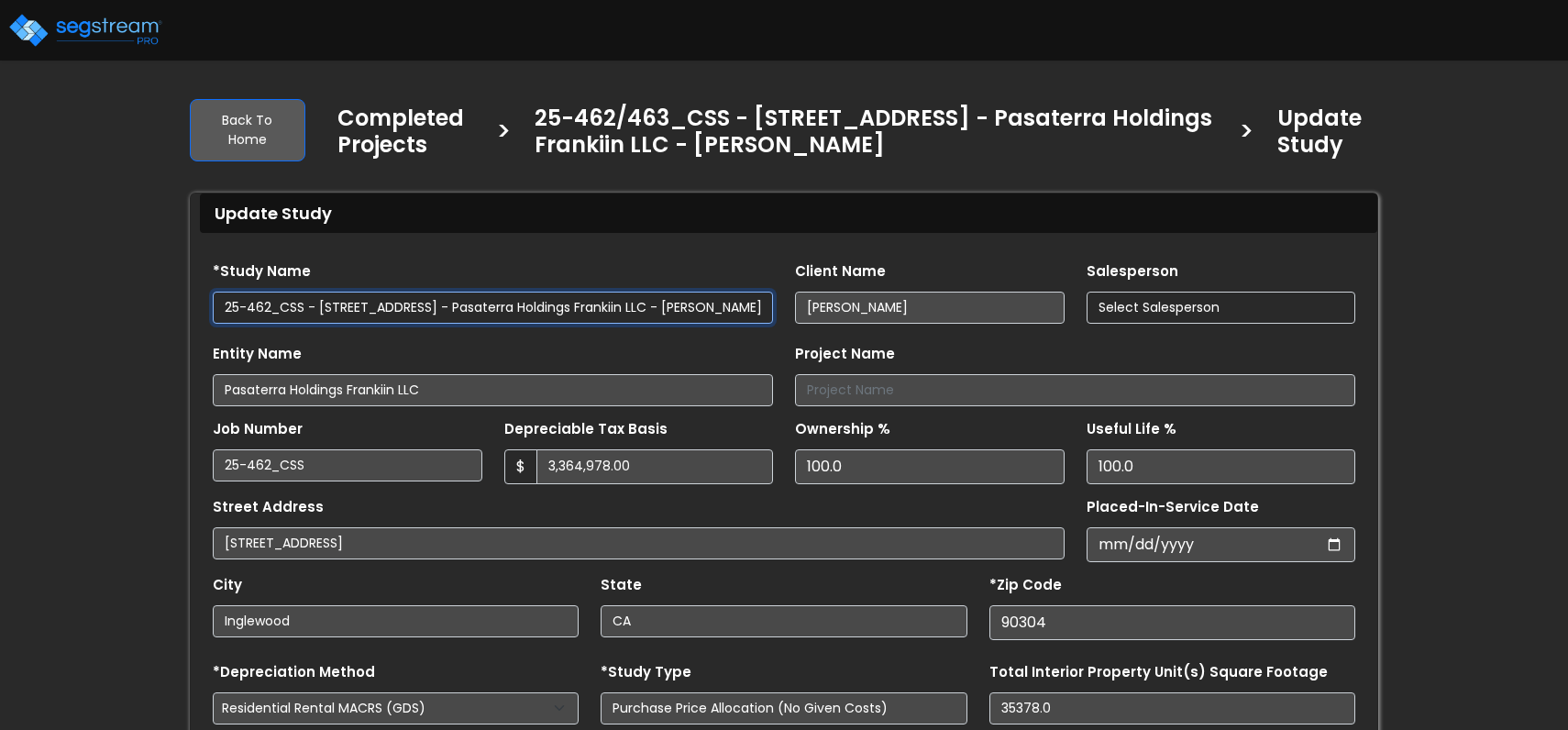
type input "4,424.0"
select select "2024"
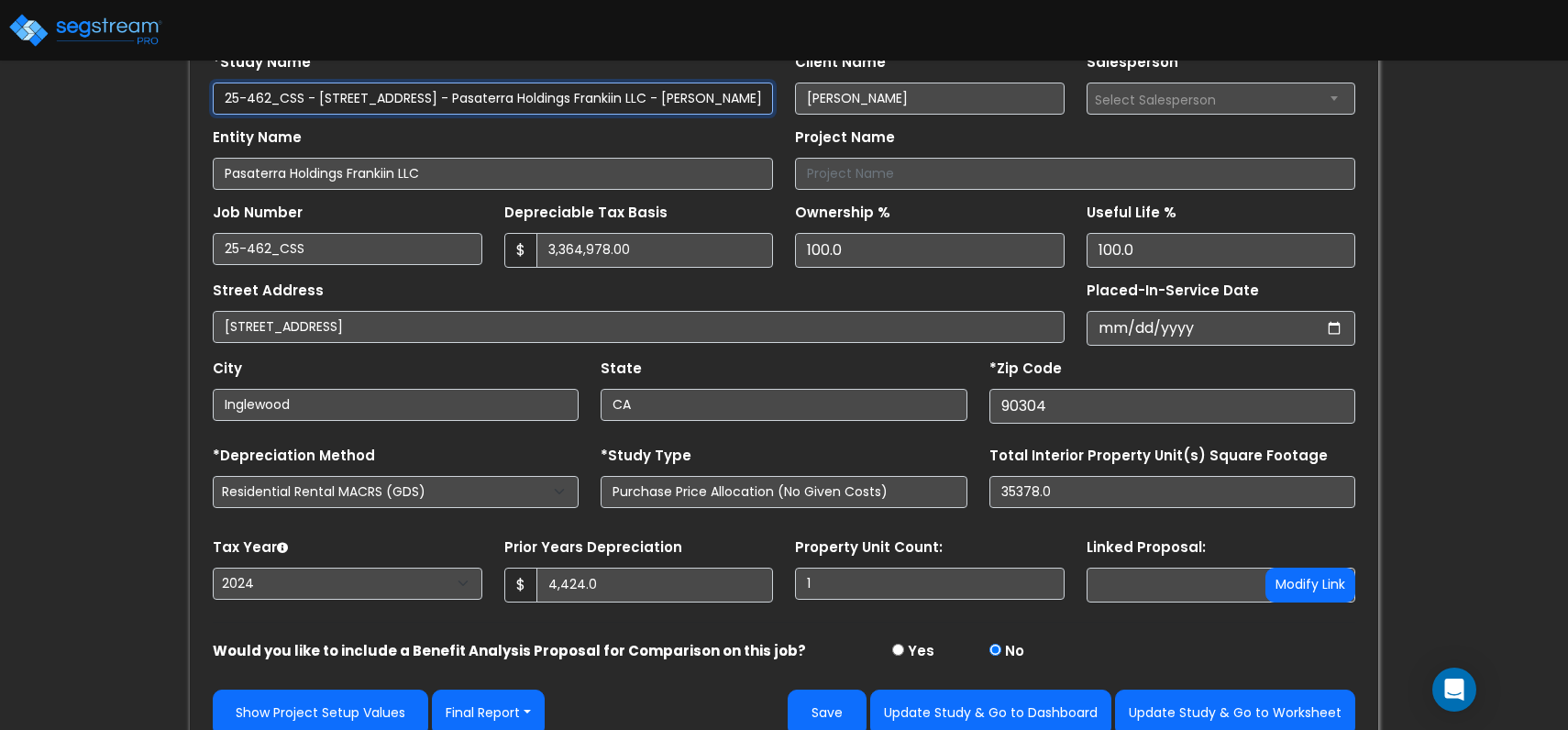
scroll to position [231, 0]
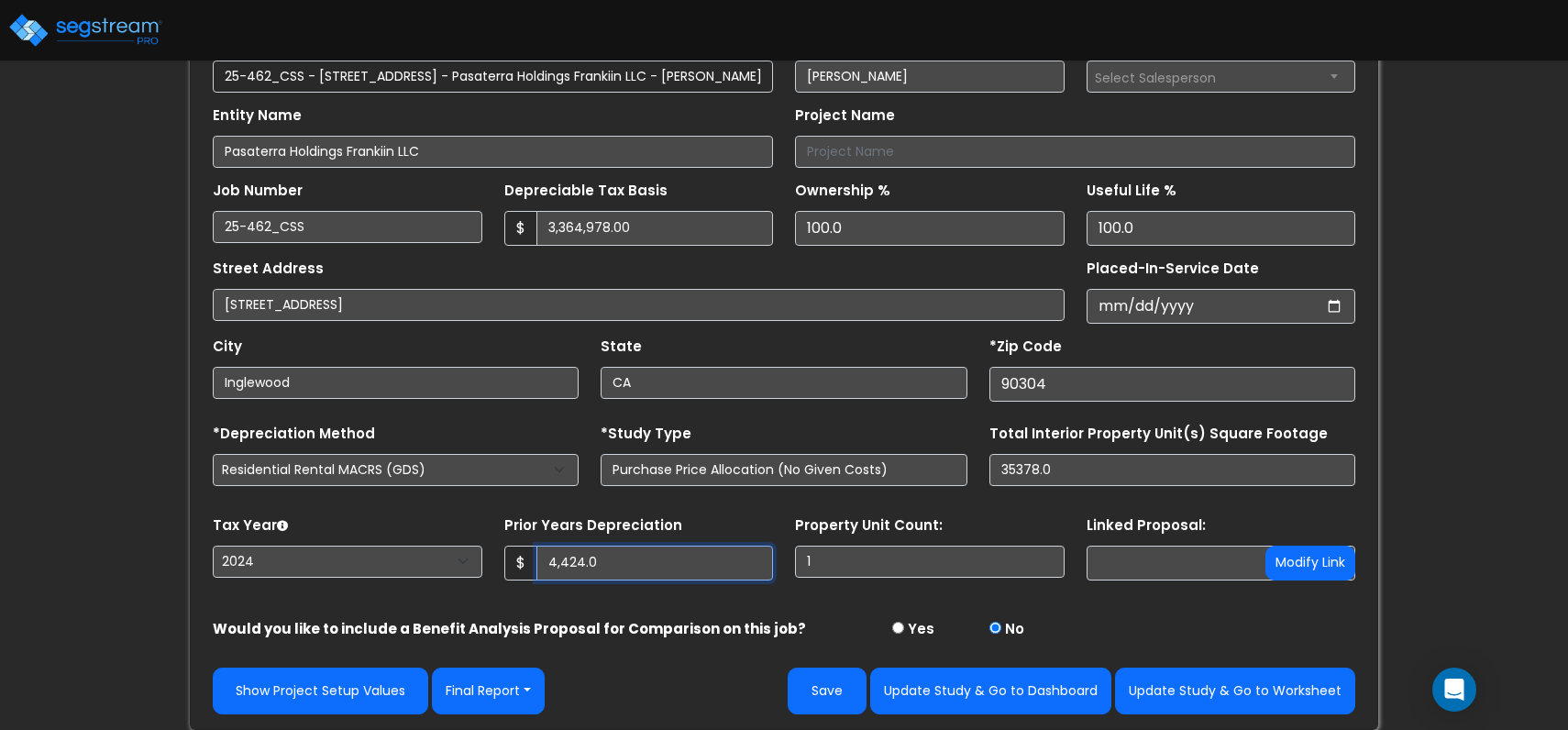
drag, startPoint x: 611, startPoint y: 569, endPoint x: 501, endPoint y: 565, distance: 110.1
click at [501, 565] on div "Prior Years Depreciation $ 4,424.0" at bounding box center [639, 548] width 292 height 73
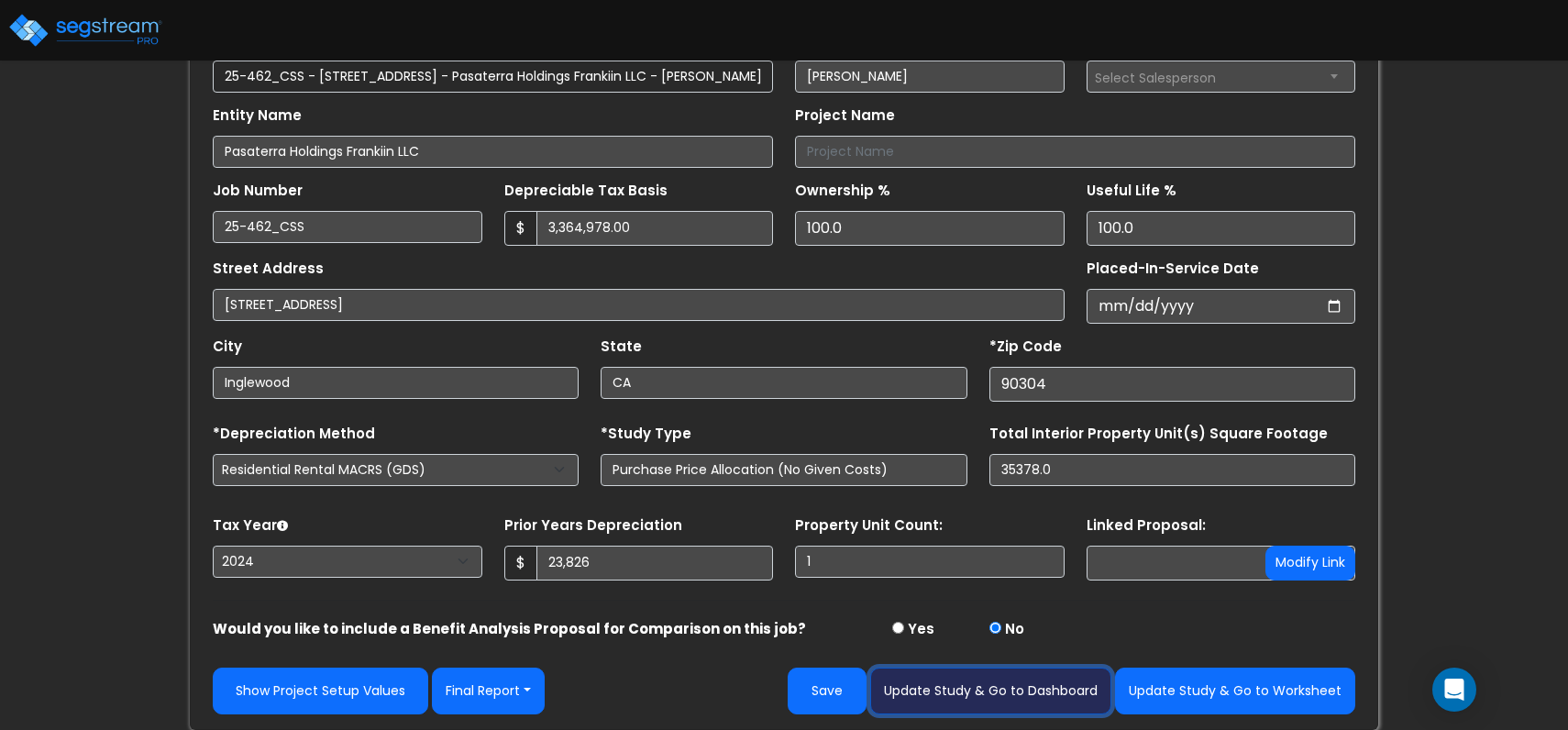
click at [1010, 692] on button "Update Study & Go to Dashboard" at bounding box center [991, 691] width 242 height 47
type input "23826"
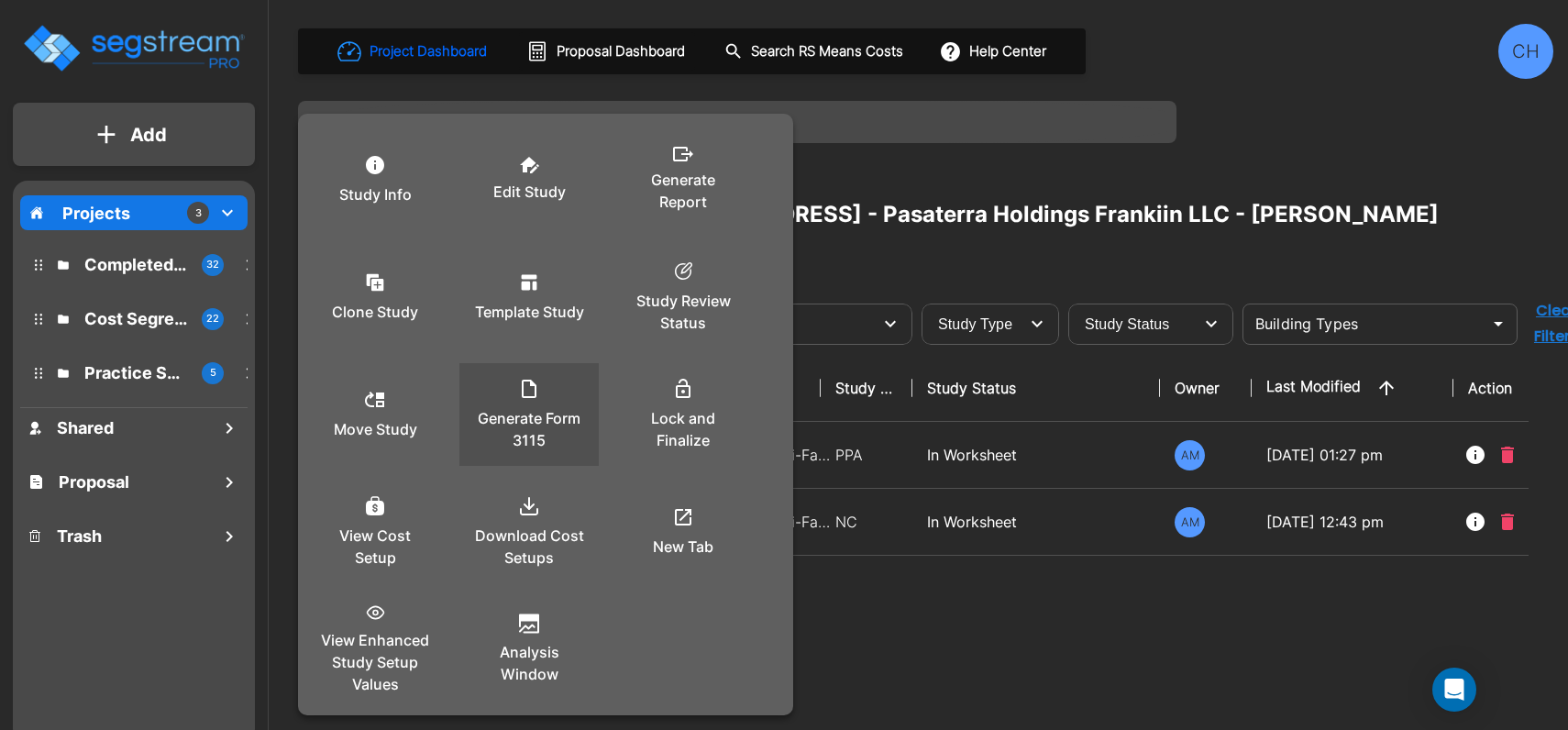
click at [534, 407] on p "Generate Form 3115" at bounding box center [530, 429] width 110 height 44
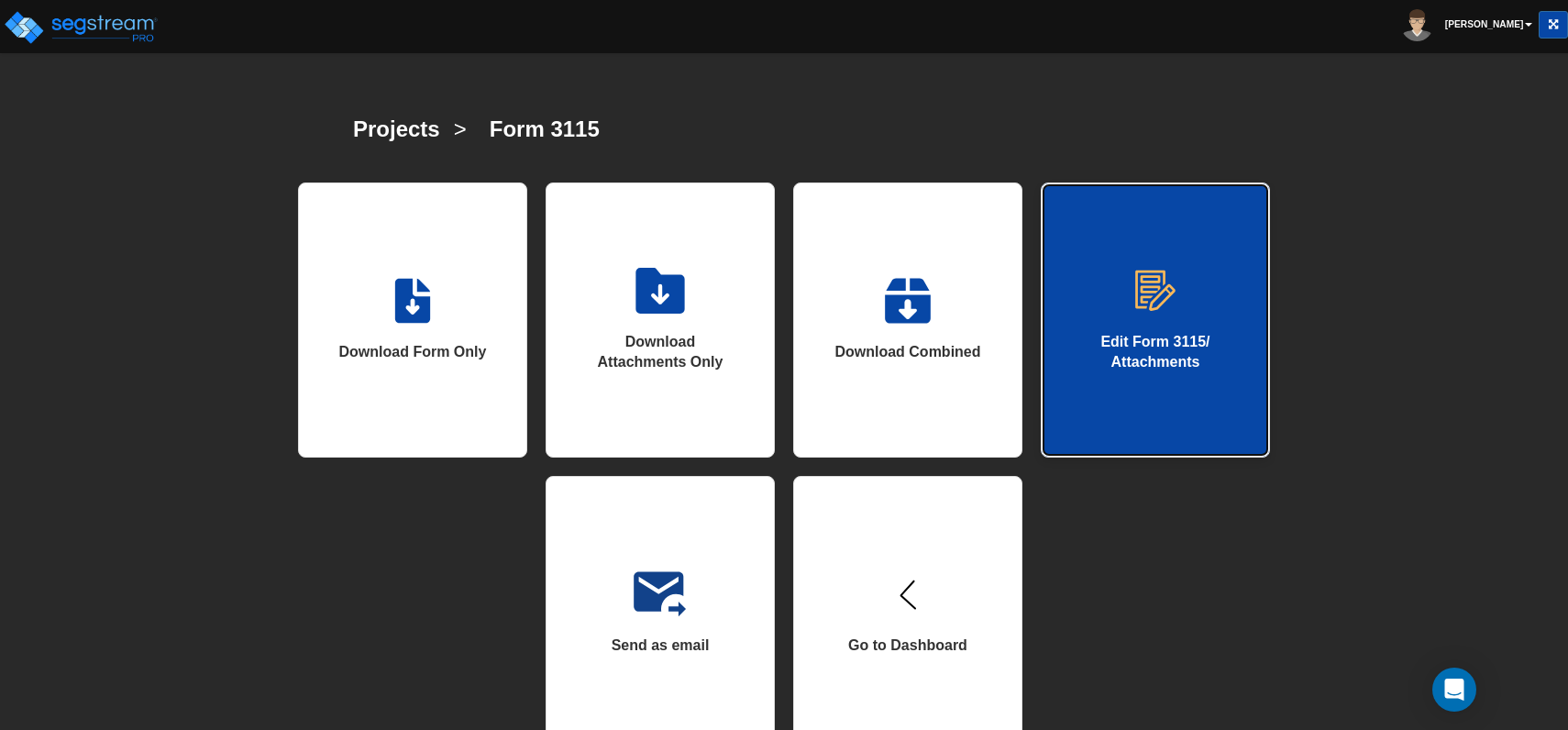
click at [1130, 347] on div "Edit Form 3115/ Attachments" at bounding box center [1155, 353] width 154 height 42
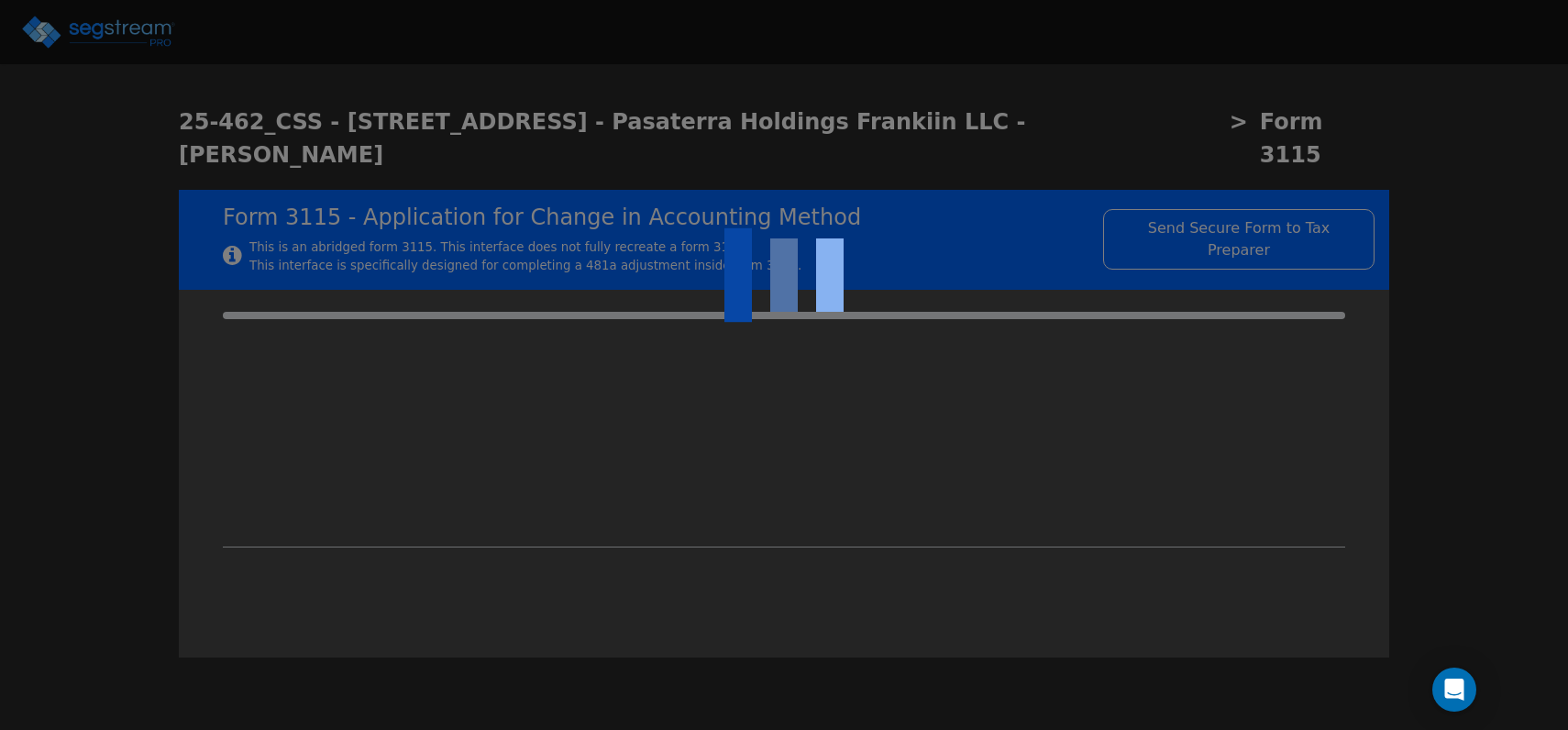
checkbox input "true"
type input "APARTMENT"
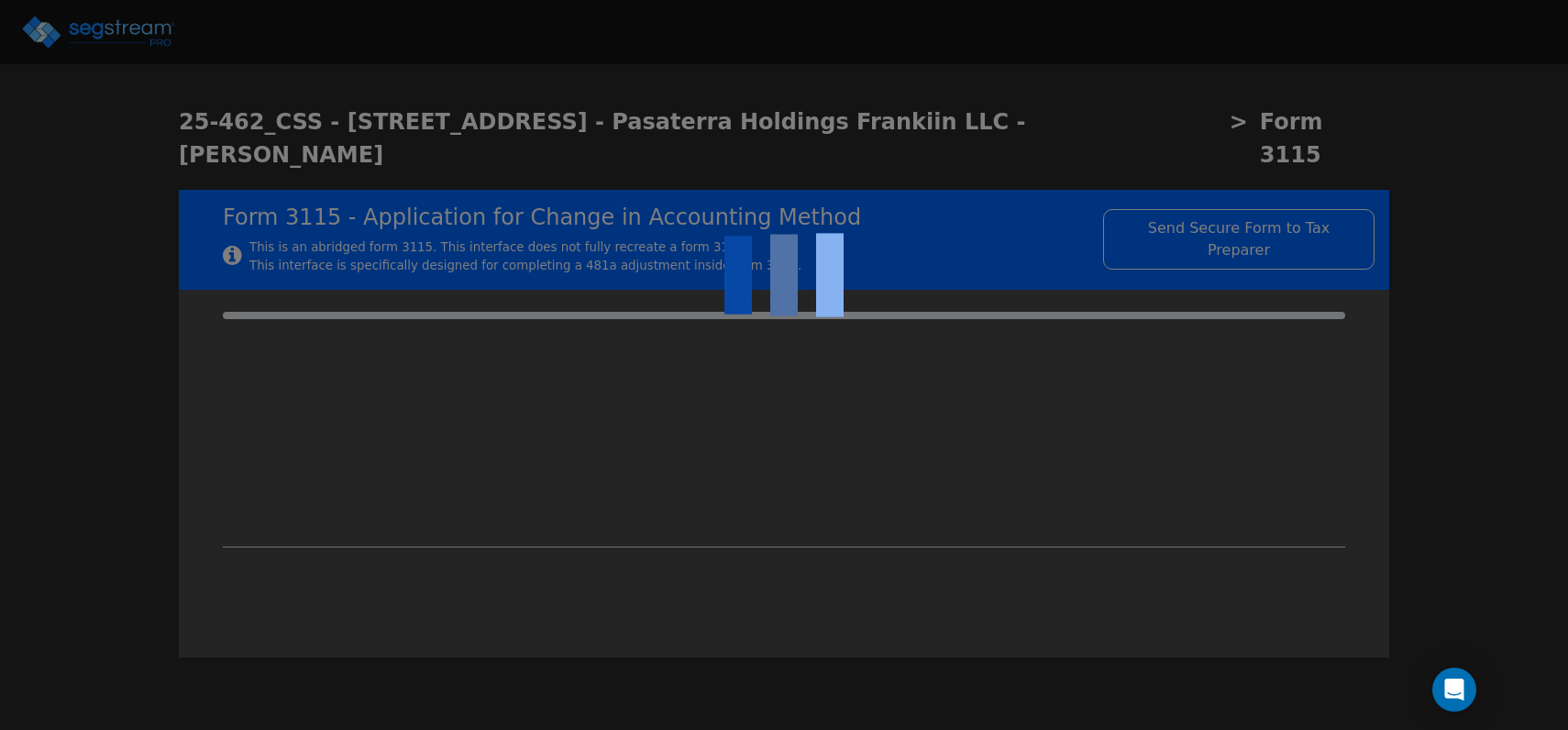
type input "2023"
type textarea "depreciable property"
checkbox input "true"
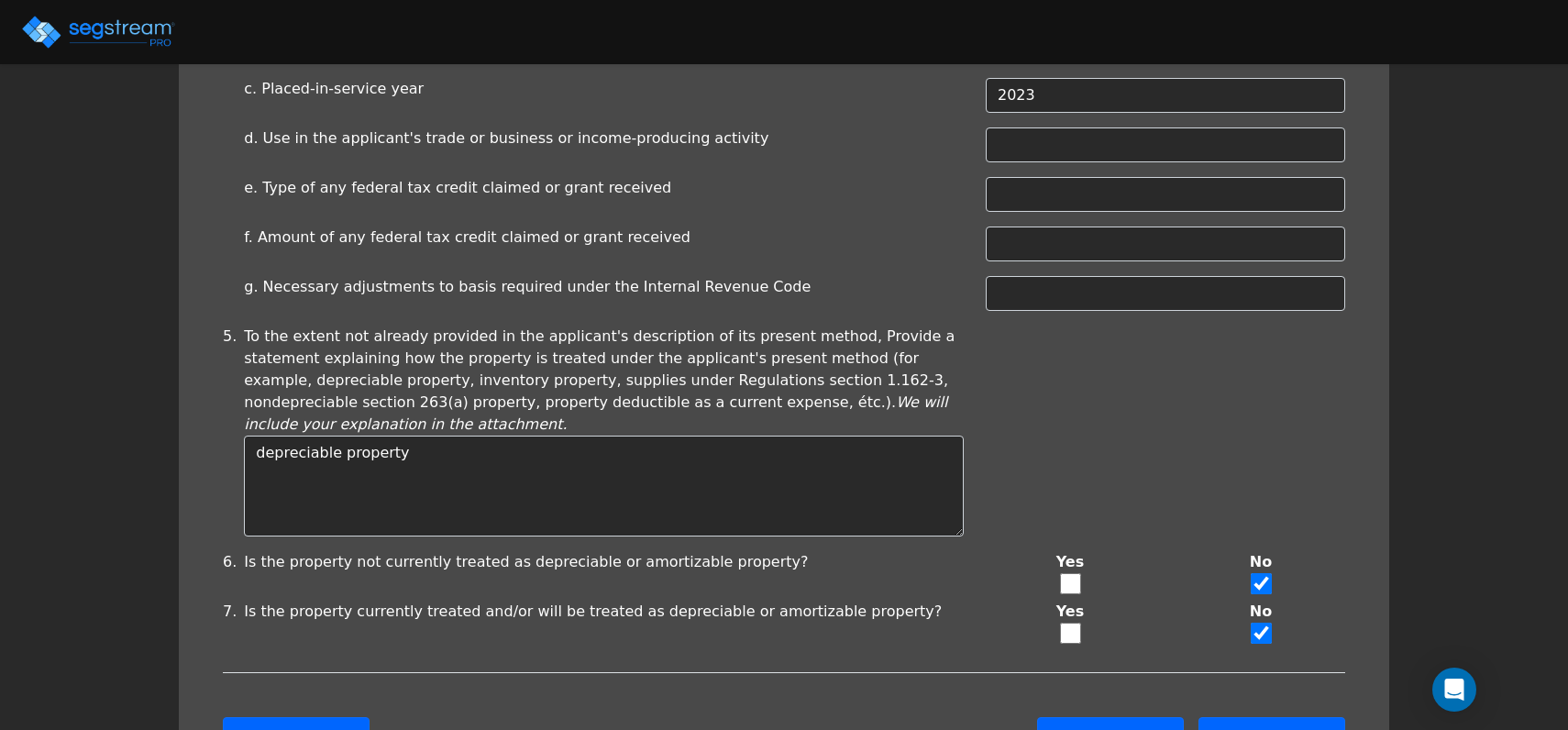
scroll to position [900, 0]
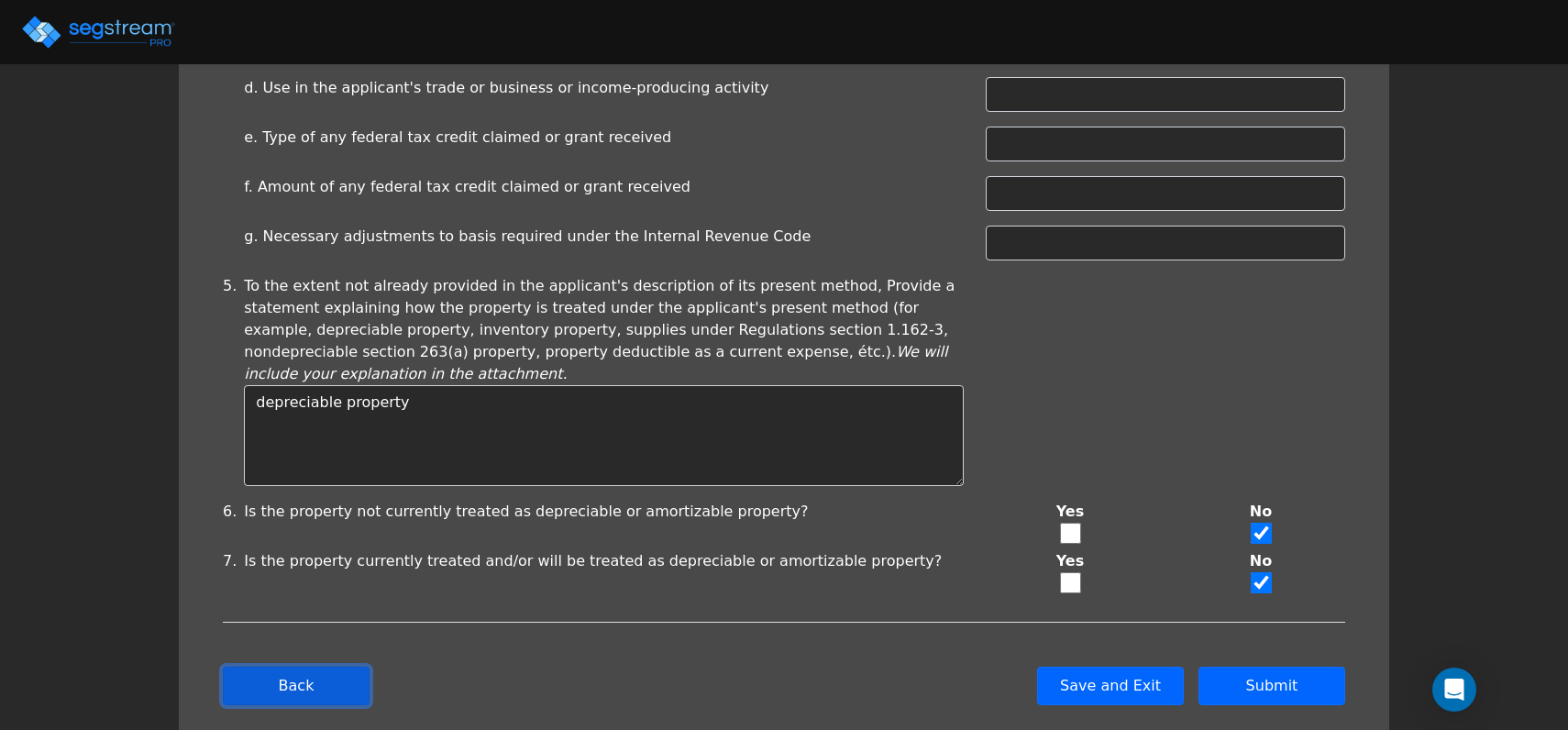
click at [311, 666] on button "Back" at bounding box center [296, 685] width 147 height 38
type input "-768,369.27"
checkbox input "true"
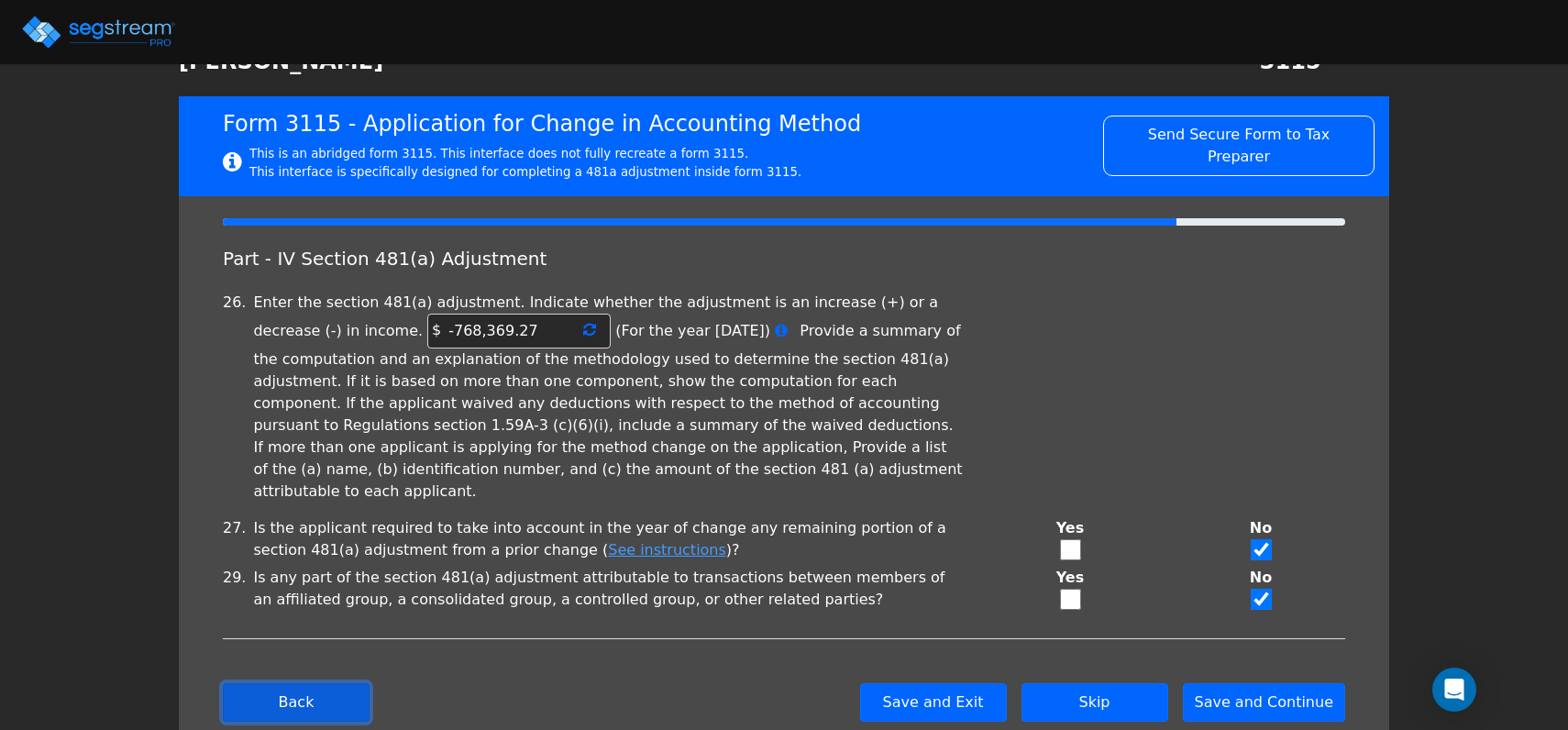
scroll to position [87, 0]
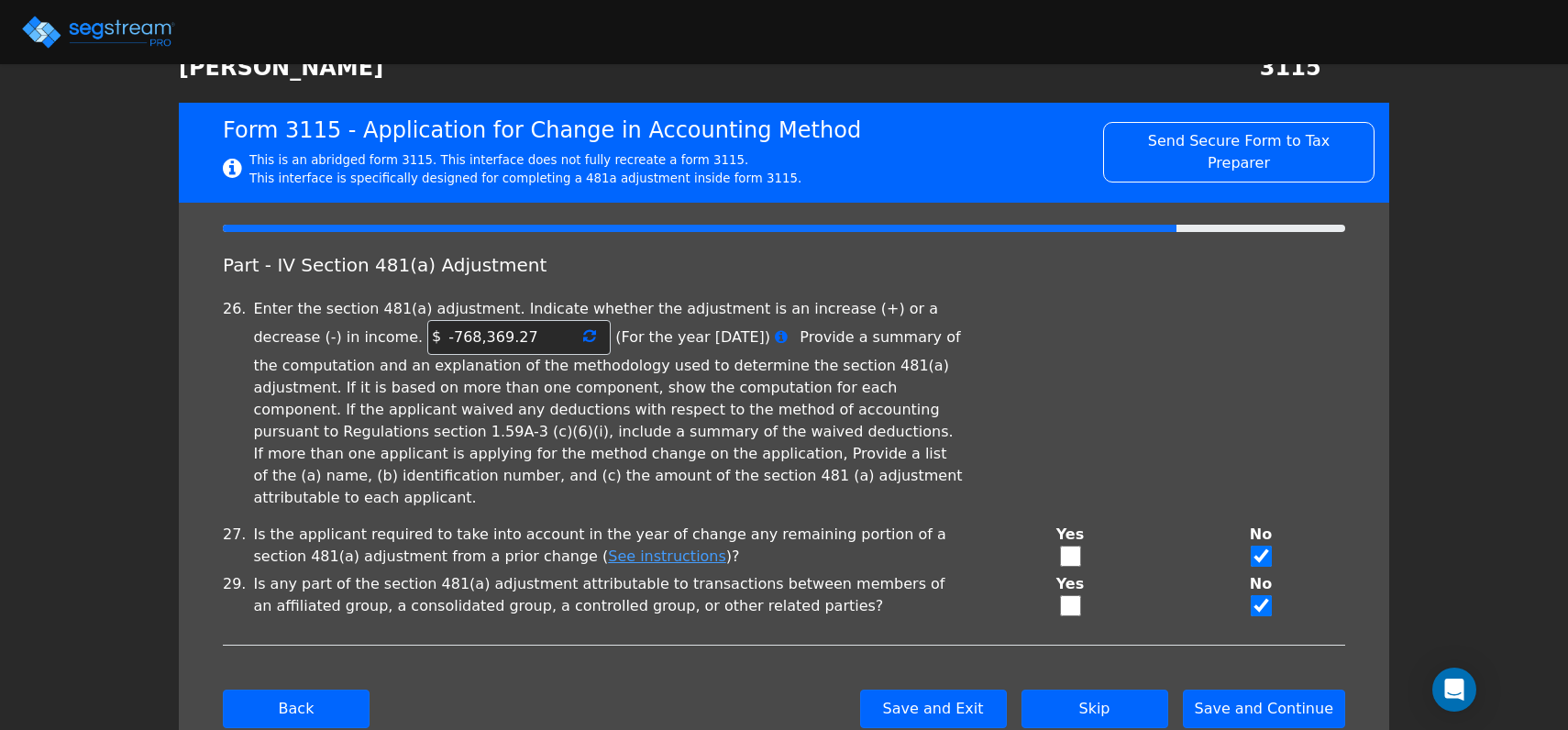
click at [583, 339] on icon at bounding box center [590, 336] width 13 height 15
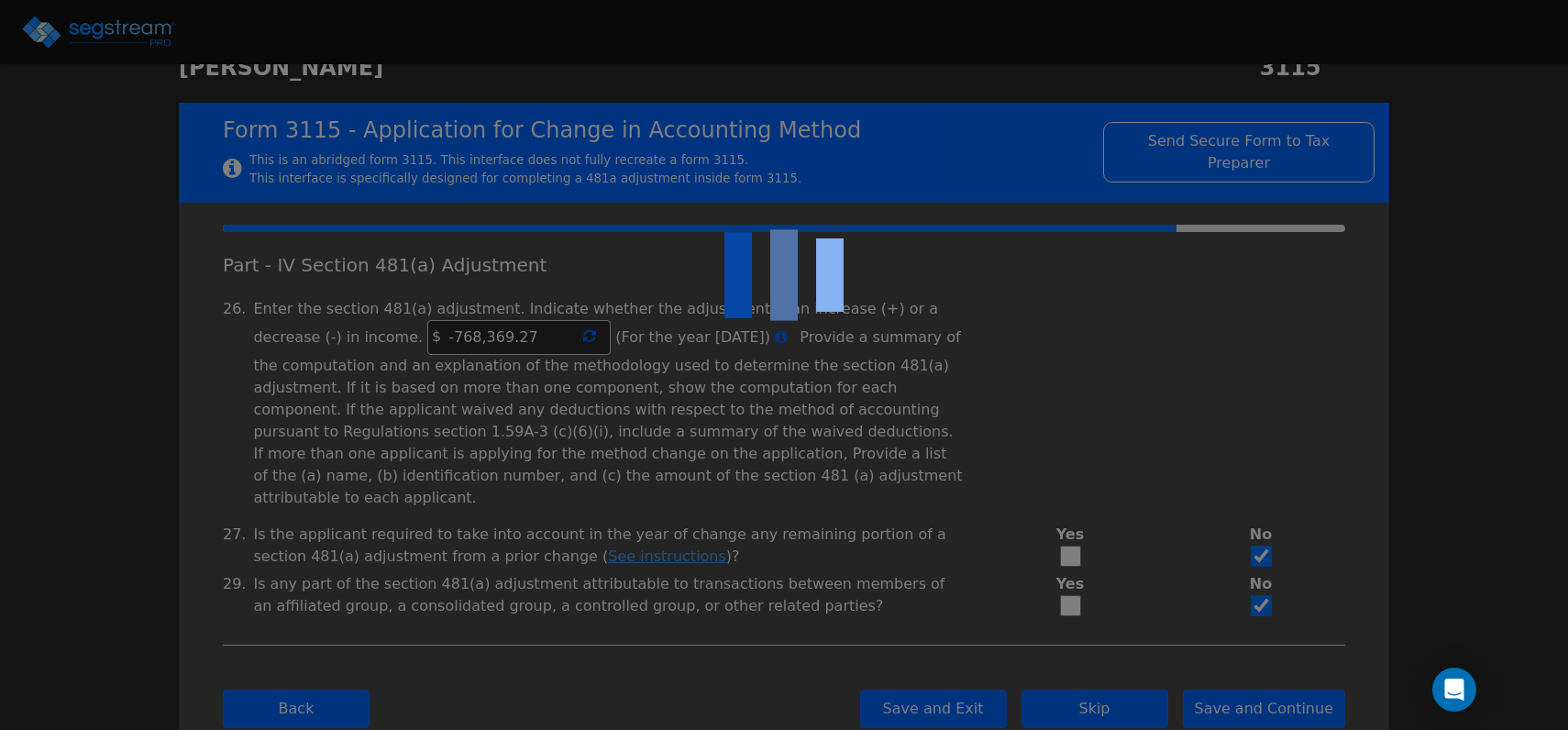
type input "-748,967.27"
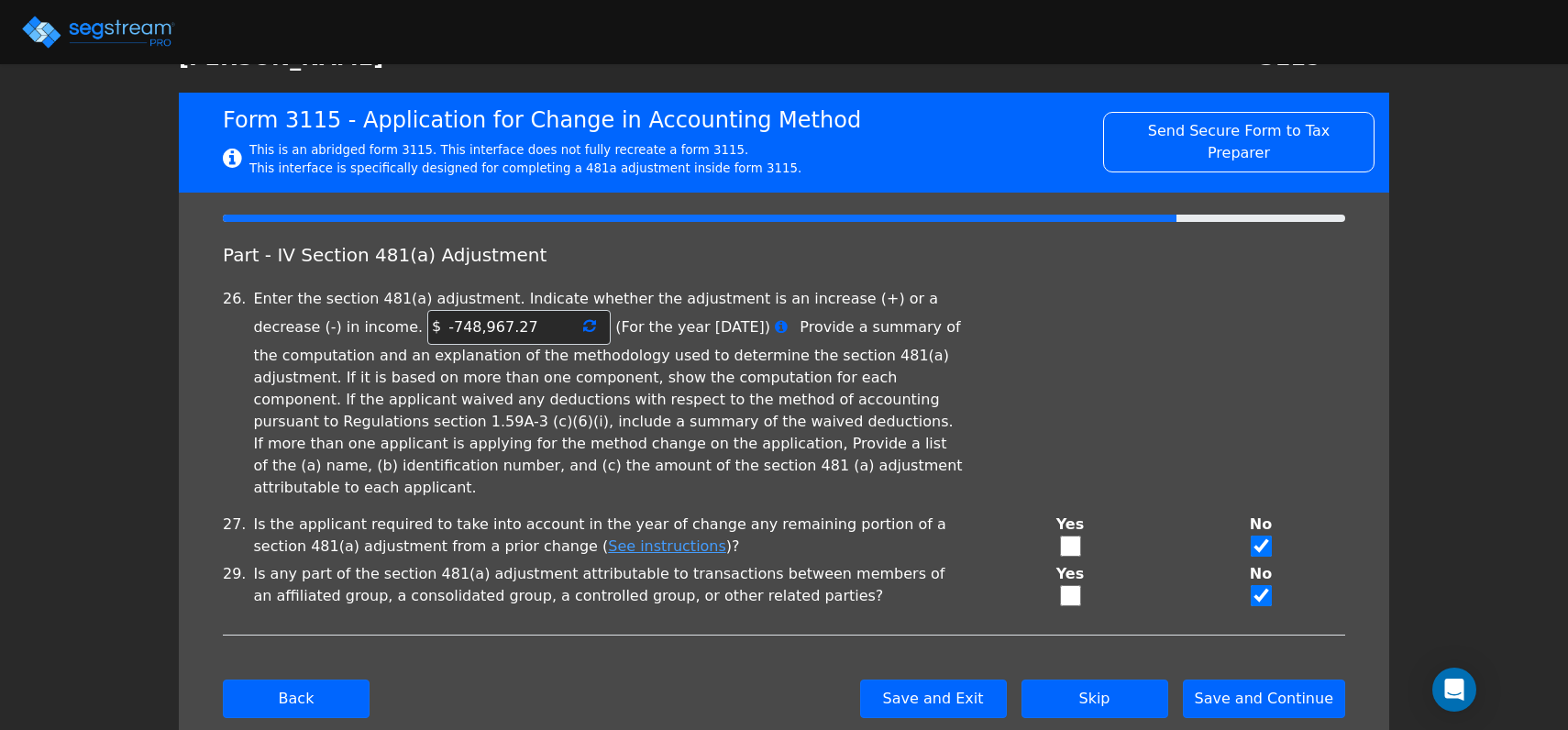
scroll to position [126, 0]
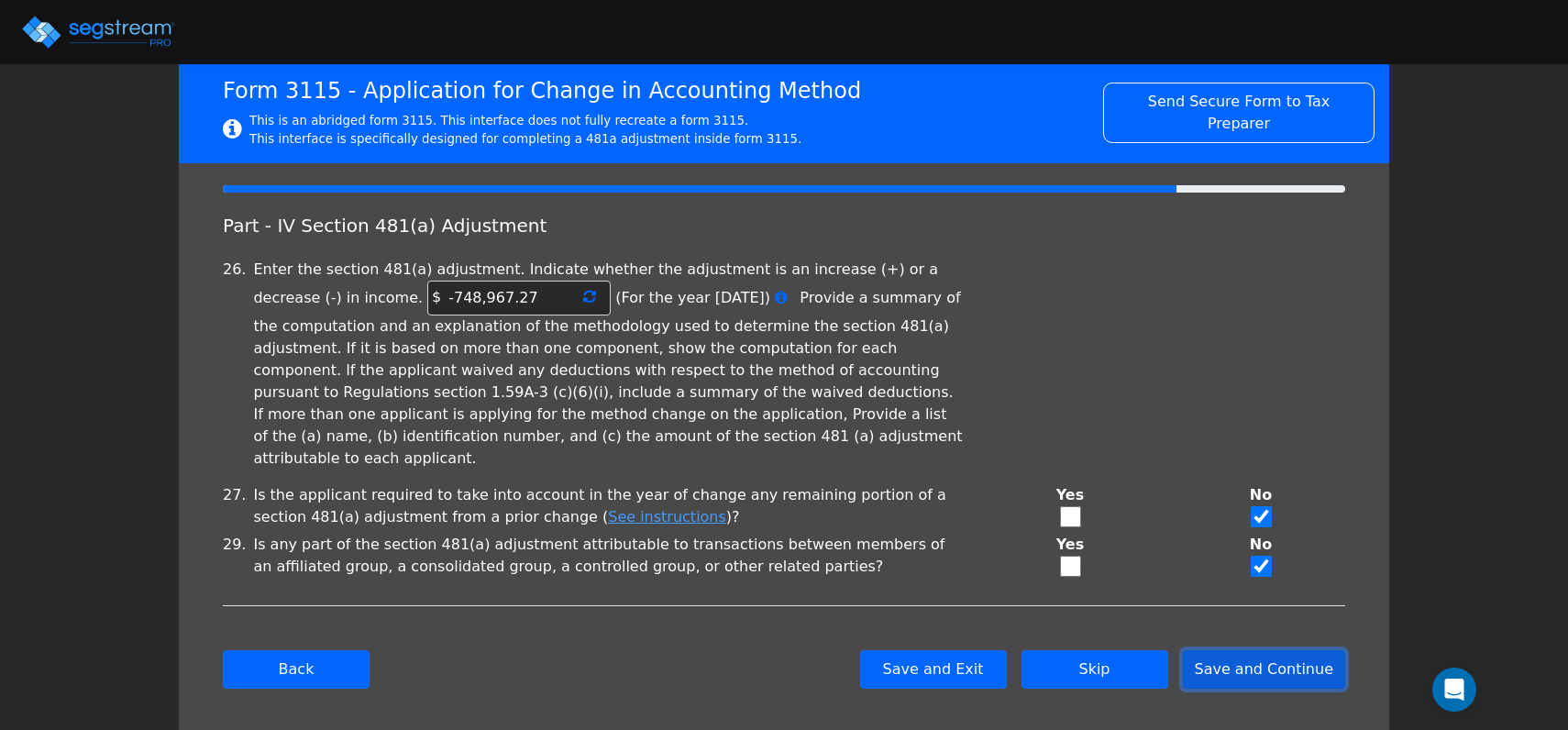
click at [1224, 650] on button "Save and Continue" at bounding box center [1265, 669] width 163 height 38
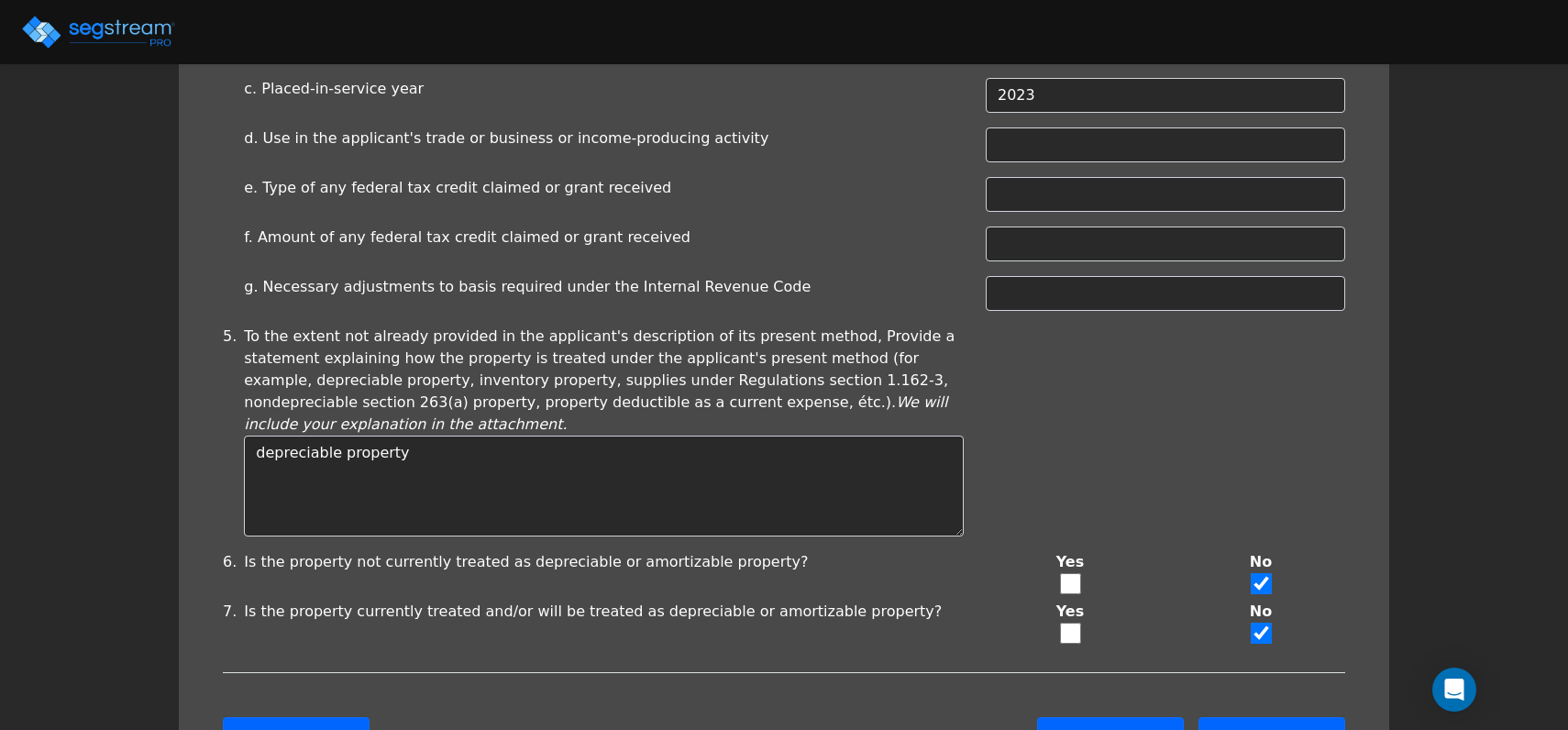
scroll to position [900, 0]
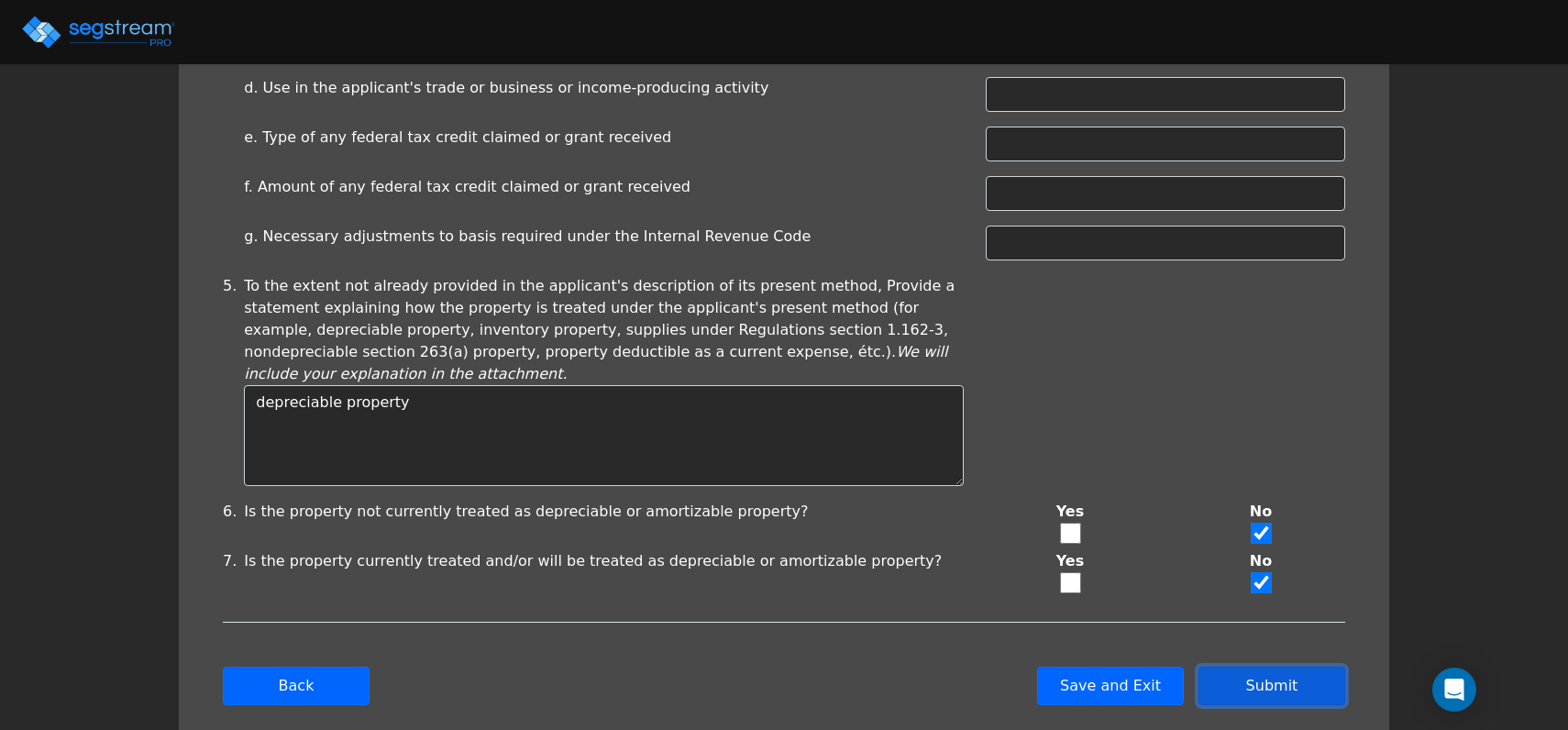
click at [1282, 666] on button "Submit" at bounding box center [1272, 685] width 147 height 38
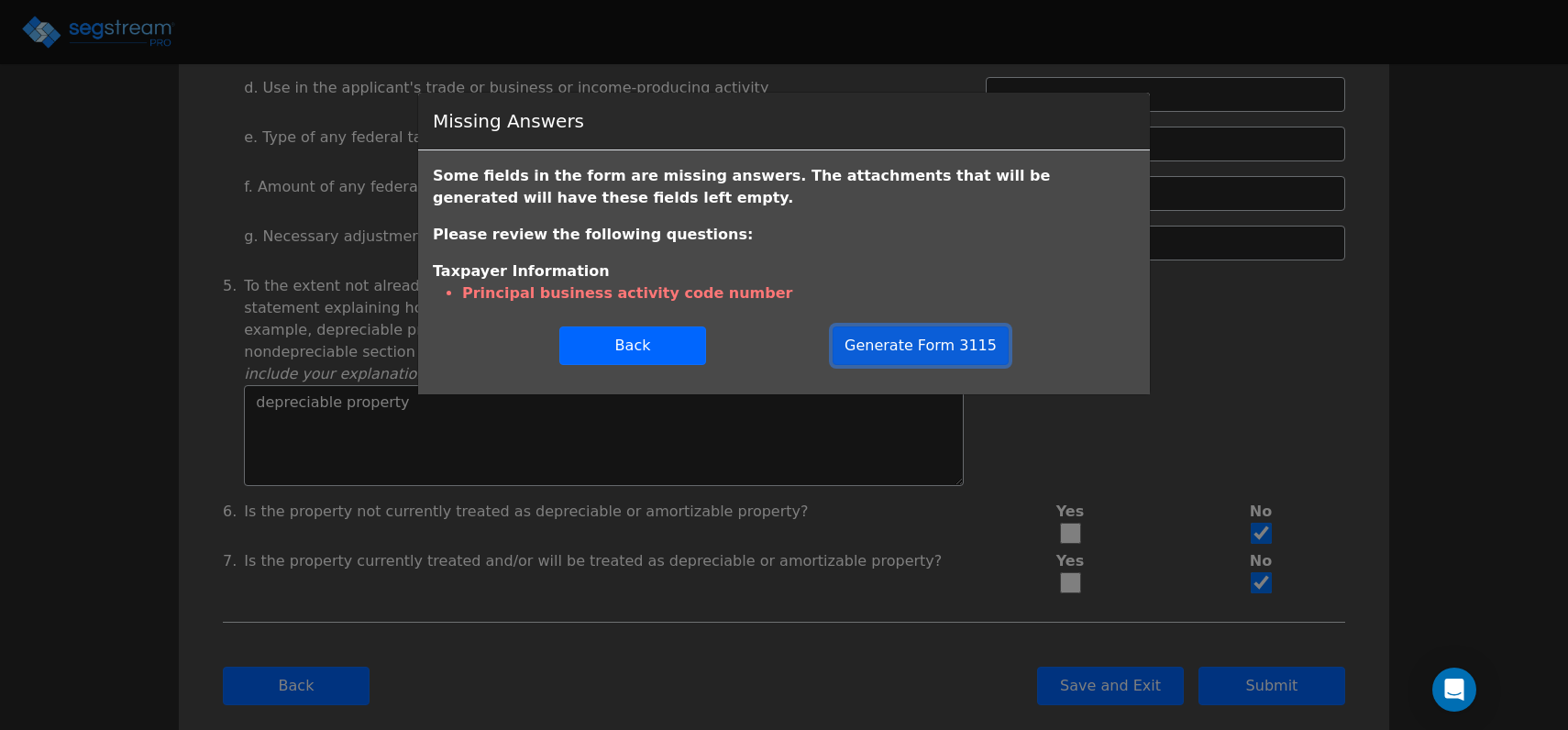
click at [909, 349] on button "Generate Form 3115" at bounding box center [921, 345] width 176 height 38
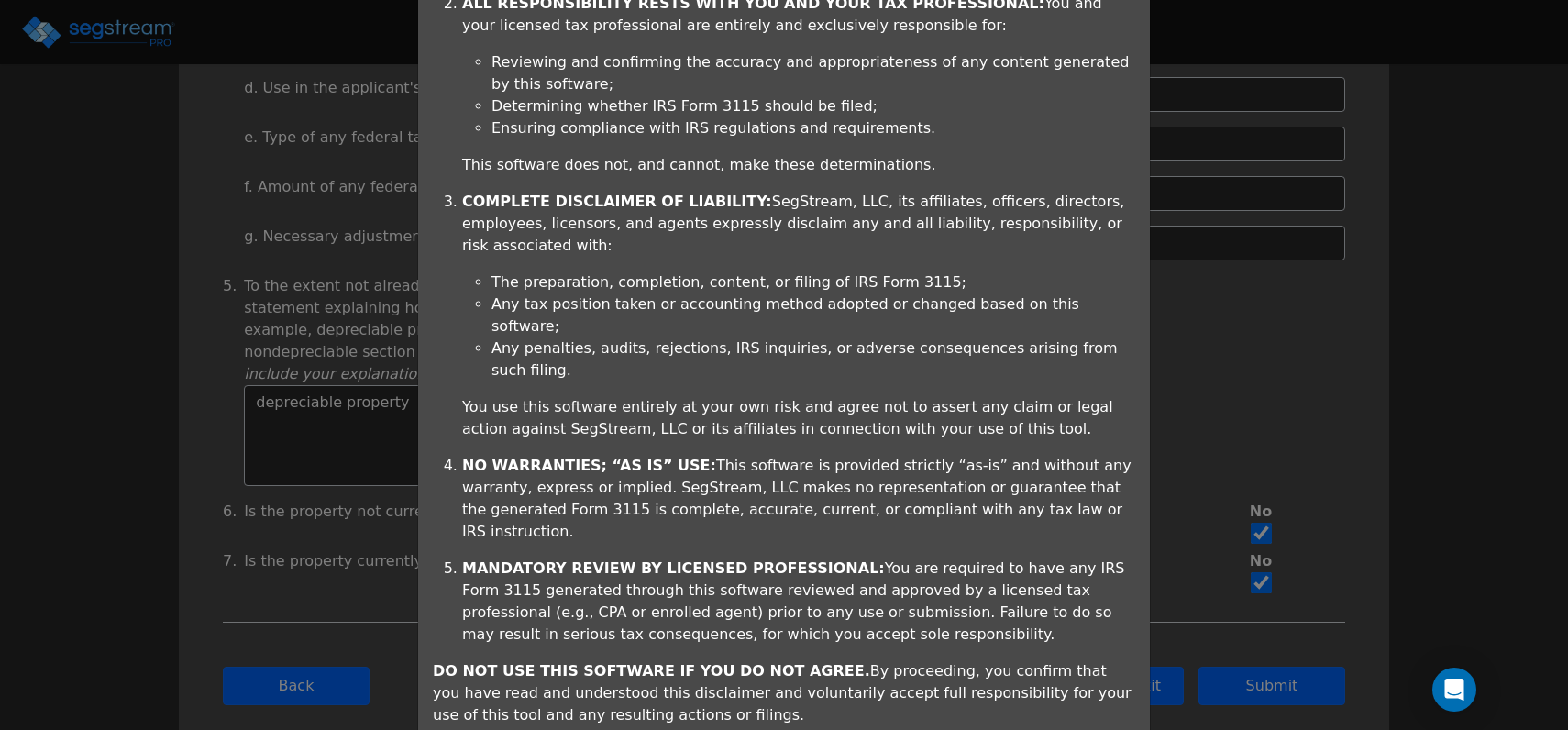
scroll to position [403, 0]
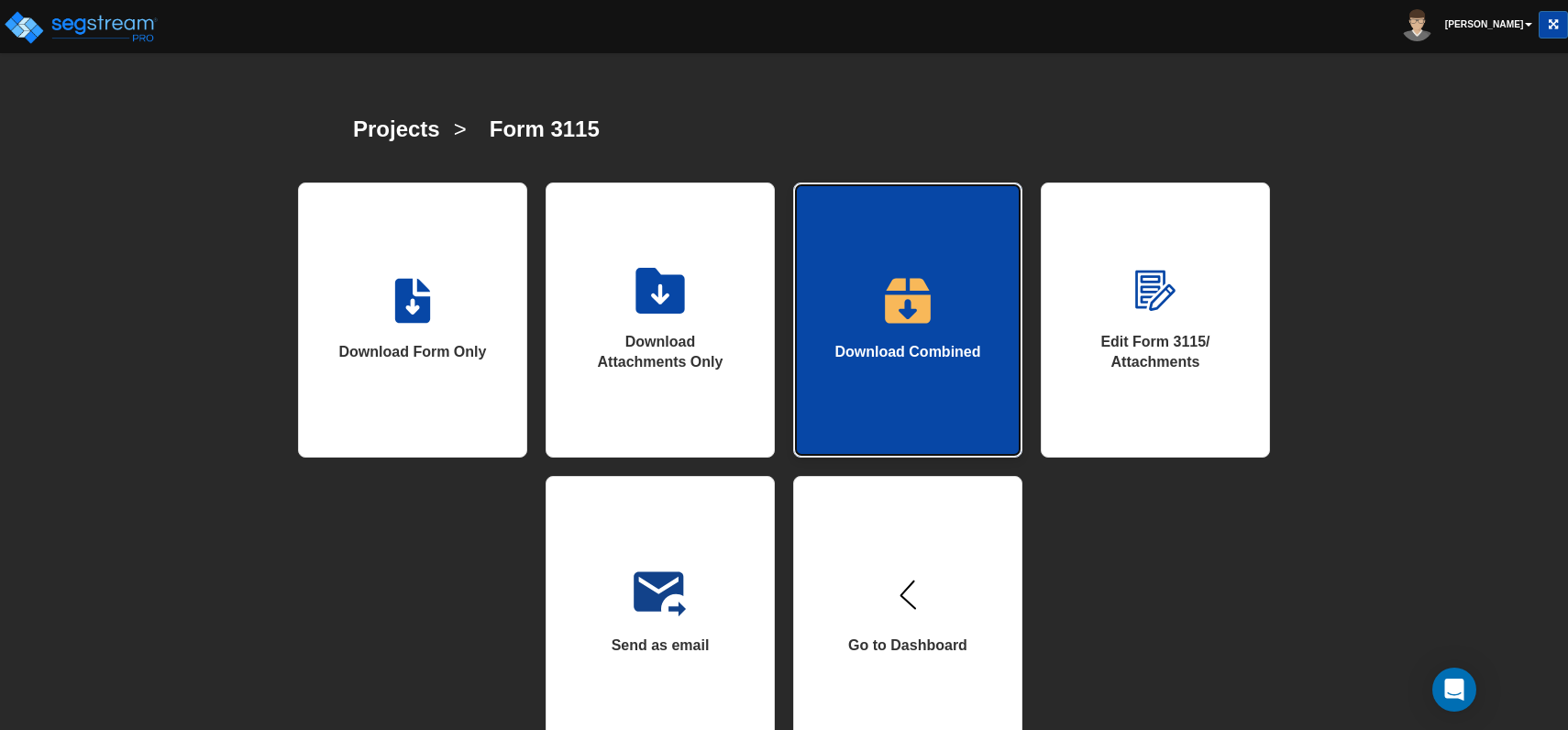
click at [891, 372] on link "Download Combined" at bounding box center [907, 320] width 229 height 275
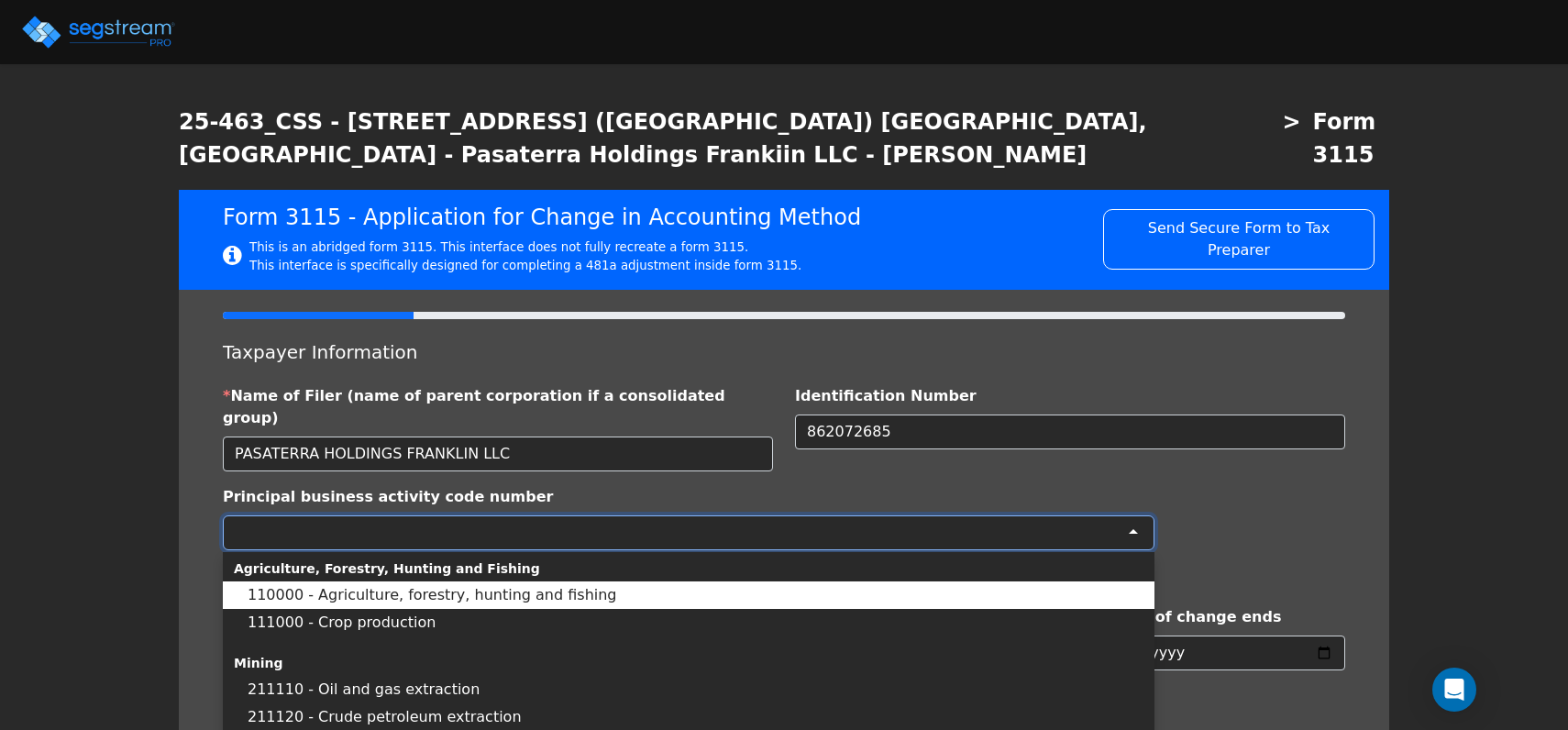
select select "Residential"
